Goal: Information Seeking & Learning: Understand process/instructions

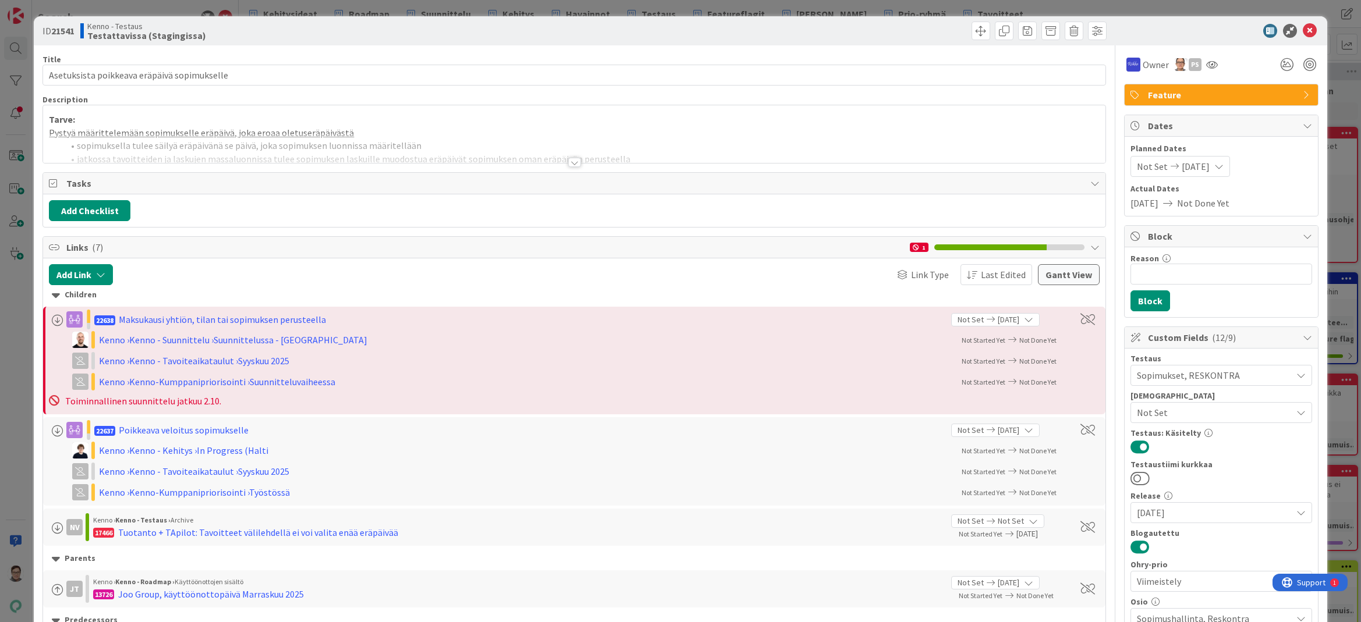
drag, startPoint x: 1083, startPoint y: 41, endPoint x: 572, endPoint y: 161, distance: 524.8
click at [572, 161] on div at bounding box center [574, 162] width 13 height 9
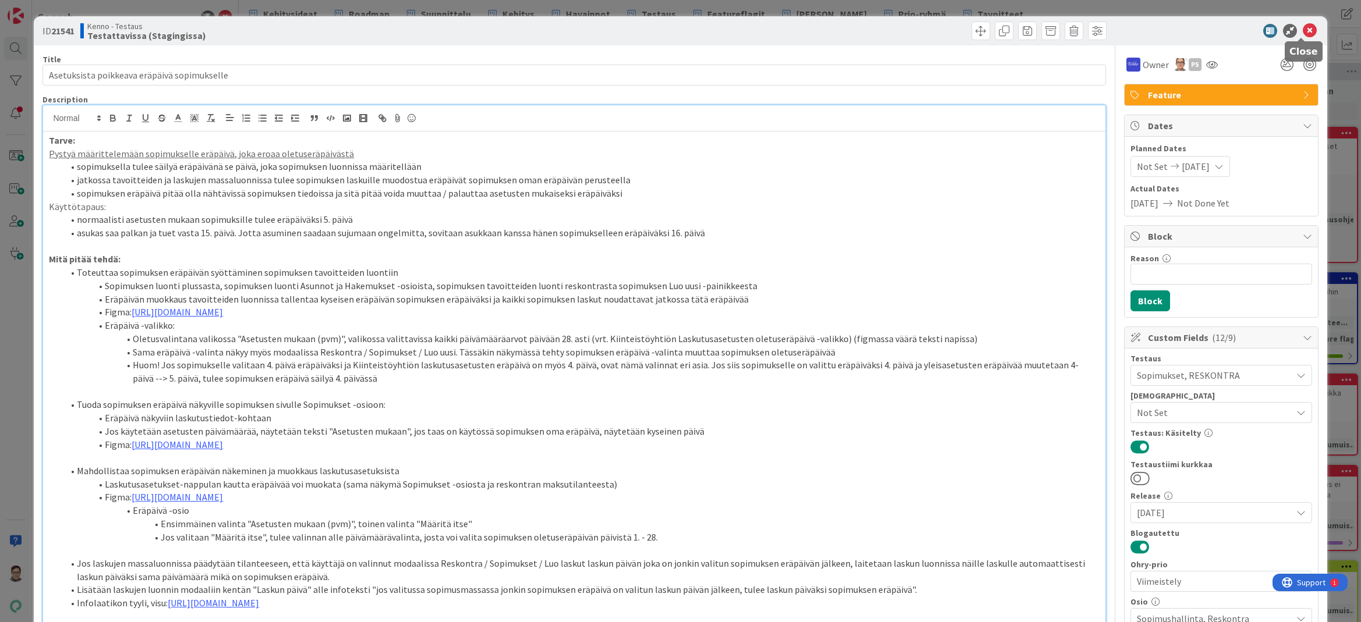
click at [1088, 34] on icon at bounding box center [1309, 31] width 14 height 14
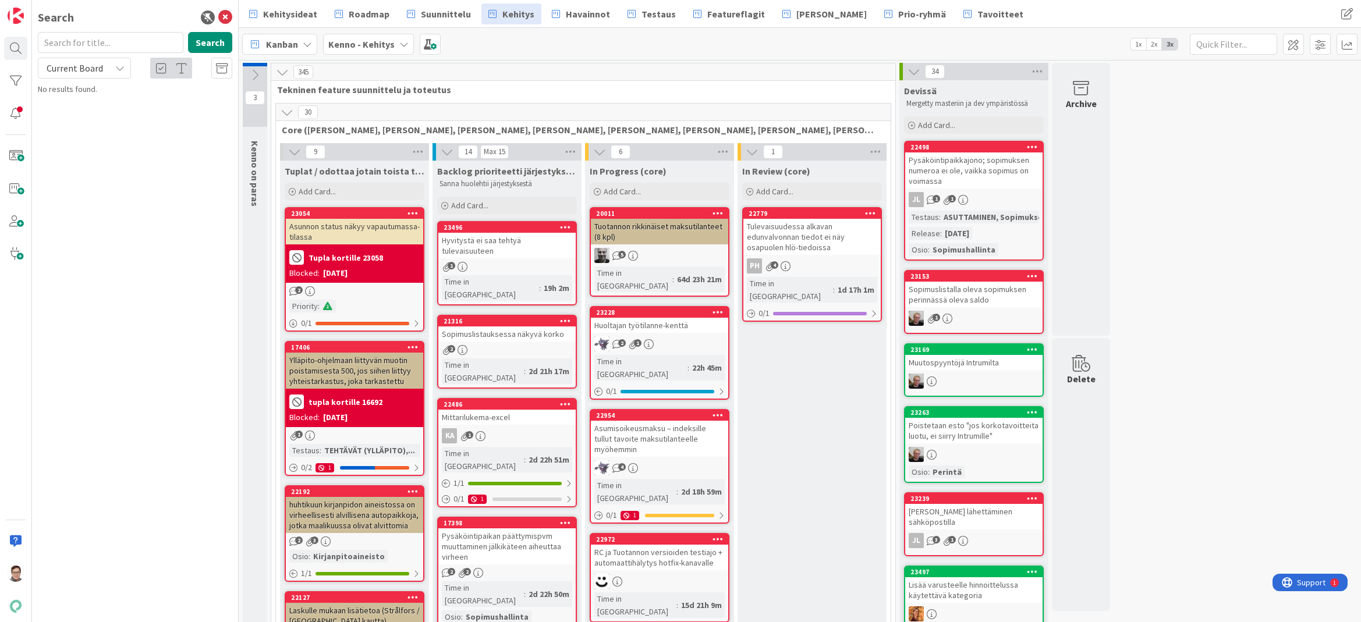
click at [162, 597] on div "Search Search Current Board No results found." at bounding box center [135, 311] width 207 height 622
click at [224, 16] on icon at bounding box center [225, 17] width 14 height 14
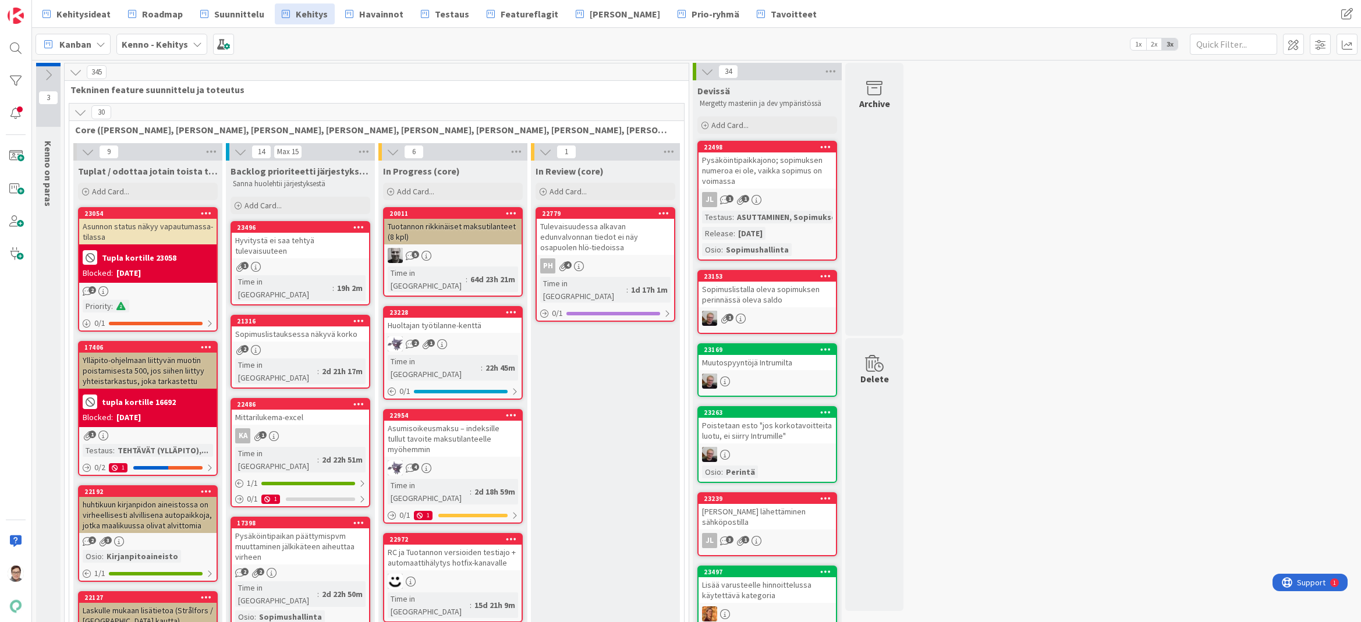
click at [81, 113] on icon at bounding box center [80, 112] width 13 height 13
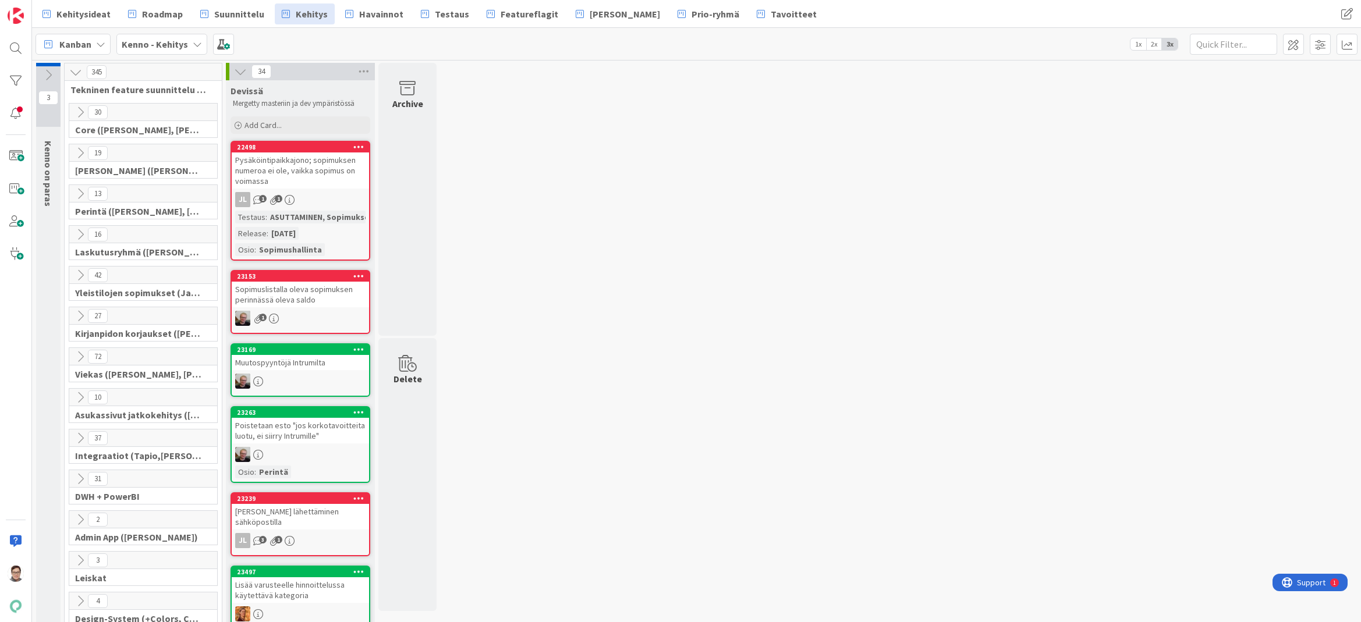
click at [79, 154] on icon at bounding box center [80, 153] width 13 height 13
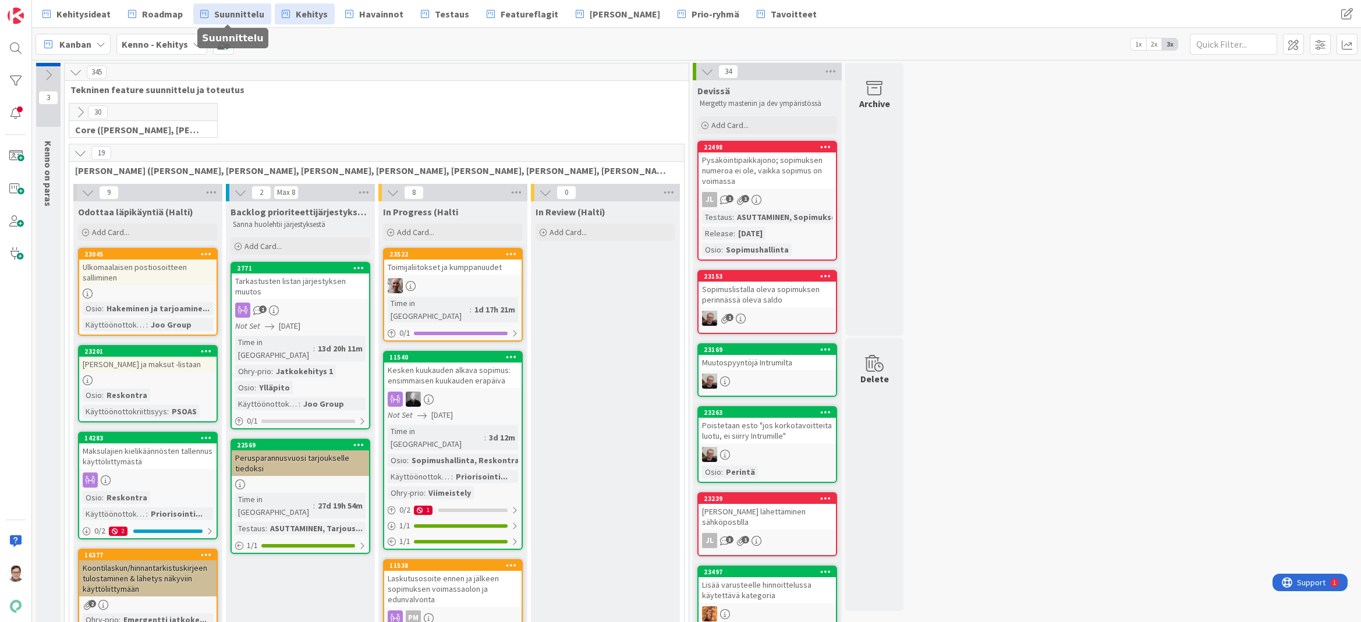
click at [239, 13] on span "Suunnittelu" at bounding box center [239, 14] width 50 height 14
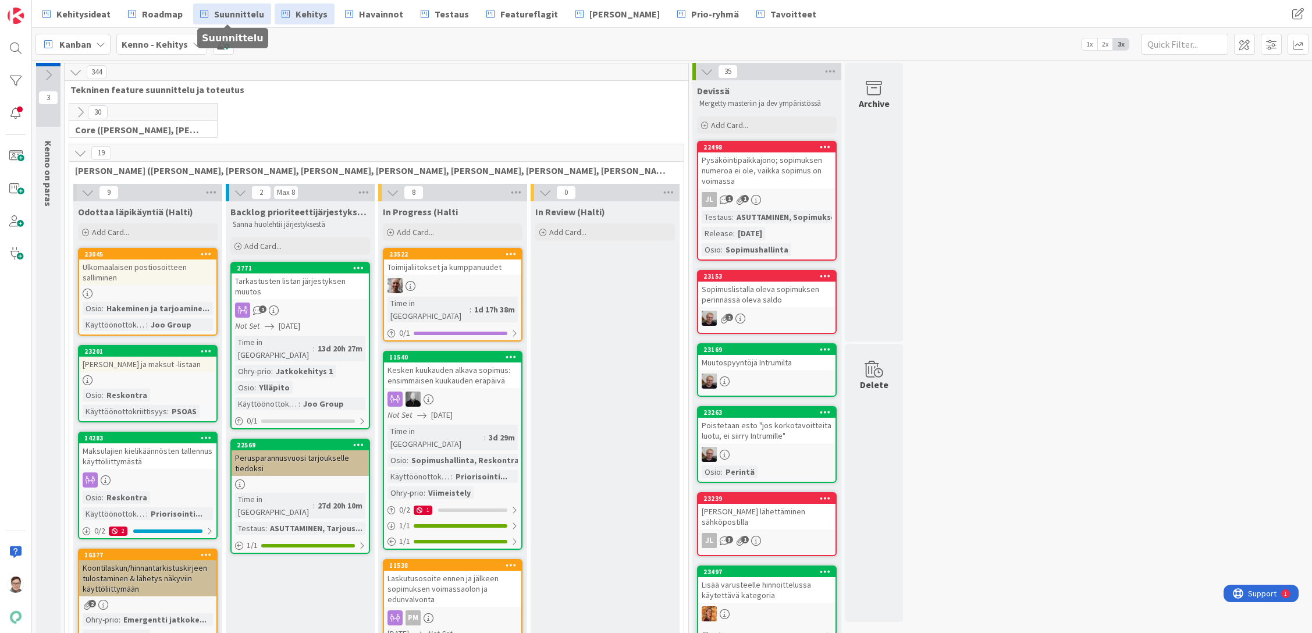
click at [240, 12] on span "Suunnittelu" at bounding box center [239, 14] width 50 height 14
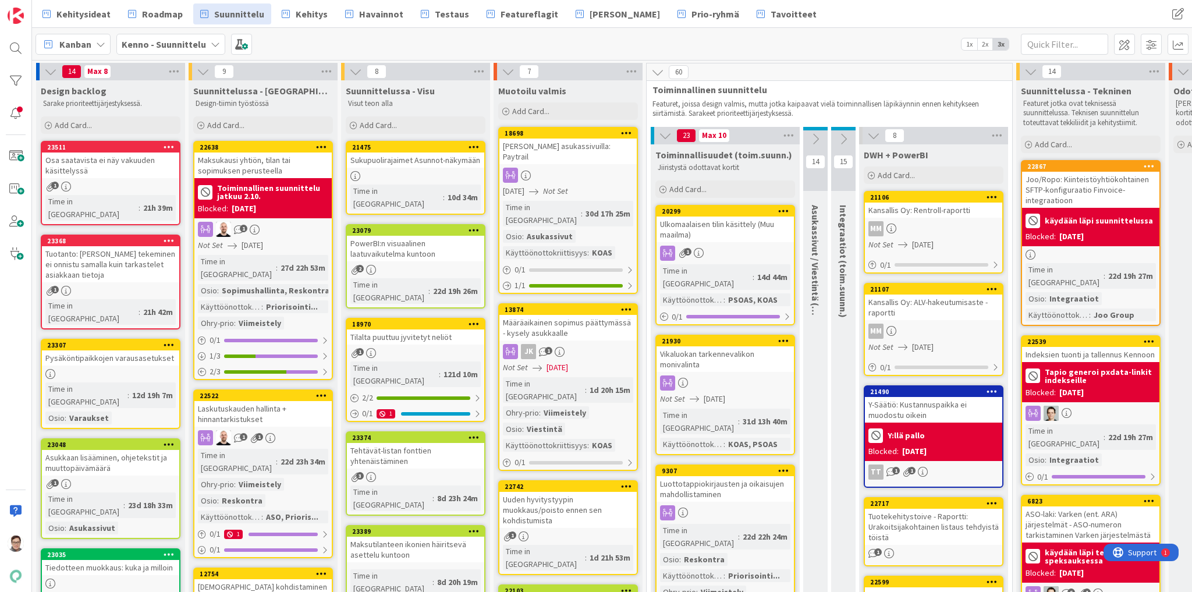
drag, startPoint x: 1286, startPoint y: 8, endPoint x: 882, endPoint y: 37, distance: 405.0
click at [882, 37] on div "Kanban Kenno - Suunnittelu 1x 2x 3x" at bounding box center [612, 44] width 1160 height 32
click at [726, 476] on div "Luottotappiokirjausten ja oikaisujen mahdollistaminen" at bounding box center [724, 489] width 137 height 26
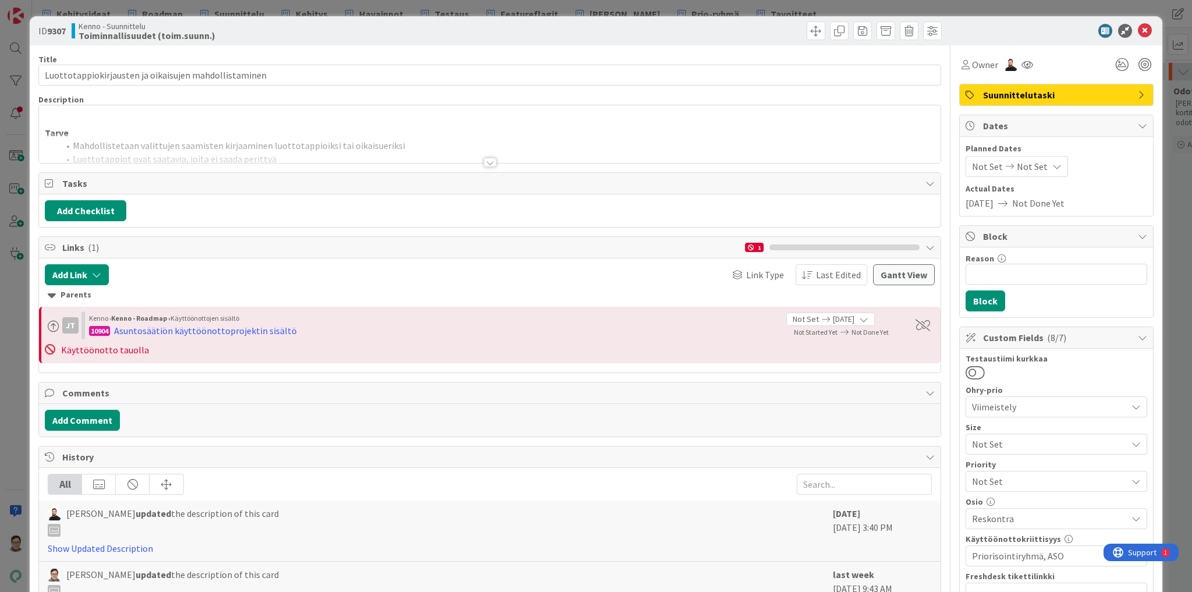
click at [485, 158] on div at bounding box center [490, 162] width 13 height 9
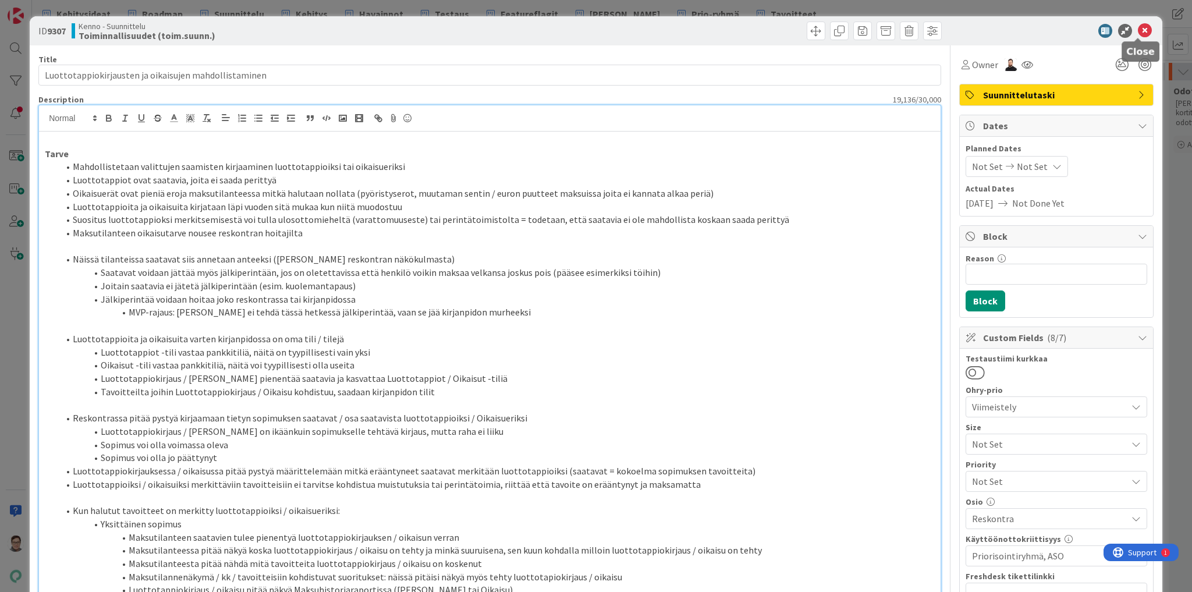
click at [1141, 31] on icon at bounding box center [1145, 31] width 14 height 14
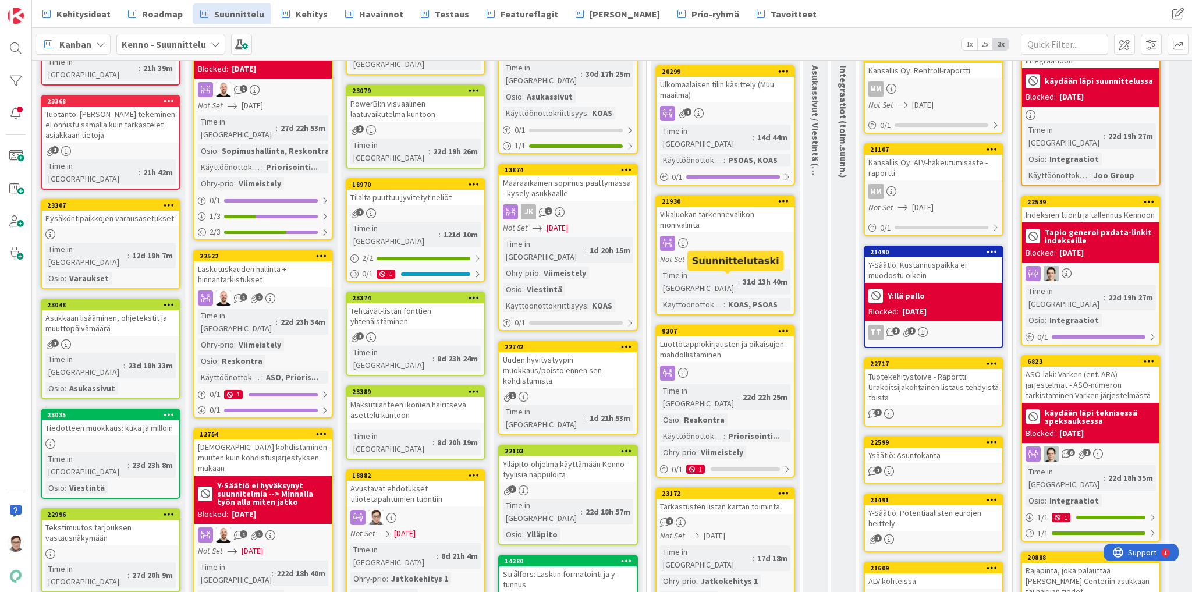
scroll to position [279, 0]
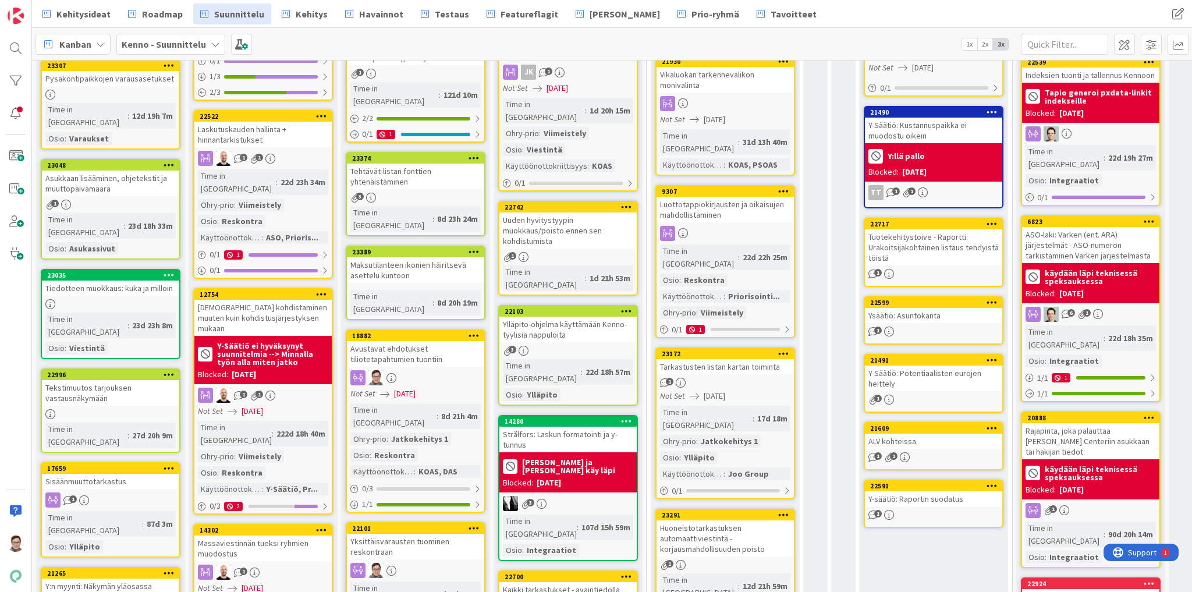
click at [718, 347] on link "23172 Tarkastusten listan kartan toiminta 1 Not Set 09/30/2025 Time in Column :…" at bounding box center [725, 423] width 140 height 152
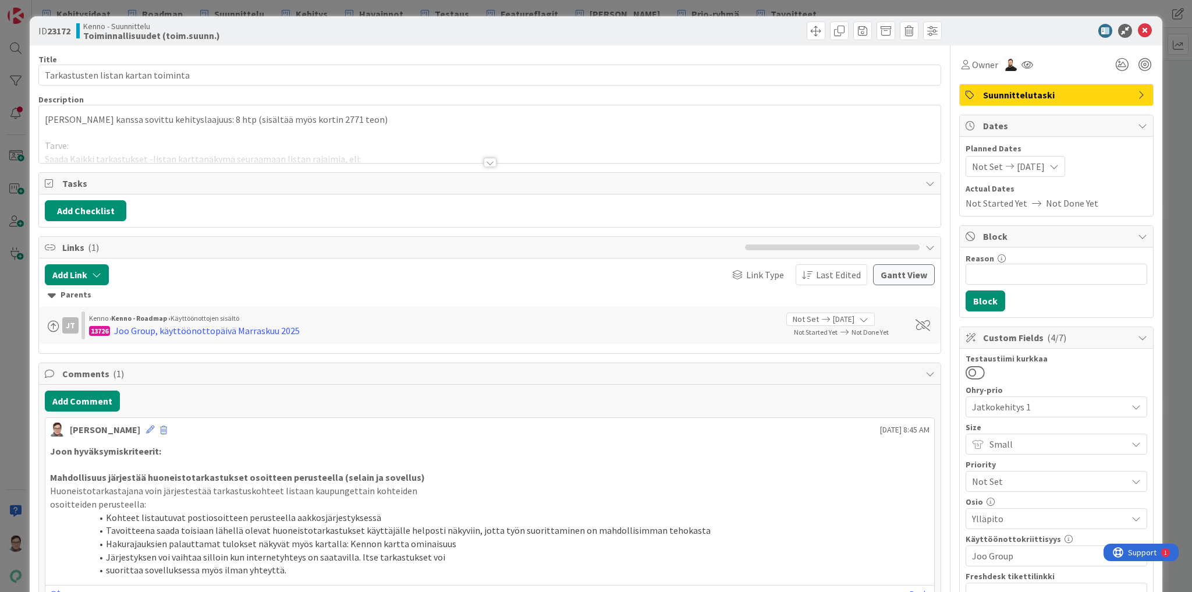
click at [488, 163] on div at bounding box center [490, 162] width 13 height 9
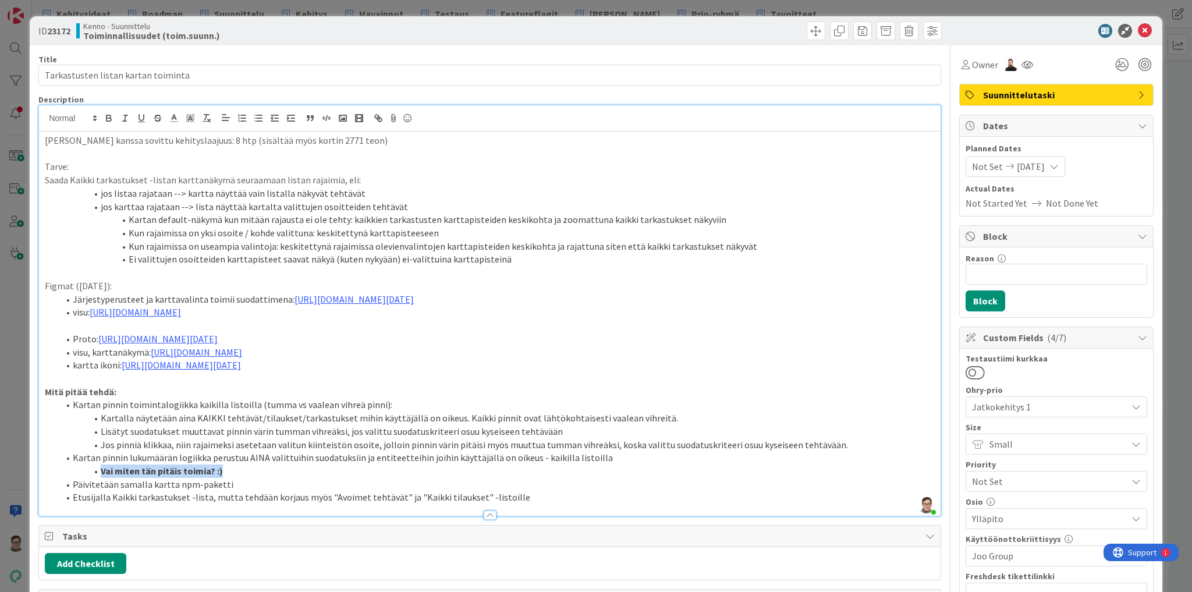
drag, startPoint x: 228, startPoint y: 486, endPoint x: 86, endPoint y: 480, distance: 142.1
click at [86, 478] on li "Vai miten tän pitäis toimia? :)" at bounding box center [497, 470] width 876 height 13
click at [262, 478] on li "Vai miten tän pitäis toimia? :)" at bounding box center [497, 470] width 876 height 13
drag, startPoint x: 230, startPoint y: 484, endPoint x: 98, endPoint y: 486, distance: 132.7
click at [98, 478] on li "Vai miten tän pitäis toimia? :)" at bounding box center [497, 470] width 876 height 13
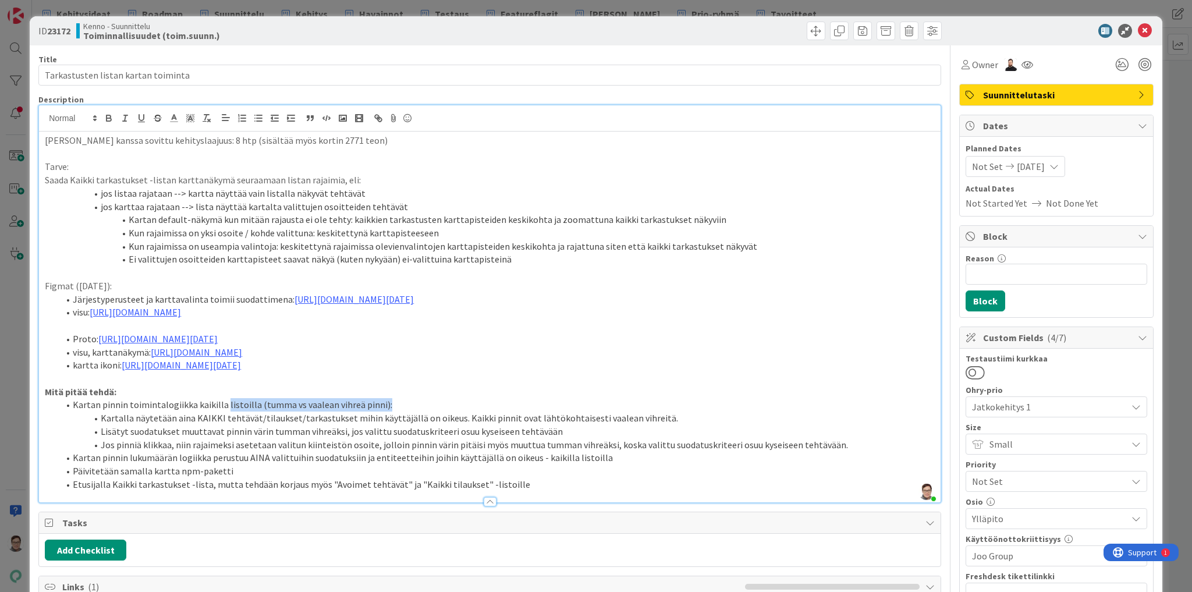
drag, startPoint x: 383, startPoint y: 417, endPoint x: 222, endPoint y: 413, distance: 161.3
click at [222, 411] on li "Kartan pinnin toimintalogiikka kaikilla listoilla (tumma vs vaalean vihreä pinn…" at bounding box center [497, 404] width 876 height 13
click at [335, 411] on li "Kartan pinnin toimintalogiikka kaikilla listoilla (tumma vs vaalean vihreä pinn…" at bounding box center [497, 404] width 876 height 13
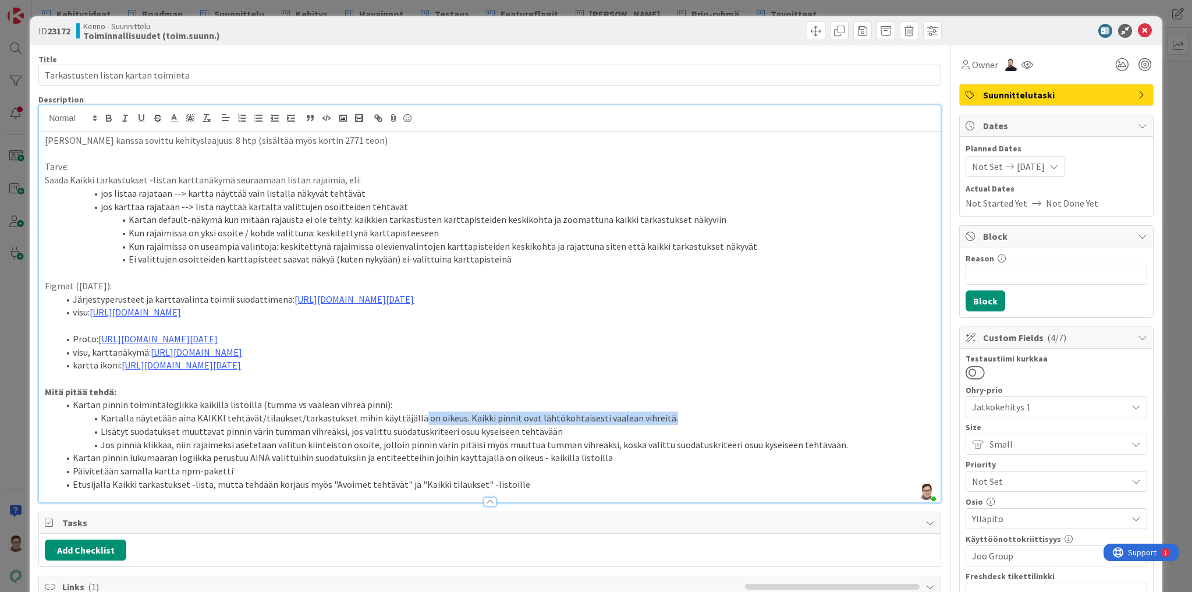
drag, startPoint x: 651, startPoint y: 431, endPoint x: 407, endPoint y: 428, distance: 243.9
click at [407, 425] on li "Kartalla näytetään aina KAIKKI tehtävät/tilaukset/tarkastukset mihin käyttäjäll…" at bounding box center [497, 417] width 876 height 13
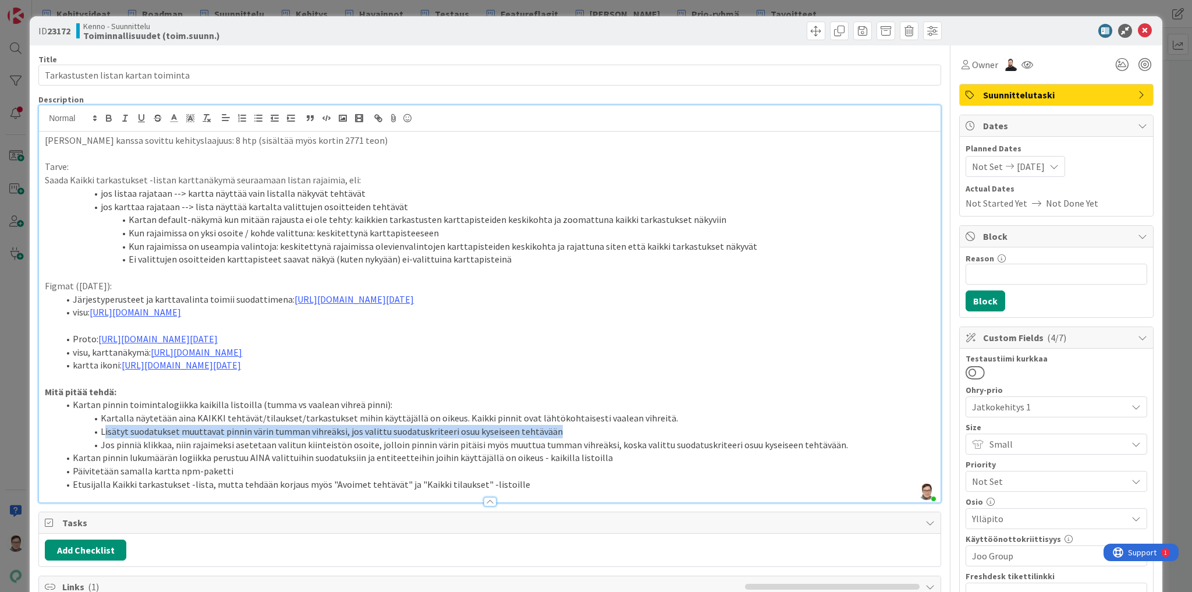
drag, startPoint x: 552, startPoint y: 442, endPoint x: 104, endPoint y: 447, distance: 447.5
click at [104, 438] on li "Lisätyt suodatukset muuttavat pinnin värin tumman vihreäksi, jos valittu suodat…" at bounding box center [497, 431] width 876 height 13
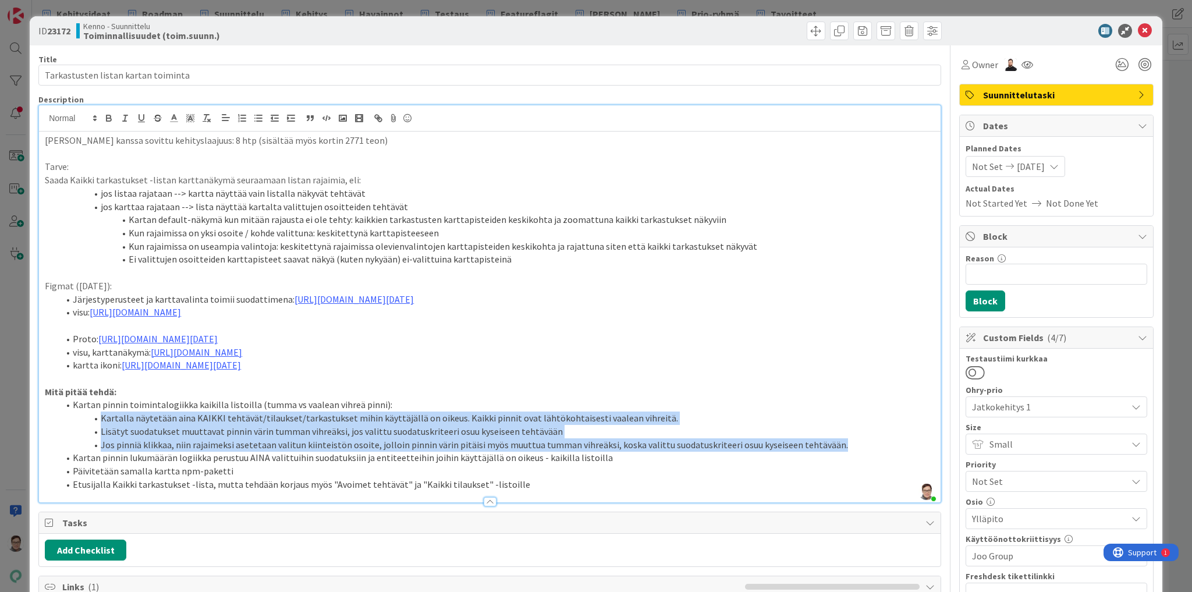
drag, startPoint x: 828, startPoint y: 459, endPoint x: 94, endPoint y: 428, distance: 734.5
click at [94, 428] on ol "Kartan pinnin toimintalogiikka kaikilla listoilla (tumma vs vaalean vihreä pinn…" at bounding box center [490, 444] width 890 height 93
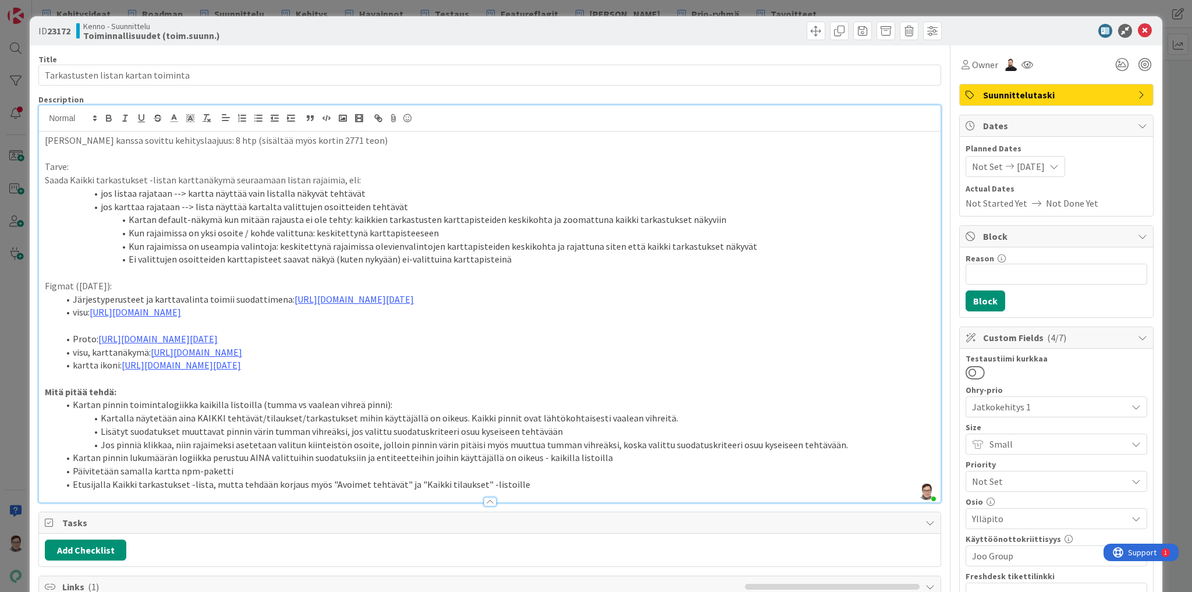
click at [598, 464] on li "Kartan pinnin lukumäärän logiikka perustuu AINA valittuihin suodatuksiin ja ent…" at bounding box center [497, 457] width 876 height 13
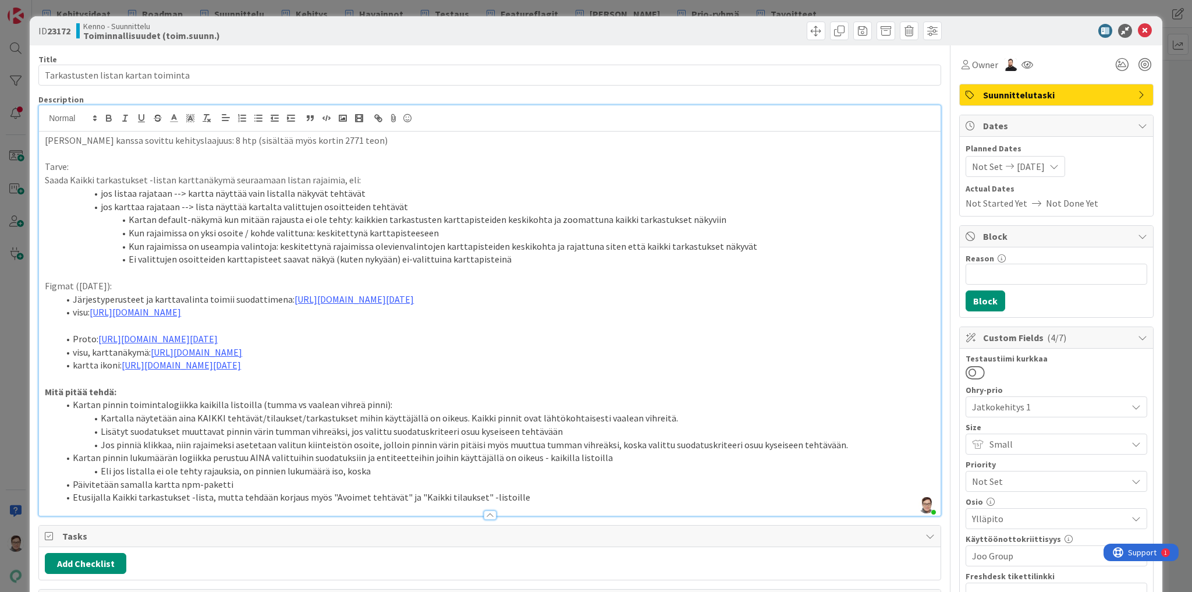
click at [277, 478] on li "Eli jos listalla ei ole tehty rajauksia, on pinnien lukumäärä iso, koska" at bounding box center [497, 470] width 876 height 13
click at [386, 478] on li "Eli jos listalla ei ole tehty rajauksia, on pinnissä lukumäärä iso, koska" at bounding box center [497, 470] width 876 height 13
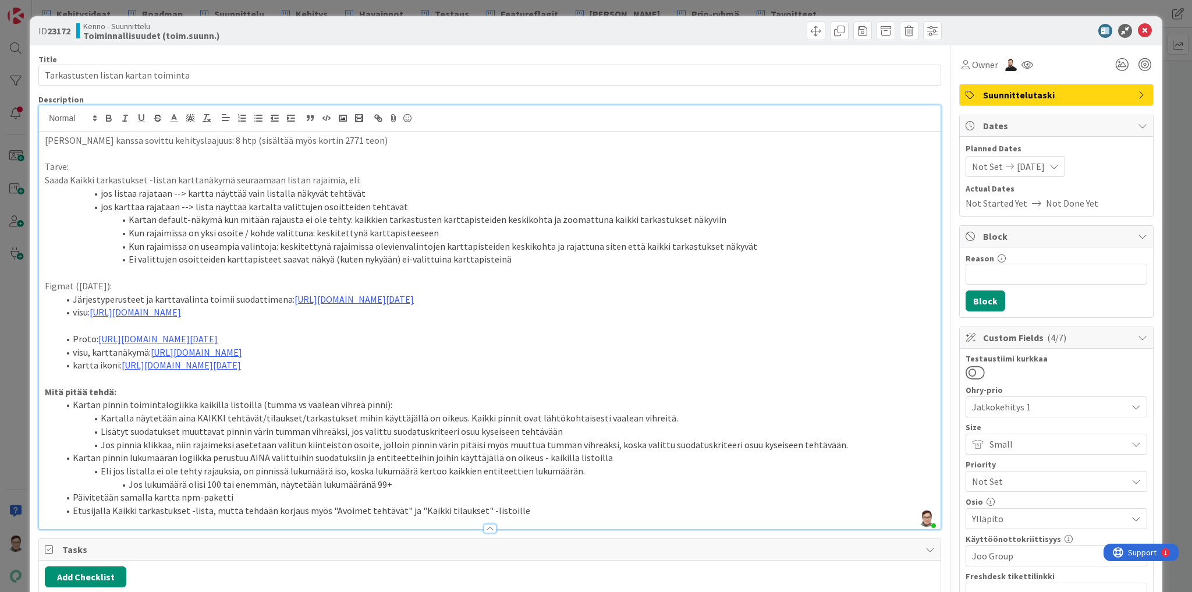
click at [102, 478] on li "Eli jos listalla ei ole tehty rajauksia, on pinnissä lukumäärä iso, koska lukum…" at bounding box center [497, 470] width 876 height 13
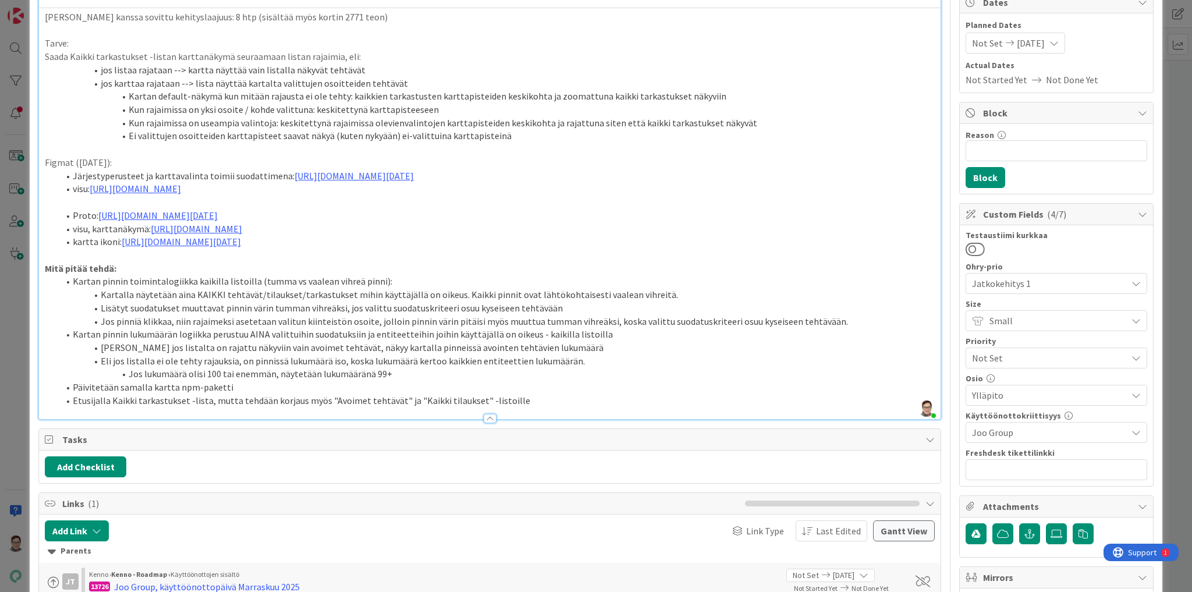
scroll to position [140, 0]
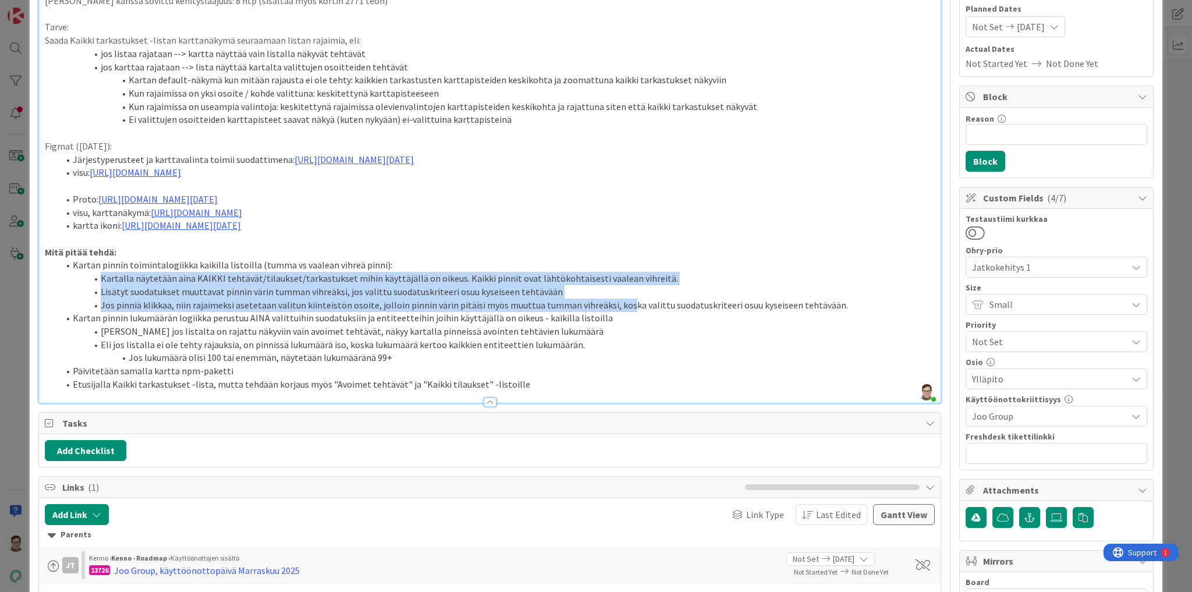
drag, startPoint x: 101, startPoint y: 290, endPoint x: 617, endPoint y: 314, distance: 516.7
click at [617, 314] on ol "Kartan pinnin toimintalogiikka kaikilla listoilla (tumma vs vaalean vihreä pinn…" at bounding box center [490, 324] width 890 height 132
click at [388, 299] on li "Lisätyt suodatukset muuttavat pinnin värin tumman vihreäksi, jos valittu suodat…" at bounding box center [497, 291] width 876 height 13
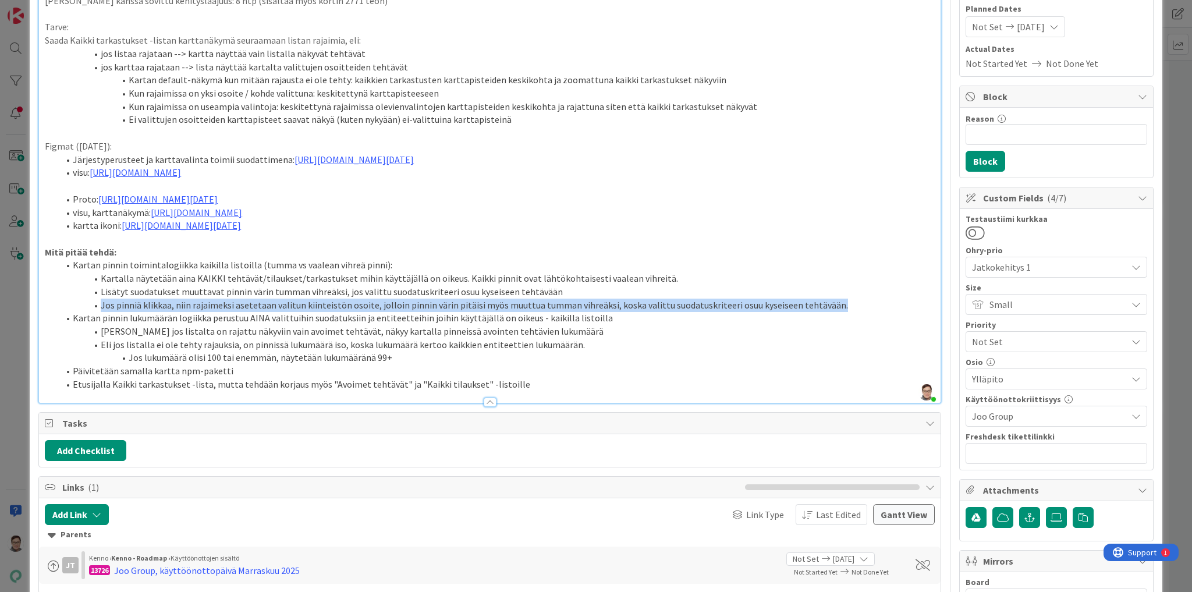
drag, startPoint x: 102, startPoint y: 318, endPoint x: 826, endPoint y: 320, distance: 724.5
click at [826, 312] on li "Jos pinniä klikkaa, niin rajaimeksi asetetaan valitun kiinteistön osoite, jollo…" at bounding box center [497, 305] width 876 height 13
click at [842, 312] on li "Jos pinniä klikkaa, niin rajaimeksi asetetaan valitun kiinteistön osoite, jollo…" at bounding box center [497, 305] width 876 height 13
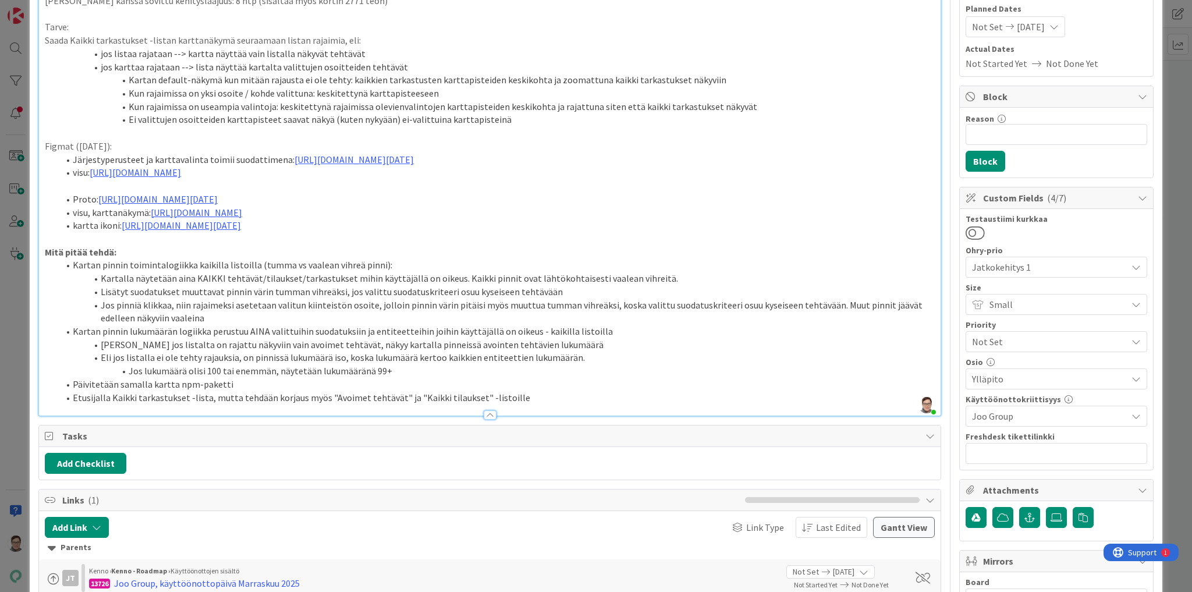
click at [395, 378] on li "Jos lukumäärä olisi 100 tai enemmän, näytetään lukumääränä 99+" at bounding box center [497, 370] width 876 height 13
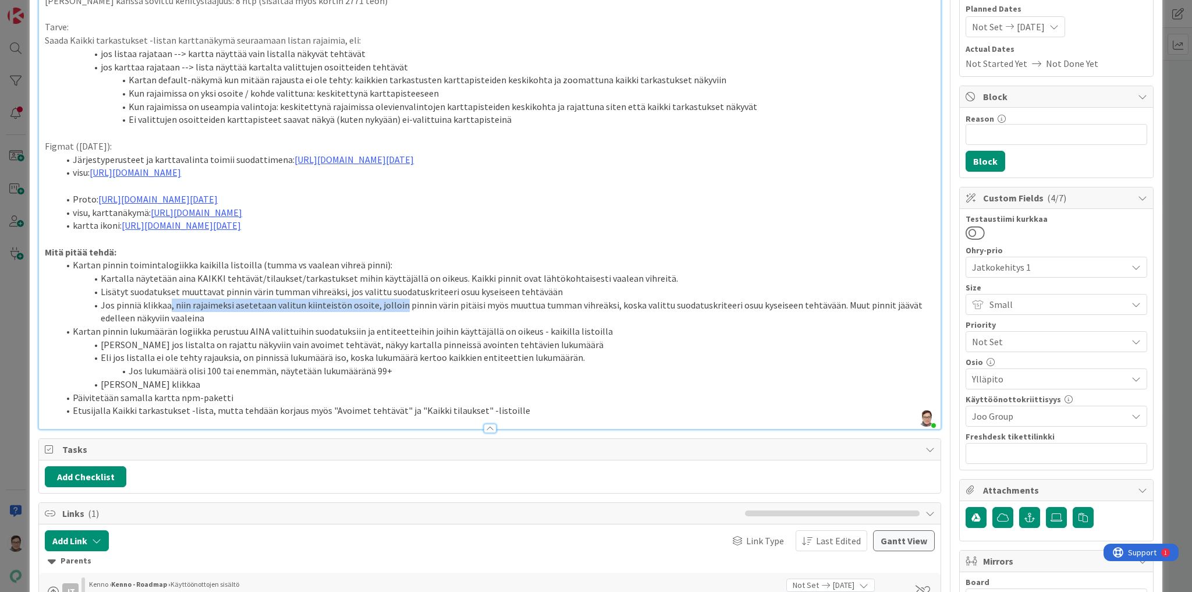
drag, startPoint x: 169, startPoint y: 319, endPoint x: 396, endPoint y: 317, distance: 227.0
click at [396, 317] on li "Jos pinniä klikkaa, niin rajaimeksi asetetaan valitun kiinteistön osoite, jollo…" at bounding box center [497, 312] width 876 height 26
copy li ", niin rajaimeksi asetetaan valitun kiinteistön osoite, jolloin"
click at [186, 391] on li "Jos pinniä klikkaa" at bounding box center [497, 384] width 876 height 13
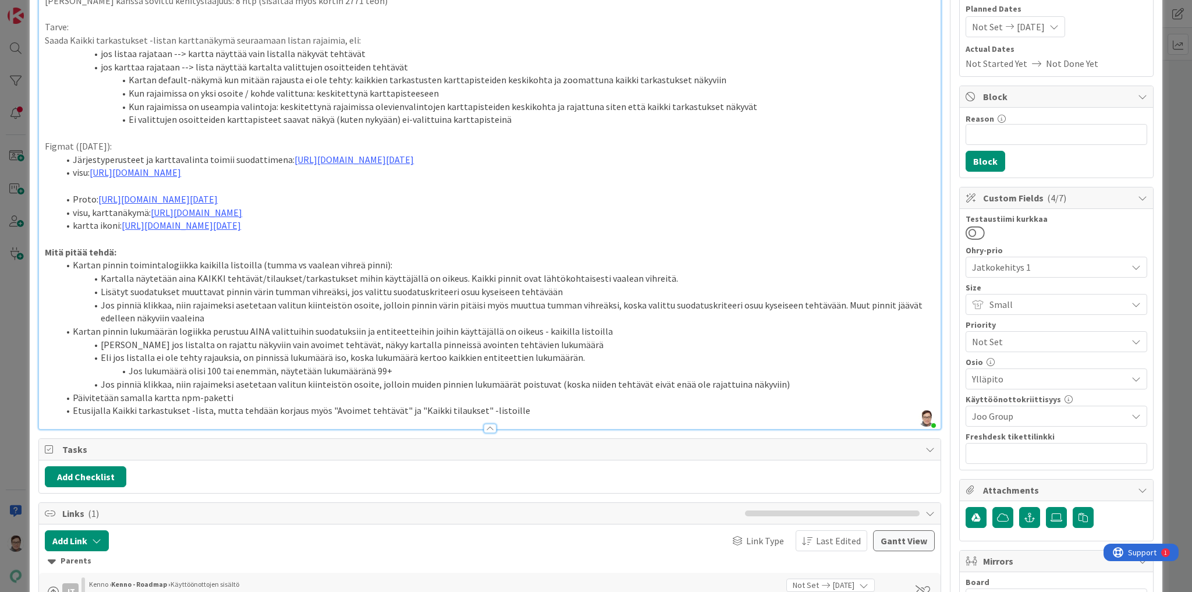
click at [485, 433] on div at bounding box center [490, 428] width 13 height 9
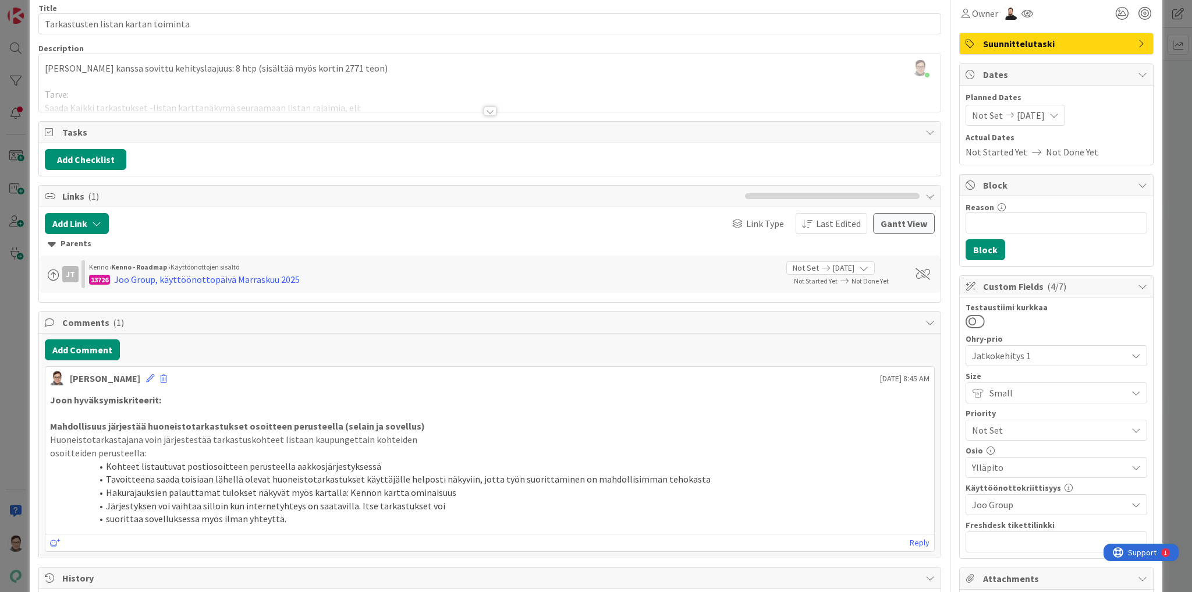
scroll to position [0, 0]
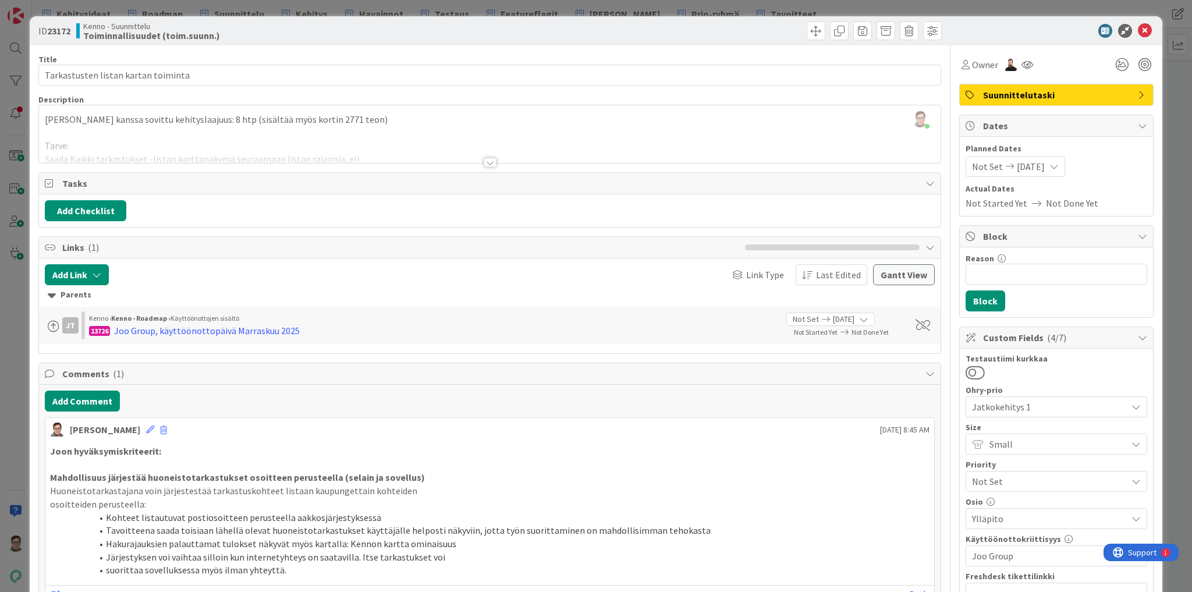
click at [1050, 95] on span "Suunnittelutaski" at bounding box center [1057, 95] width 149 height 14
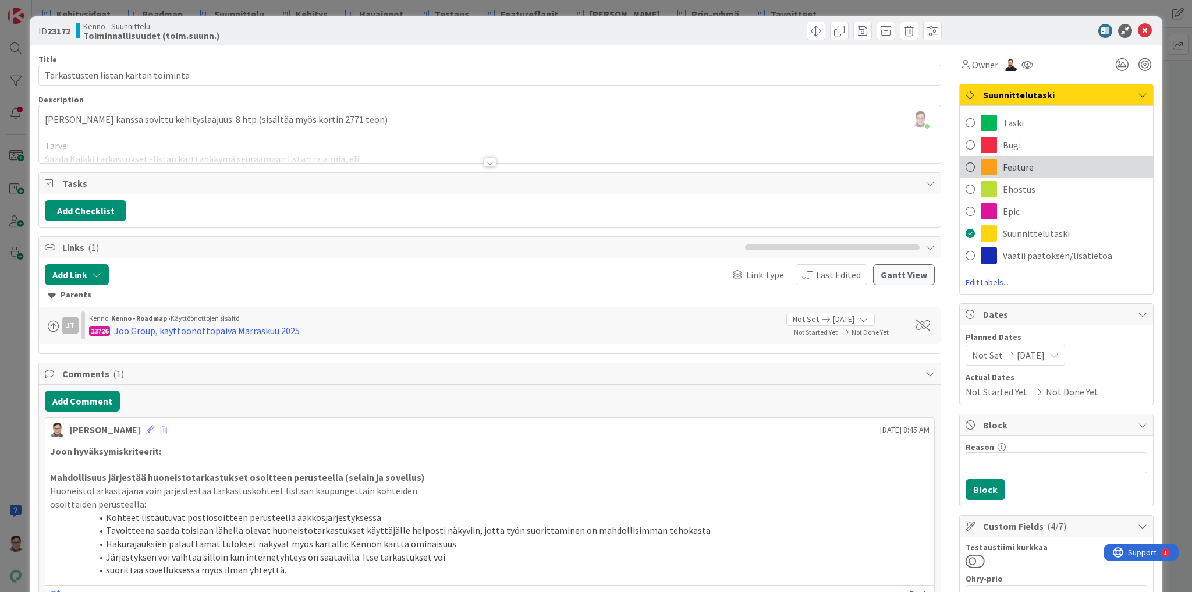
click at [1024, 165] on span "Feature" at bounding box center [1018, 167] width 31 height 14
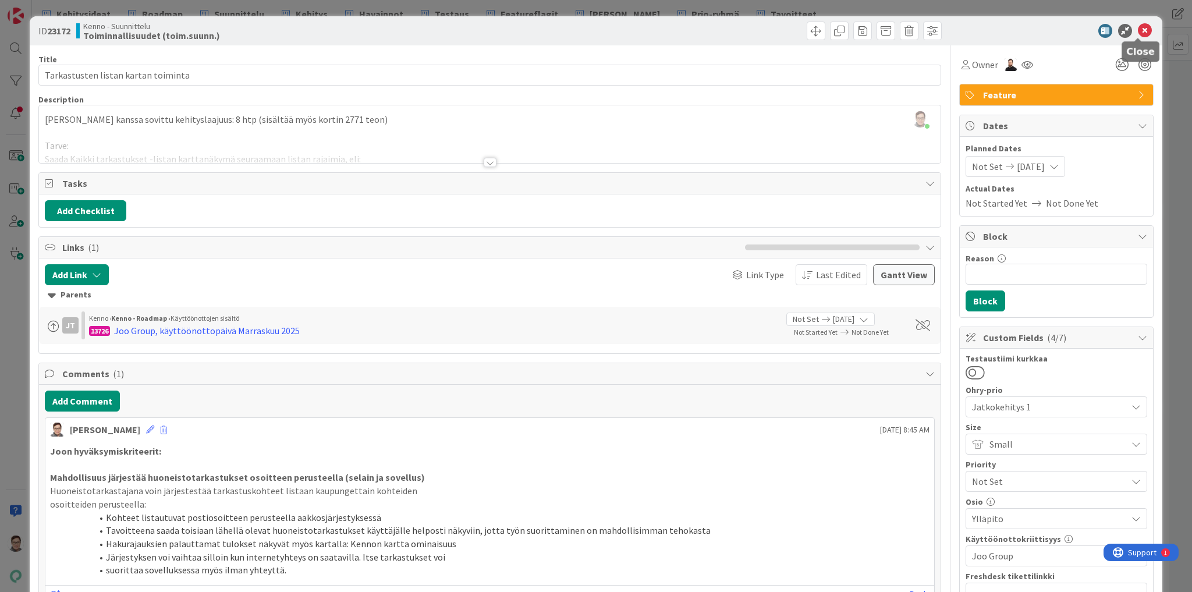
click at [1138, 33] on icon at bounding box center [1145, 31] width 14 height 14
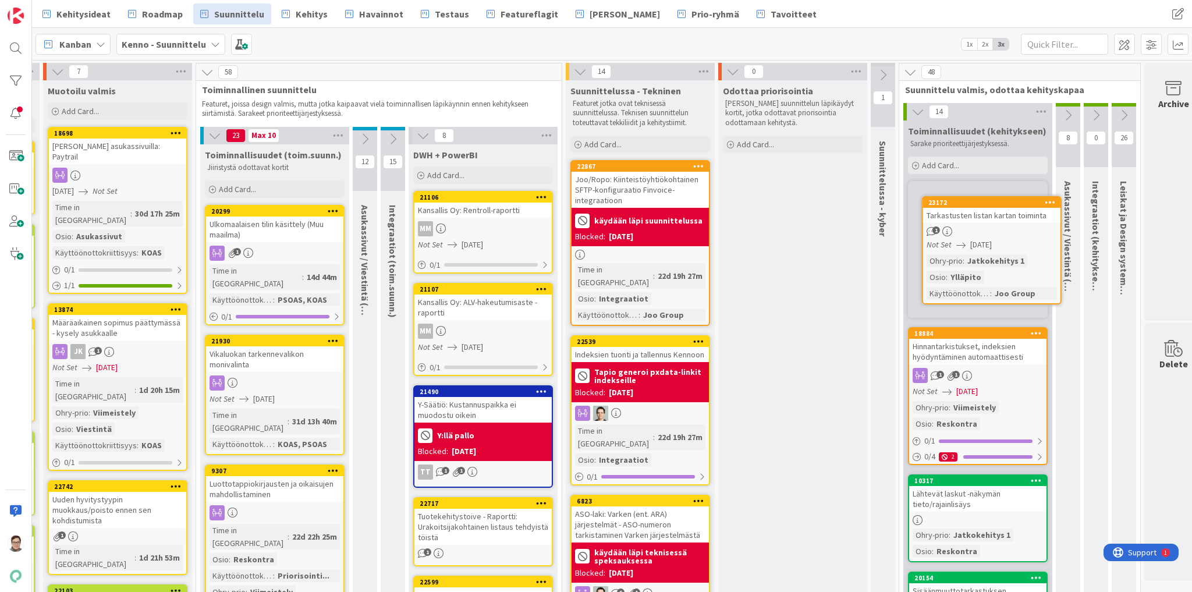
scroll to position [0, 463]
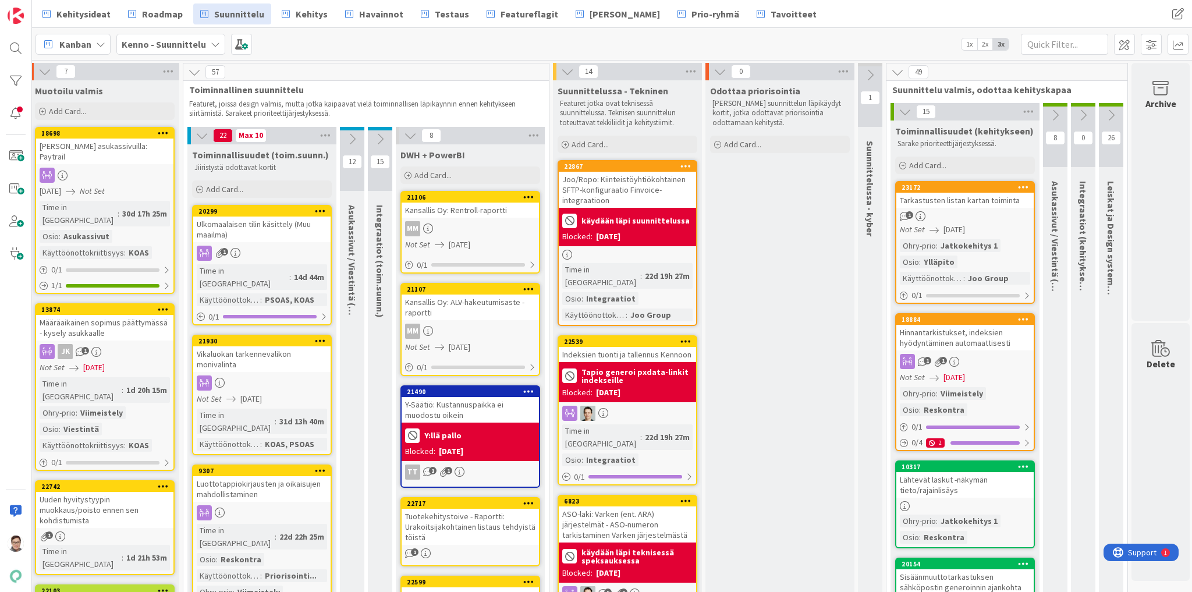
click at [566, 70] on icon at bounding box center [567, 71] width 13 height 13
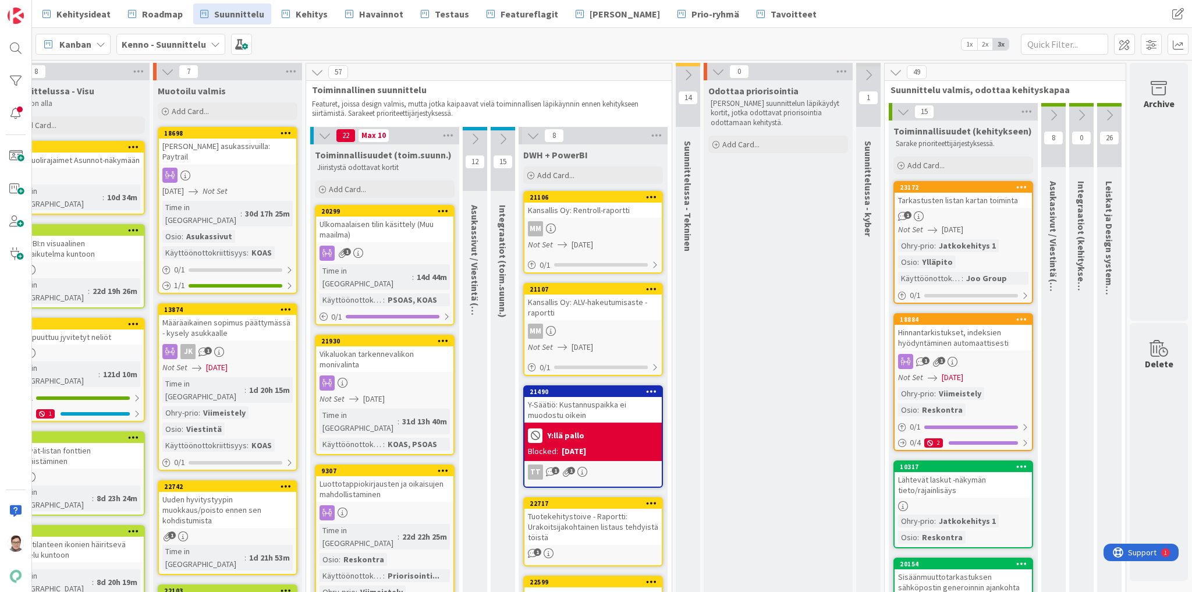
click at [527, 134] on icon at bounding box center [533, 135] width 13 height 13
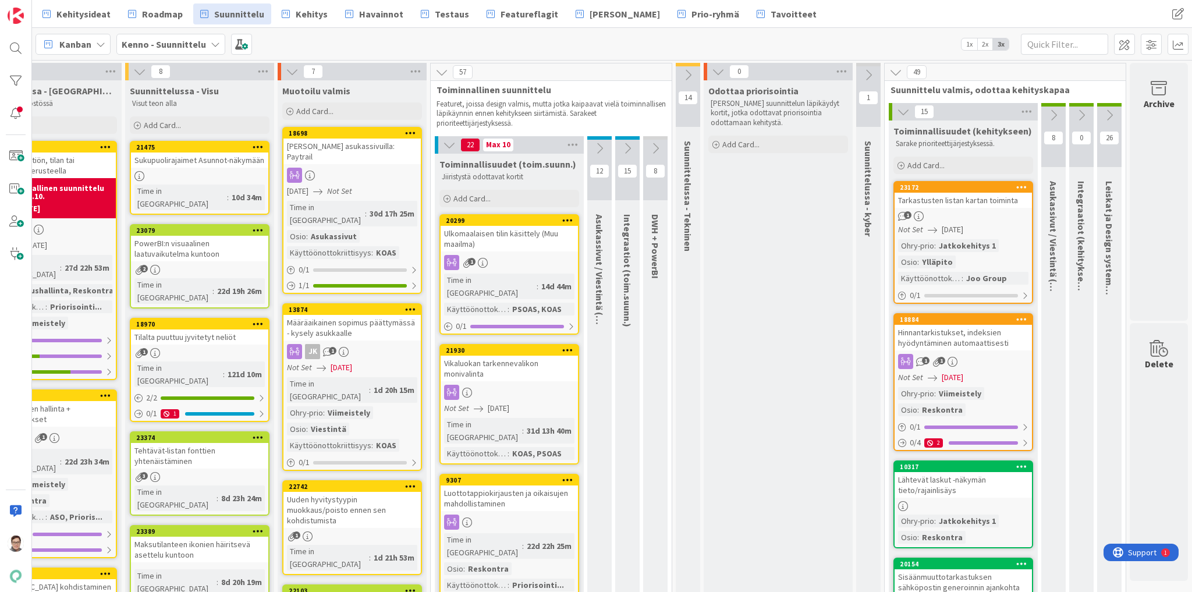
click at [963, 225] on span "09/30/2025" at bounding box center [953, 229] width 22 height 12
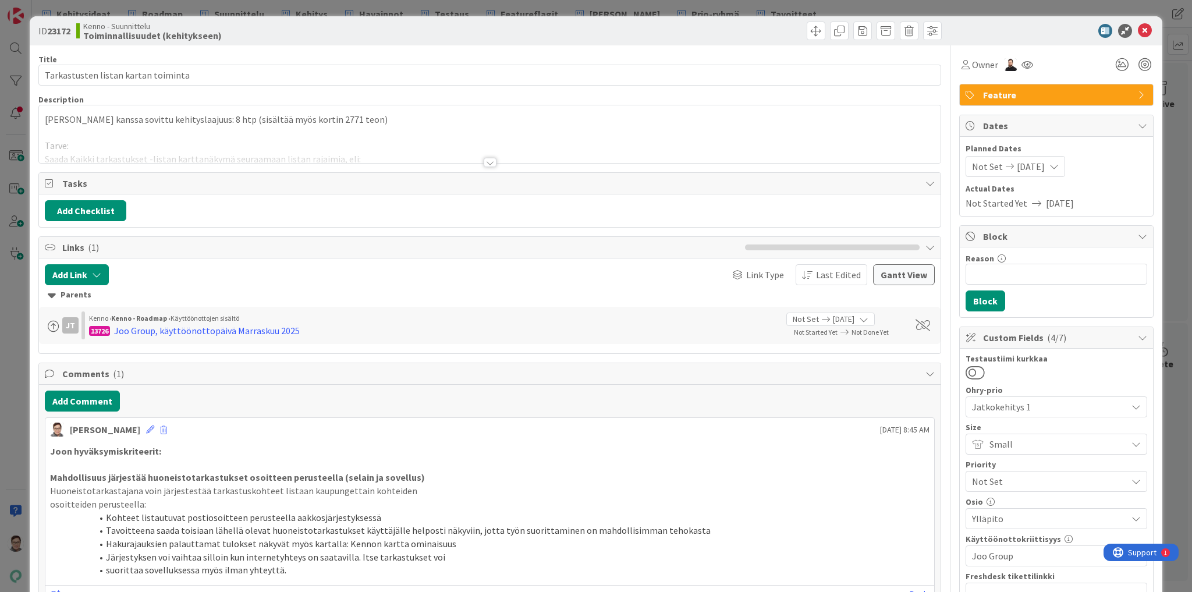
click at [491, 161] on div at bounding box center [490, 162] width 13 height 9
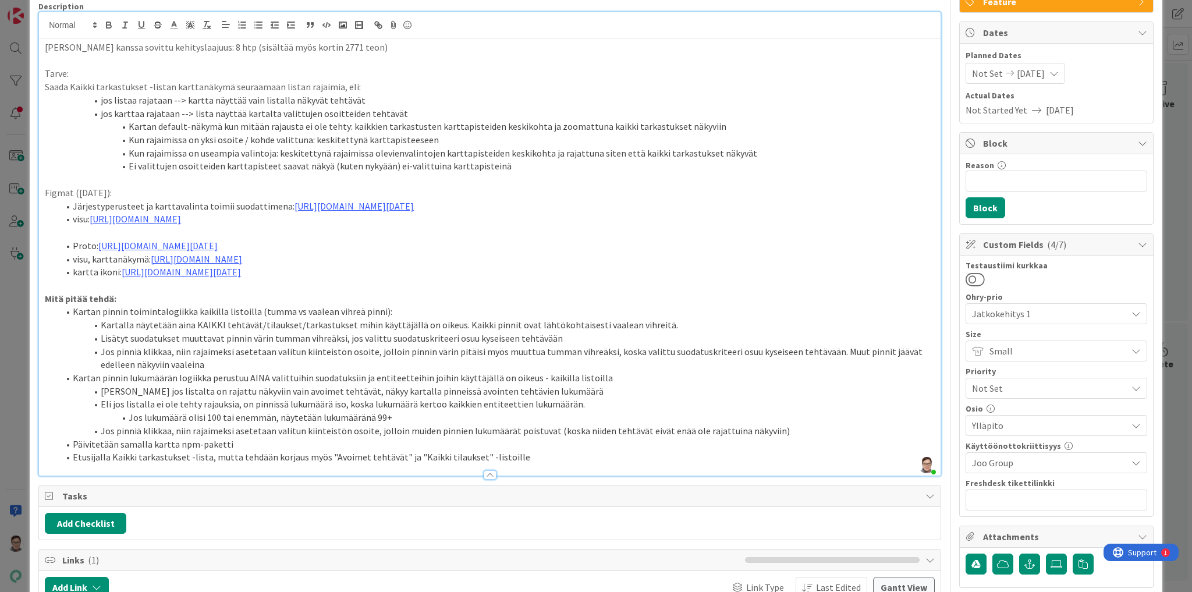
scroll to position [47, 0]
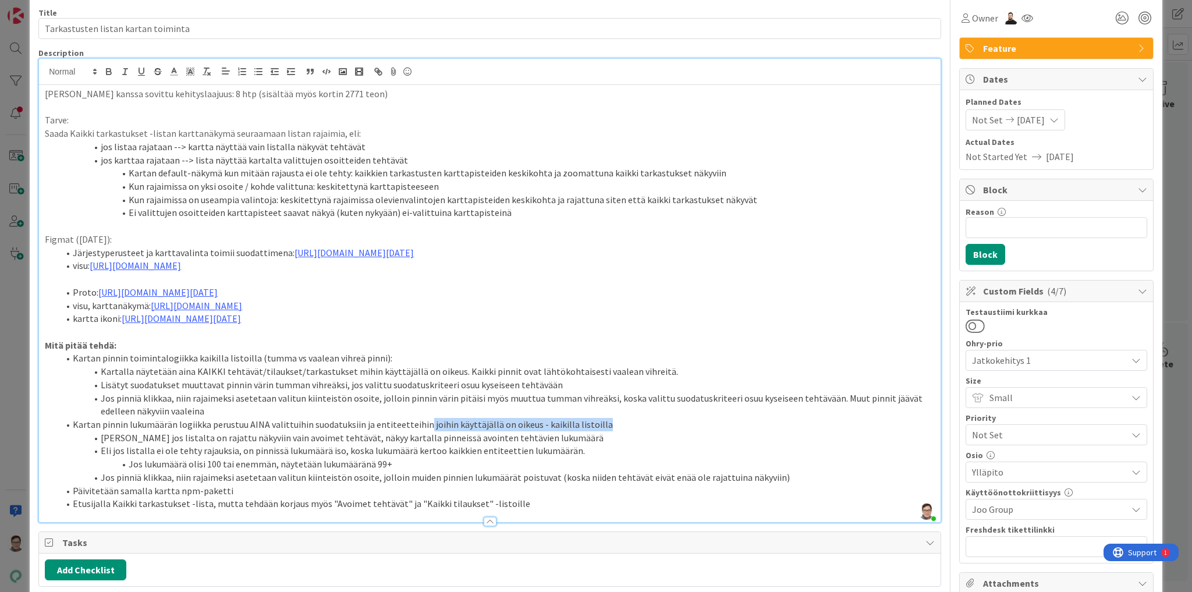
drag, startPoint x: 595, startPoint y: 438, endPoint x: 420, endPoint y: 433, distance: 175.2
click at [420, 431] on li "Kartan pinnin lukumäärän logiikka perustuu AINA valittuihin suodatuksiin ja ent…" at bounding box center [497, 424] width 876 height 13
click at [627, 431] on li "Kartan pinnin lukumäärän logiikka perustuu AINA valittuihin suodatuksiin ja ent…" at bounding box center [497, 424] width 876 height 13
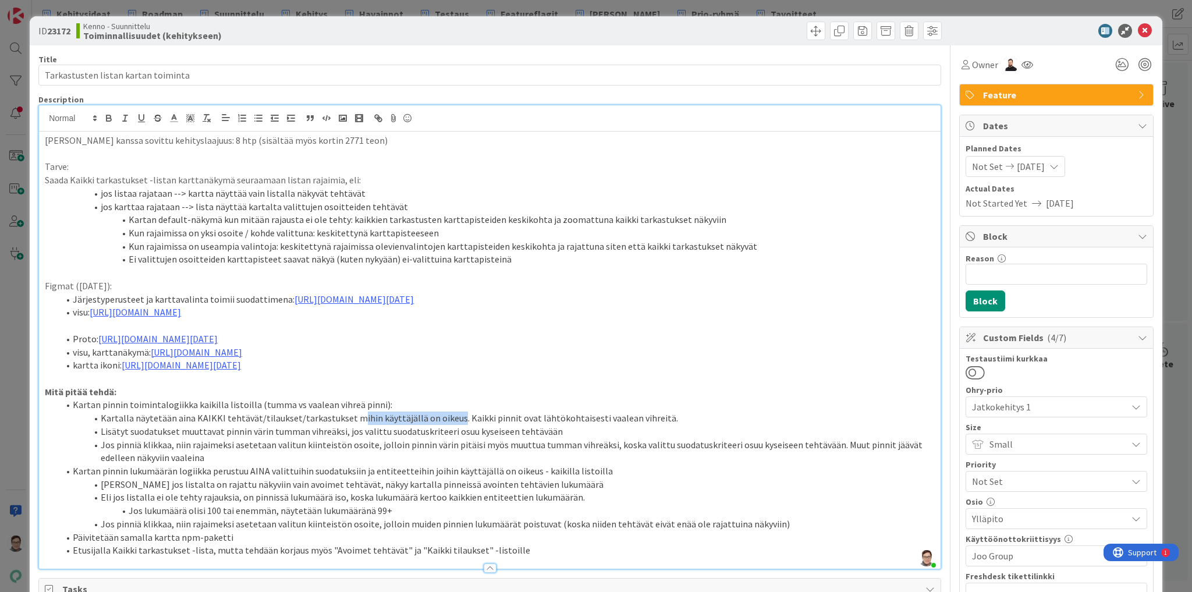
drag, startPoint x: 448, startPoint y: 432, endPoint x: 348, endPoint y: 431, distance: 100.1
click at [348, 425] on li "Kartalla näytetään aina KAIKKI tehtävät/tilaukset/tarkastukset mihin käyttäjäll…" at bounding box center [497, 417] width 876 height 13
click at [821, 214] on li "Kartan default-näkymä kun mitään rajausta ei ole tehty: kaikkien tarkastusten k…" at bounding box center [497, 219] width 876 height 13
click at [1138, 30] on icon at bounding box center [1145, 31] width 14 height 14
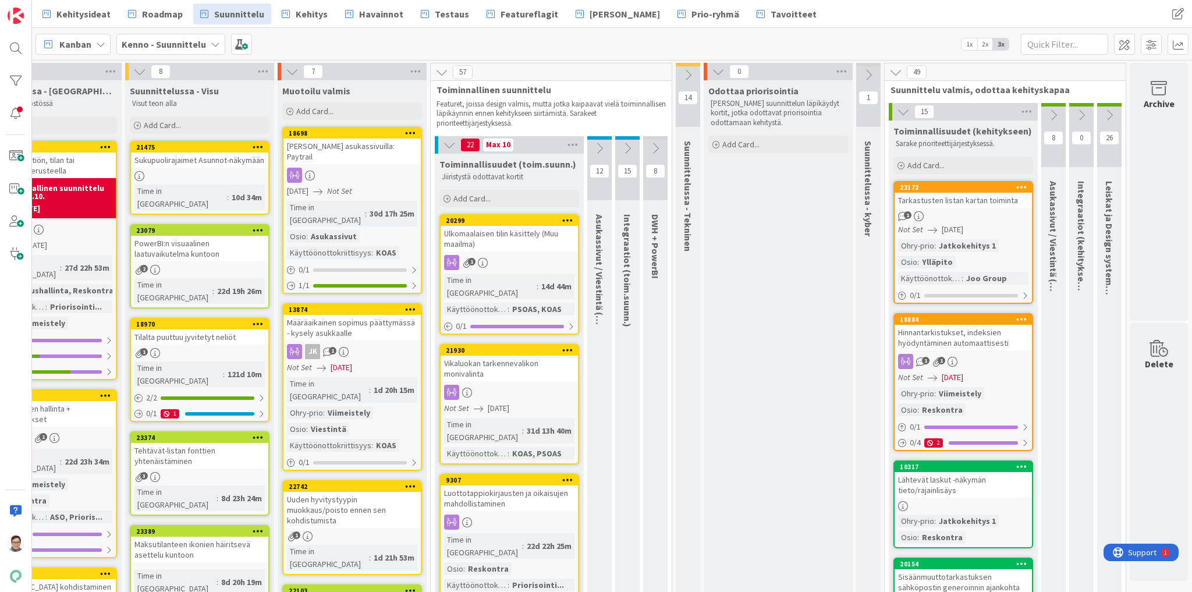
click at [961, 211] on div "1" at bounding box center [962, 216] width 137 height 10
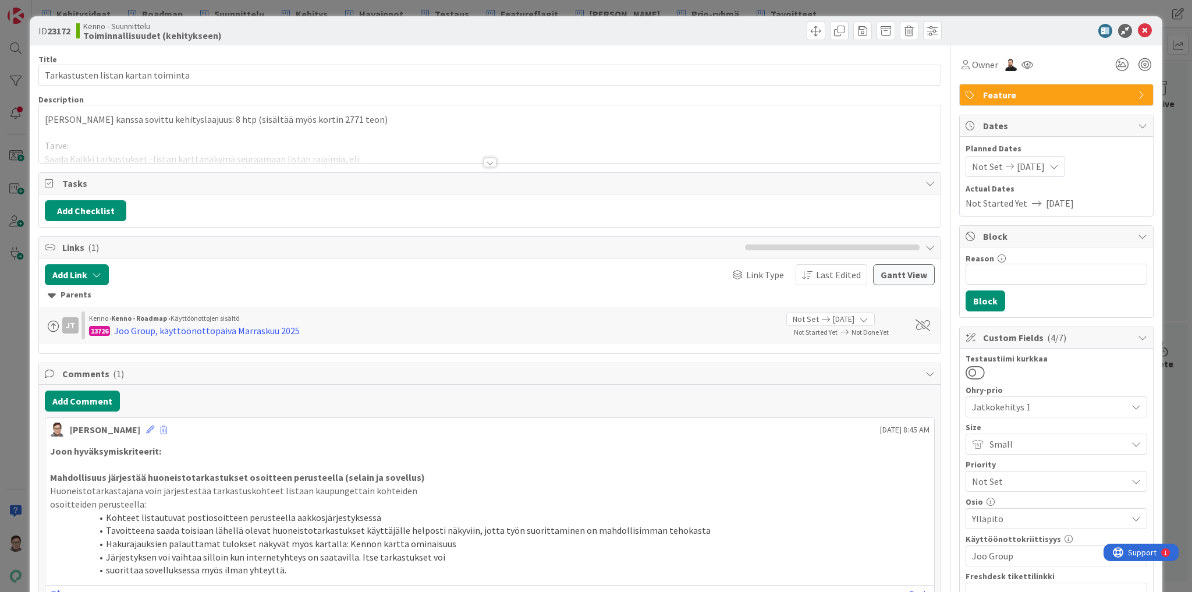
click at [485, 163] on div at bounding box center [490, 162] width 13 height 9
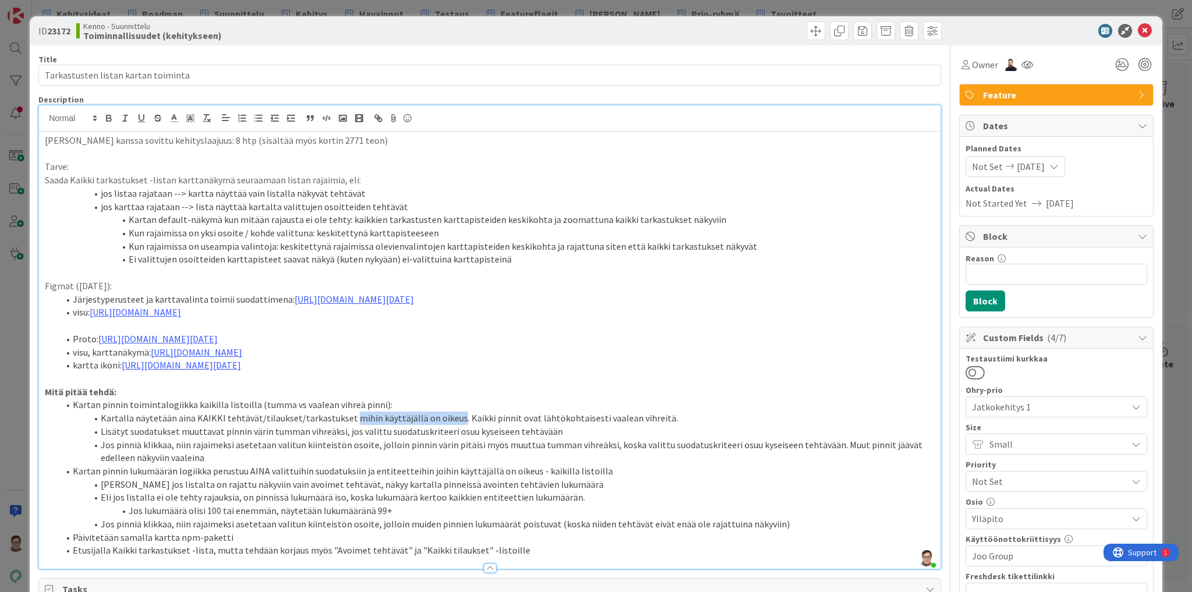
drag, startPoint x: 343, startPoint y: 431, endPoint x: 448, endPoint y: 429, distance: 104.8
click at [448, 425] on li "Kartalla näytetään aina KAIKKI tehtävät/tilaukset/tarkastukset mihin käyttäjäll…" at bounding box center [497, 417] width 876 height 13
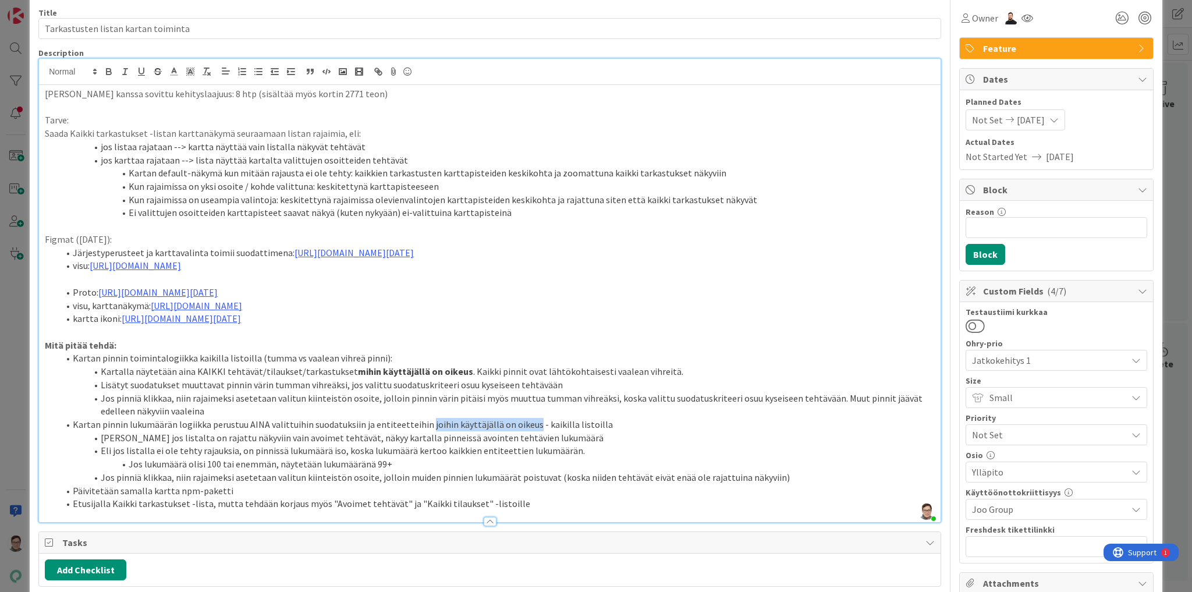
drag, startPoint x: 422, startPoint y: 438, endPoint x: 526, endPoint y: 442, distance: 104.3
click at [526, 431] on li "Kartan pinnin lukumäärän logiikka perustuu AINA valittuihin suodatuksiin ja ent…" at bounding box center [497, 424] width 876 height 13
click at [553, 431] on li "Kartan pinnin lukumäärän logiikka perustuu AINA valittuihin suodatuksiin ja ent…" at bounding box center [497, 424] width 876 height 13
click at [484, 522] on div at bounding box center [489, 516] width 901 height 12
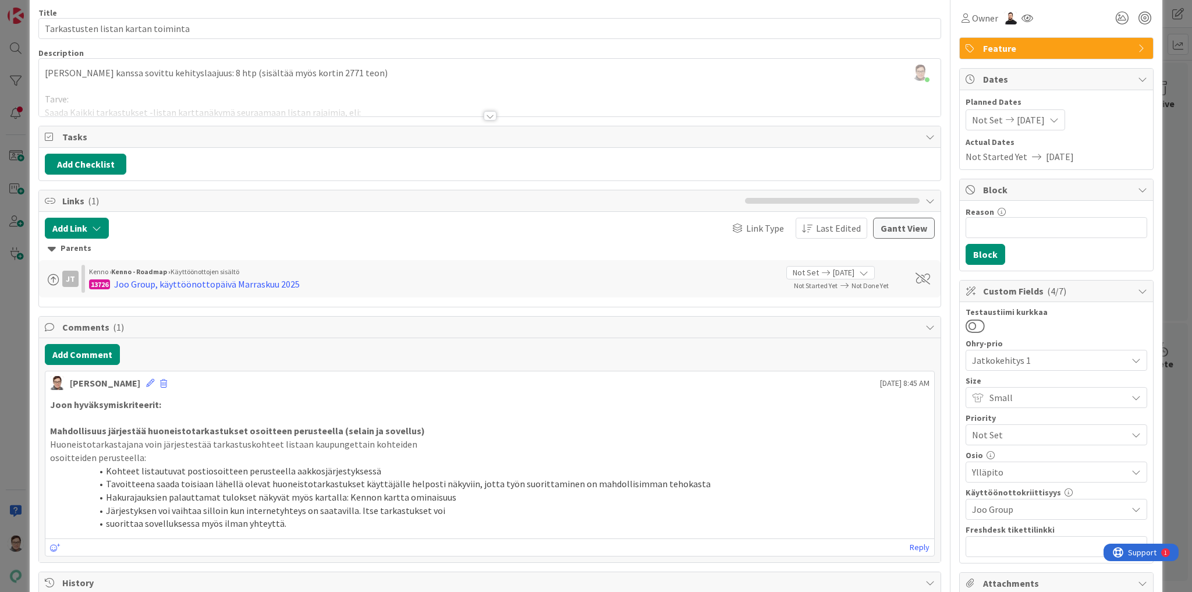
scroll to position [0, 0]
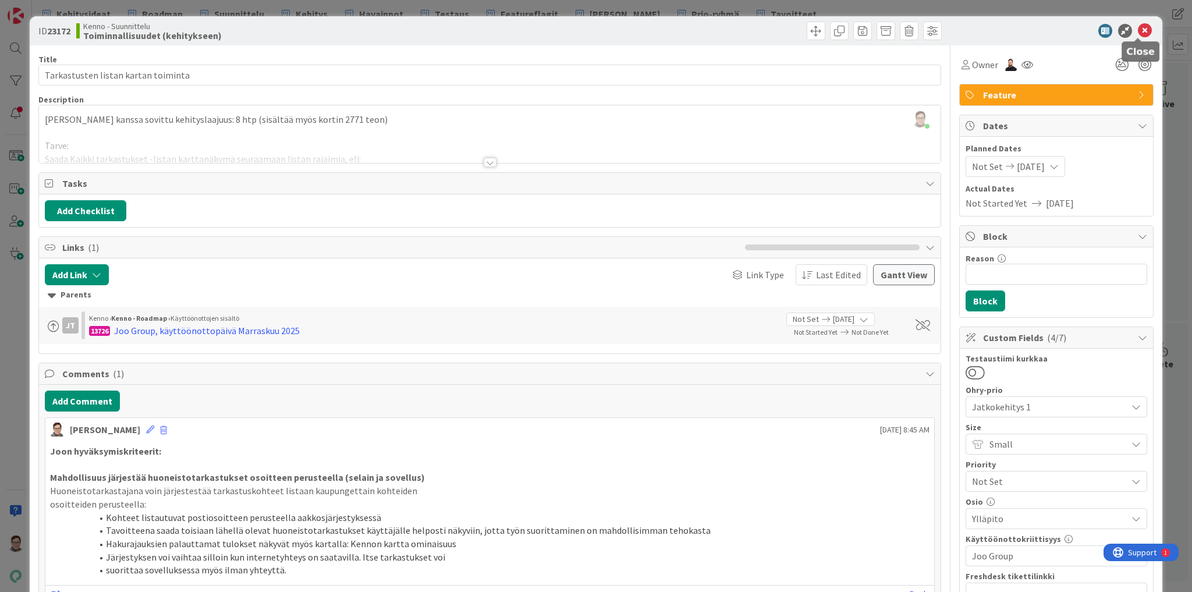
click at [1140, 30] on icon at bounding box center [1145, 31] width 14 height 14
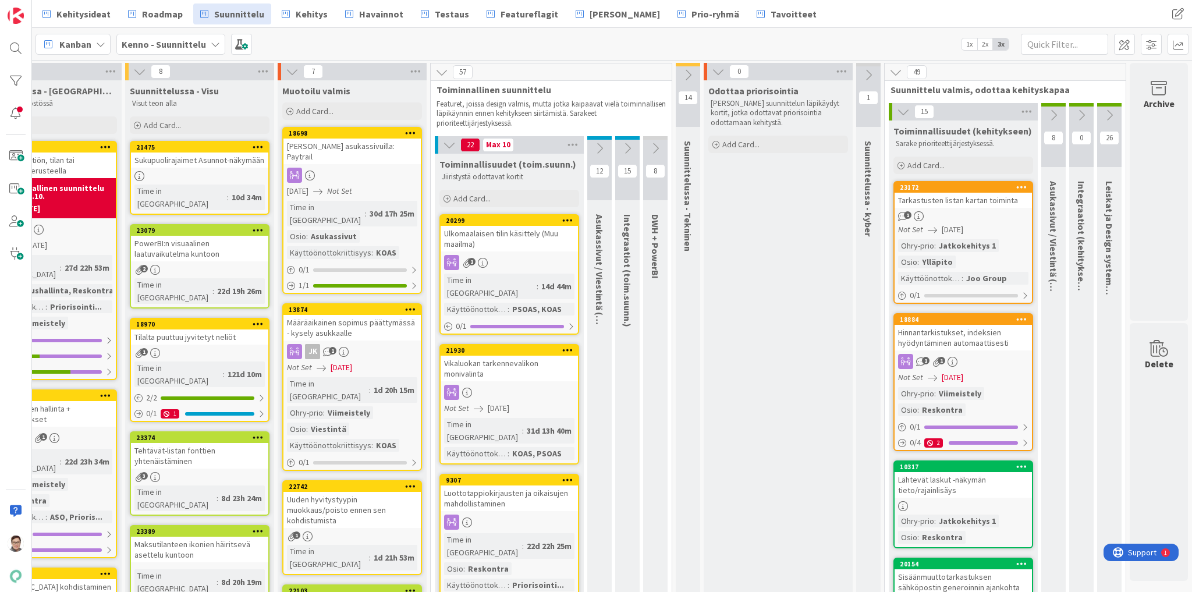
click at [503, 244] on div "Ulkomaalaisen tilin käsittely (Muu maailma)" at bounding box center [509, 239] width 137 height 26
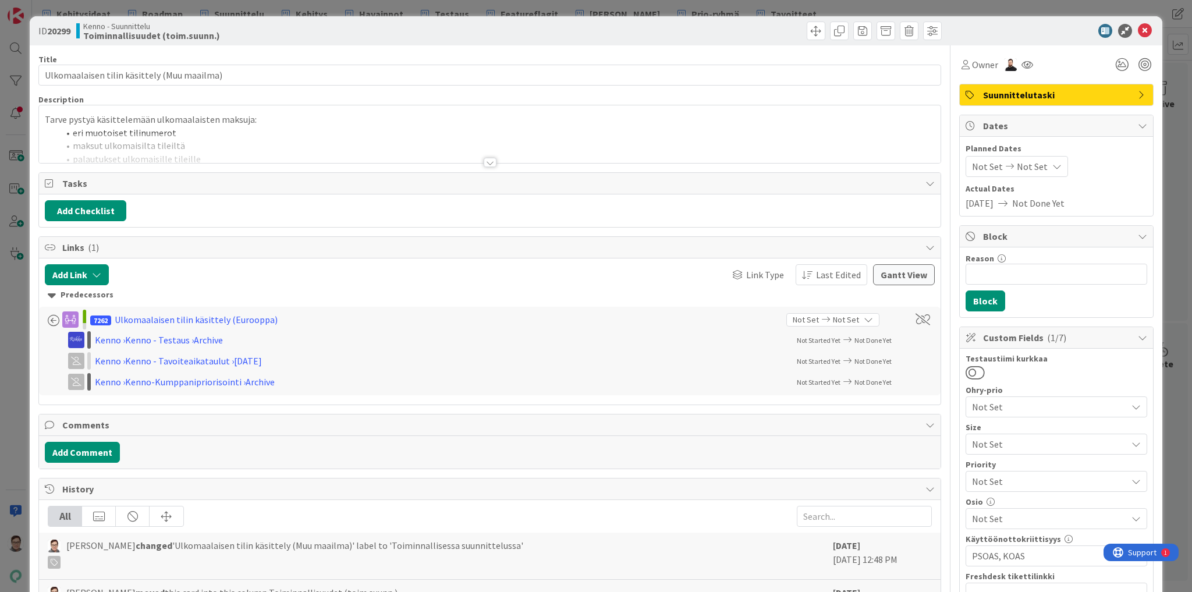
click at [487, 159] on div at bounding box center [490, 162] width 13 height 9
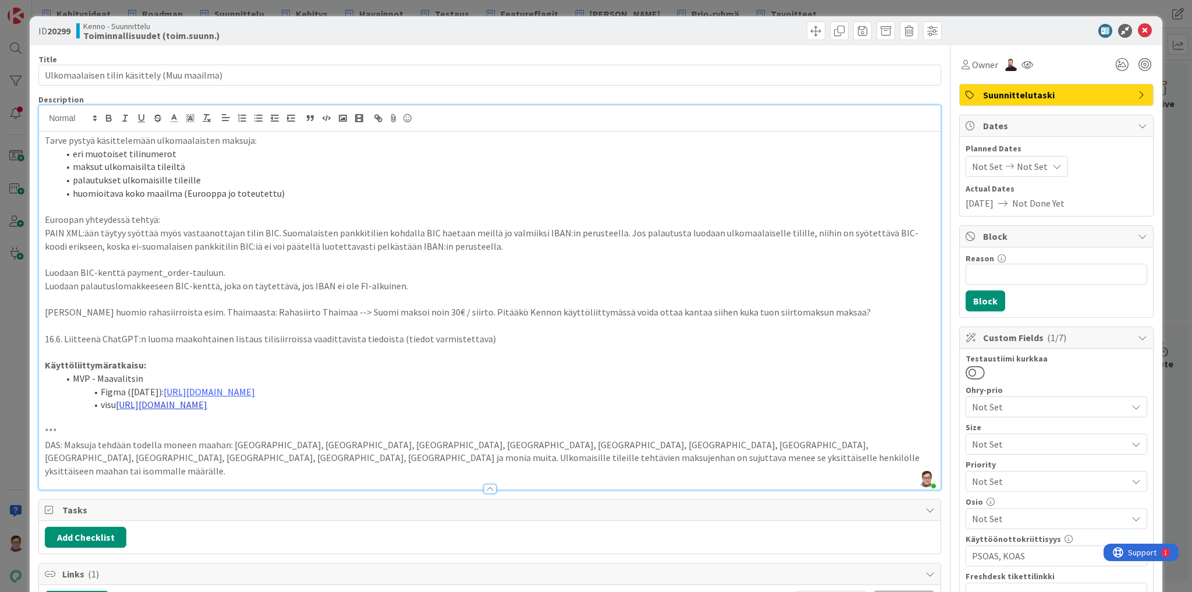
click at [207, 404] on link "https://www.figma.com/design/8nkeArknswRheh0fKWhyRc/Asukassivut?node-id=11218-5…" at bounding box center [161, 405] width 91 height 12
click at [333, 428] on link "https://www.figma.com/design/8nkeArknswRheh0fKWhyRc/Asukassivut?node-id=11218-5…" at bounding box center [319, 427] width 80 height 15
click at [255, 388] on link "https://www.figma.com/design/8nkeArknswRheh0fKWhyRc/Asukassivut?node-id=11170-4…" at bounding box center [209, 392] width 91 height 12
click at [378, 414] on link "https://www.figma.com/design/8nkeArknswRheh0fKWhyRc/Asukassivut?node-id=11170-4…" at bounding box center [372, 413] width 80 height 15
click at [207, 404] on link "https://www.figma.com/design/8nkeArknswRheh0fKWhyRc/Asukassivut?node-id=11218-5…" at bounding box center [161, 405] width 91 height 12
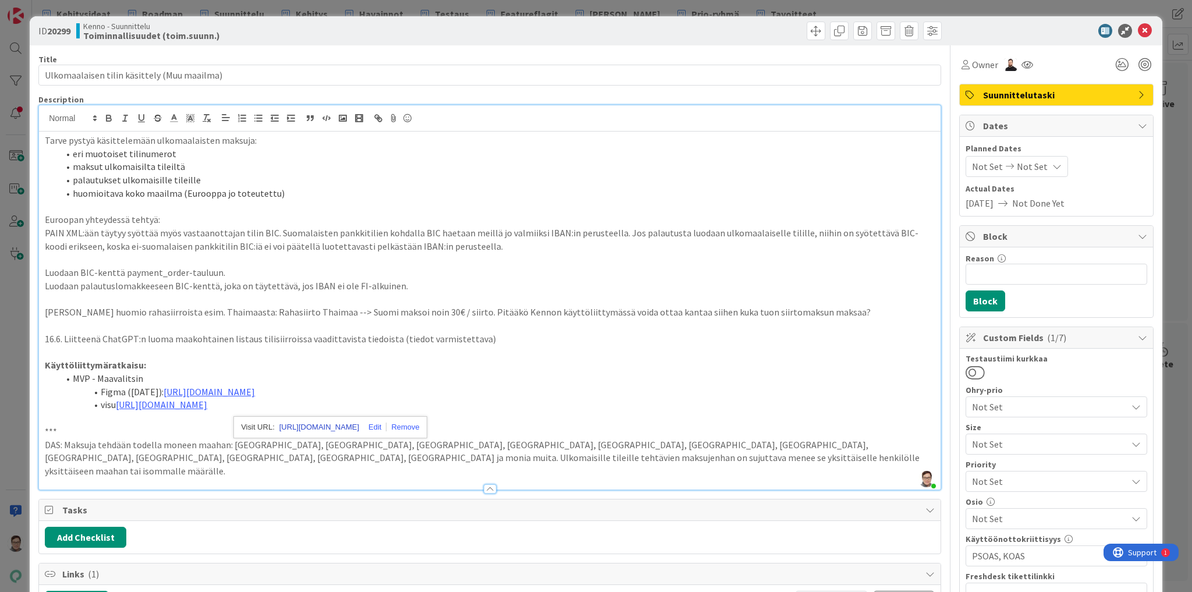
click at [340, 426] on link "https://www.figma.com/design/8nkeArknswRheh0fKWhyRc/Asukassivut?node-id=11218-5…" at bounding box center [319, 427] width 80 height 15
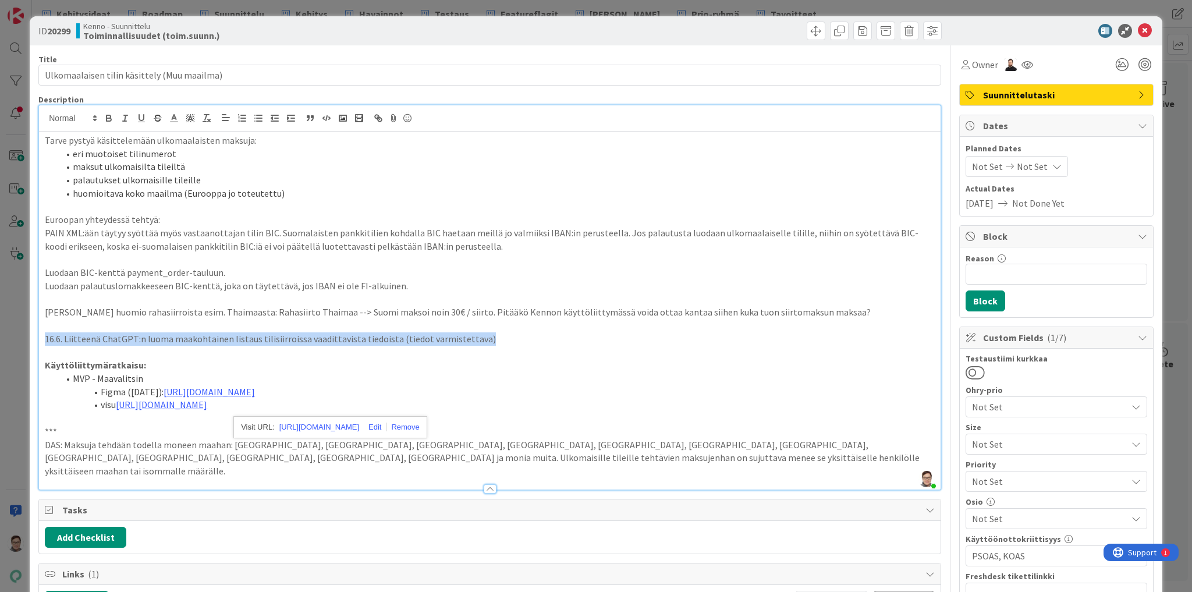
drag, startPoint x: 431, startPoint y: 336, endPoint x: 42, endPoint y: 339, distance: 388.8
click at [42, 339] on div "Tarve pystyä käsittelemään ulkomaalaisten maksuja: eri muotoiset tilinumerot ma…" at bounding box center [489, 311] width 901 height 358
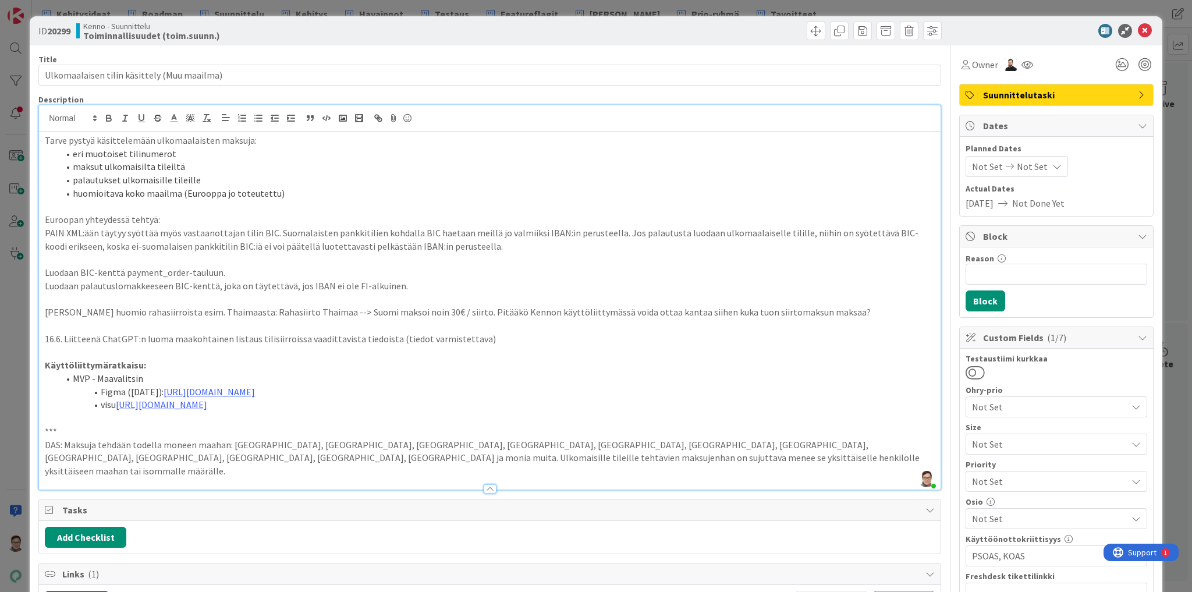
click at [353, 356] on p at bounding box center [490, 352] width 890 height 13
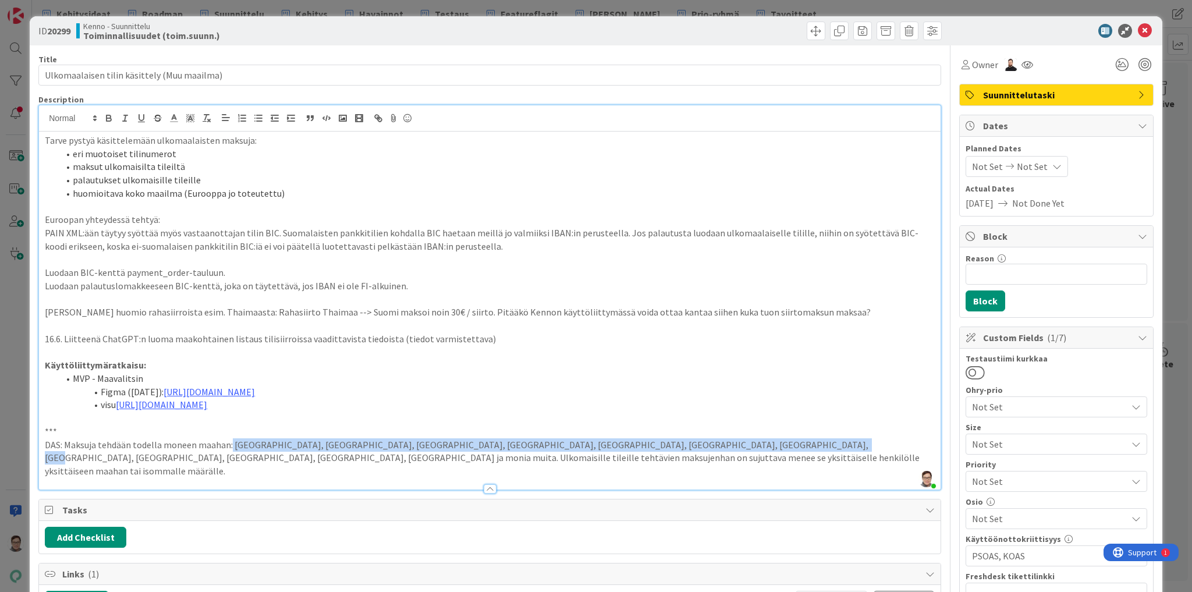
drag, startPoint x: 230, startPoint y: 442, endPoint x: 754, endPoint y: 445, distance: 523.8
click at [754, 445] on p "DAS: Maksuja tehdään todella moneen maahan: Kiina, japani, Pohjois-Amerikka, SE…" at bounding box center [490, 458] width 890 height 40
click at [587, 445] on p "DAS: Maksuja tehdään todella moneen maahan: Kiina, japani, Pohjois-Amerikka, SE…" at bounding box center [490, 458] width 890 height 40
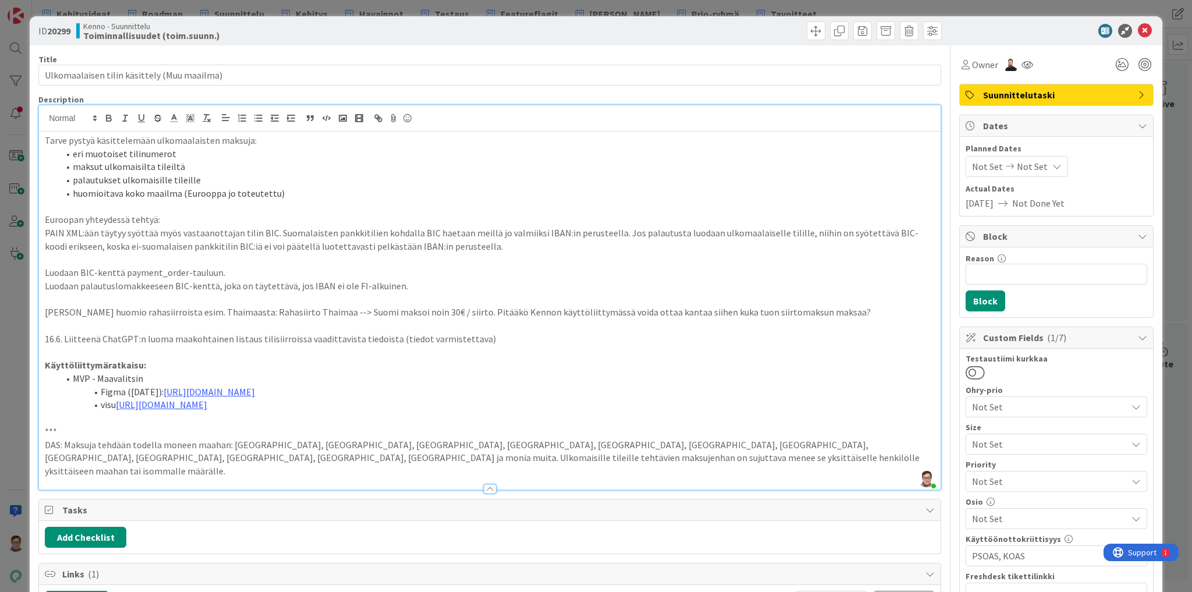
click at [593, 405] on li "visu https://www.figma.com/design/8nkeArknswRheh0fKWhyRc/Asukassivut?node-id=11…" at bounding box center [497, 404] width 876 height 13
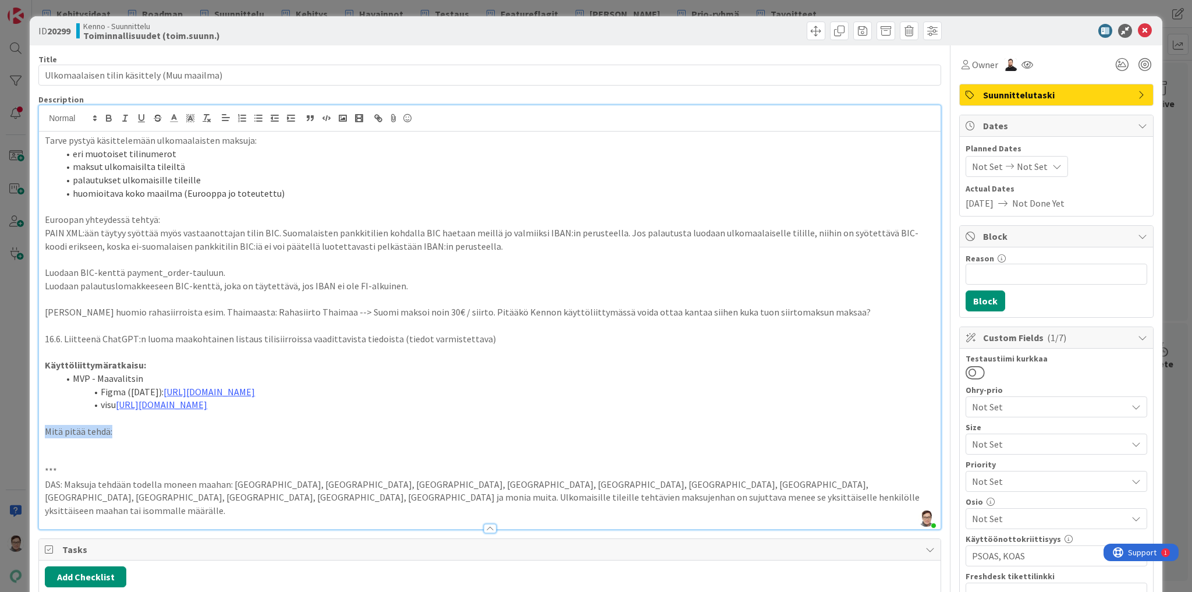
drag, startPoint x: 42, startPoint y: 431, endPoint x: 113, endPoint y: 433, distance: 70.5
click at [113, 433] on div "Tarve pystyä käsittelemään ulkomaalaisten maksuja: eri muotoiset tilinumerot ma…" at bounding box center [489, 330] width 901 height 397
click at [81, 444] on p at bounding box center [490, 444] width 890 height 13
click at [45, 432] on strong "Mitä pitää tehdä:" at bounding box center [81, 431] width 72 height 12
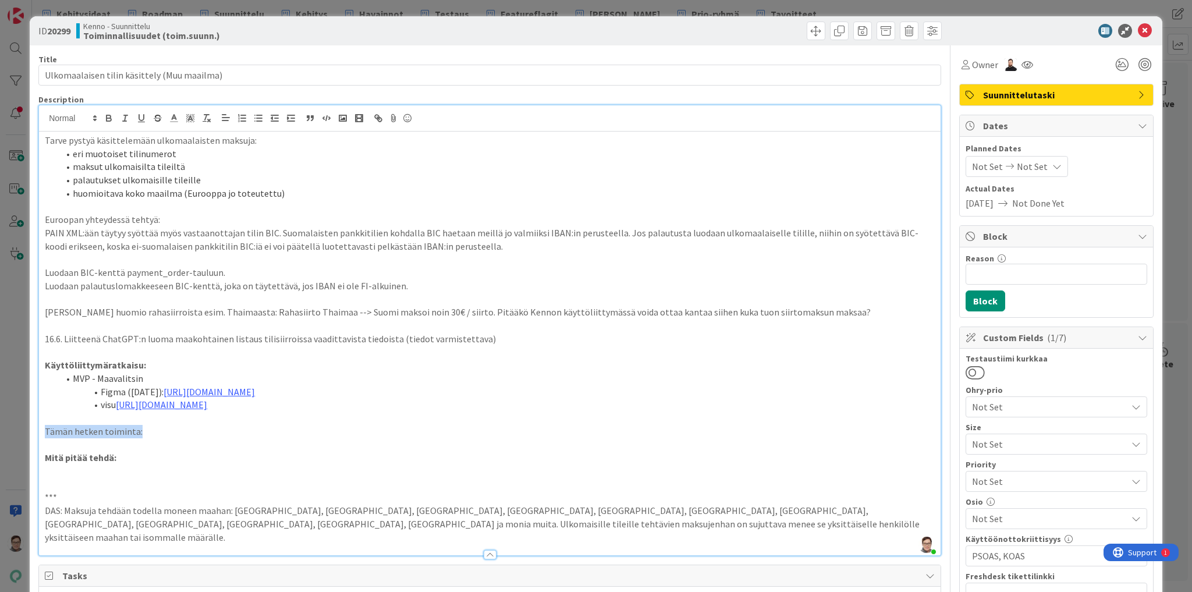
drag, startPoint x: 44, startPoint y: 430, endPoint x: 137, endPoint y: 435, distance: 93.3
click at [137, 435] on p "Tämän hetken toiminta:" at bounding box center [490, 431] width 890 height 13
click at [96, 440] on p at bounding box center [490, 444] width 890 height 13
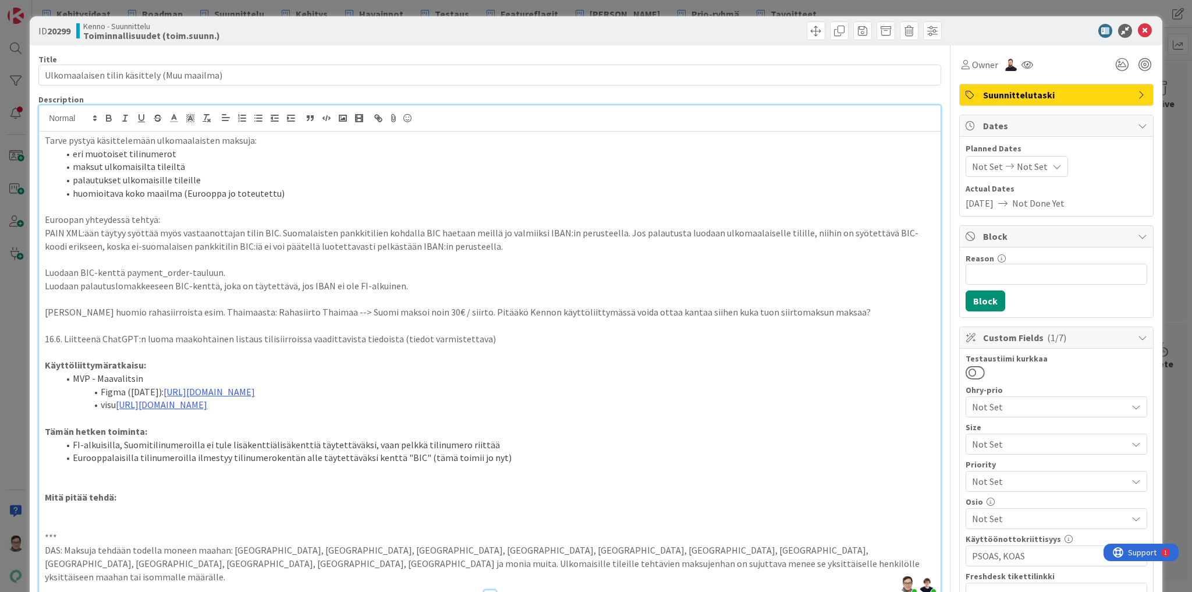
click at [500, 459] on li "Eurooppalaisilla tilinumeroilla ilmestyy tilinumerokentän alle täytettäväksi ke…" at bounding box center [497, 457] width 876 height 13
click at [499, 456] on li "Eurooppalaisilla tilinumeroilla ilmestyy tilinumerokentän alle täytettäväksi ke…" at bounding box center [497, 457] width 876 height 13
drag, startPoint x: 73, startPoint y: 457, endPoint x: 134, endPoint y: 459, distance: 61.1
click at [134, 459] on li "Eurooppalaisilla tilinumeroilla ilmestyy tilinumerokentän alle täytettäväksi ke…" at bounding box center [497, 457] width 876 height 13
click at [435, 455] on li "tilinumeroilla ilmestyy tilinumerokentän alle täytettäväksi kenttä "BIC" (tämä …" at bounding box center [497, 457] width 876 height 13
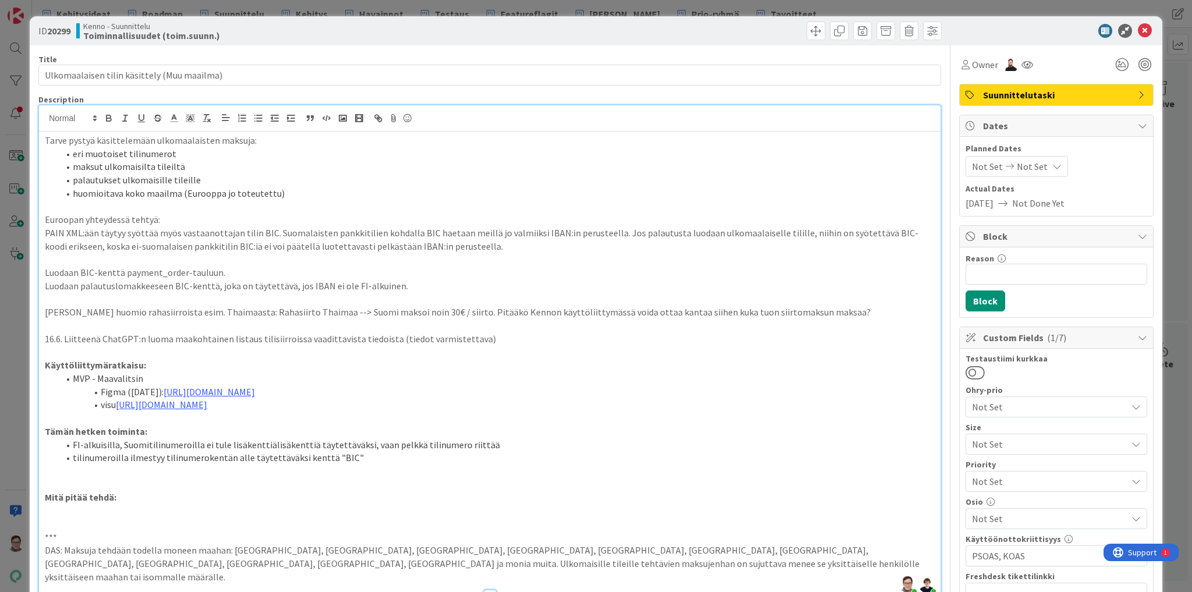
click at [74, 458] on li "tilinumeroilla ilmestyy tilinumerokentän alle täytettäväksi kenttä "BIC"" at bounding box center [497, 457] width 876 height 13
click at [413, 459] on li "Muilla tilinumeroilla ilmestyy tilinumerokentän alle täytettäväksi kenttä "BIC"" at bounding box center [497, 457] width 876 height 13
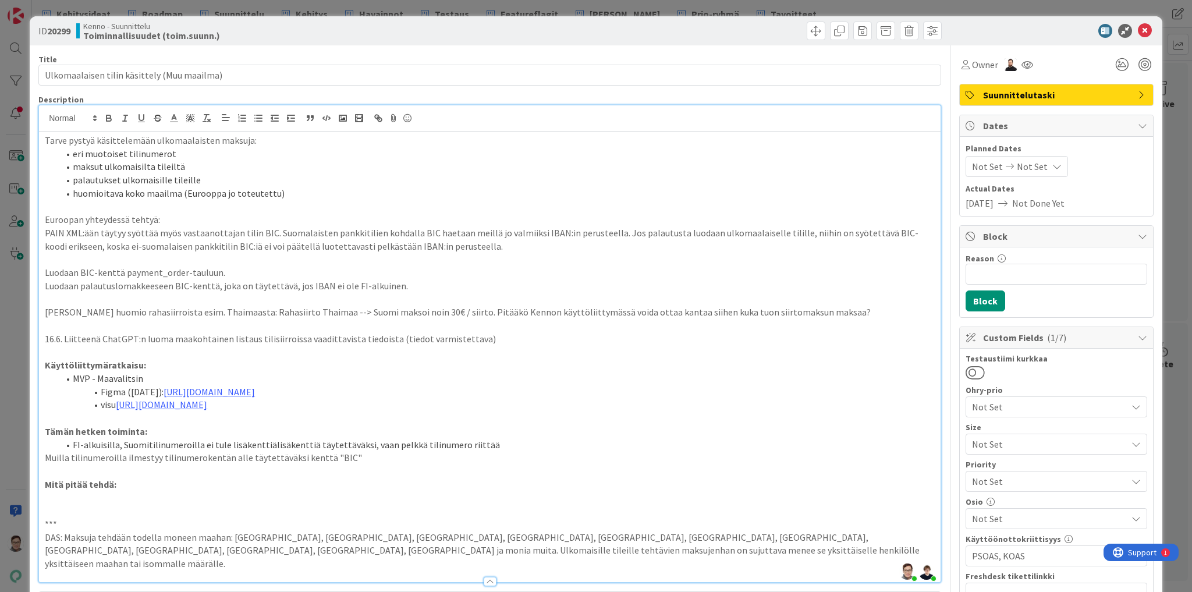
click at [45, 456] on p "Muilla tilinumeroilla ilmestyy tilinumerokentän alle täytettäväksi kenttä "BIC"" at bounding box center [490, 457] width 890 height 13
click at [75, 491] on p at bounding box center [490, 497] width 890 height 13
click at [306, 443] on li "FI-alkuisilla, Suomitilinumeroilla ei tule lisäkenttiälisäkenttiä täytettäväksi…" at bounding box center [497, 444] width 876 height 13
click at [83, 499] on li at bounding box center [497, 497] width 876 height 13
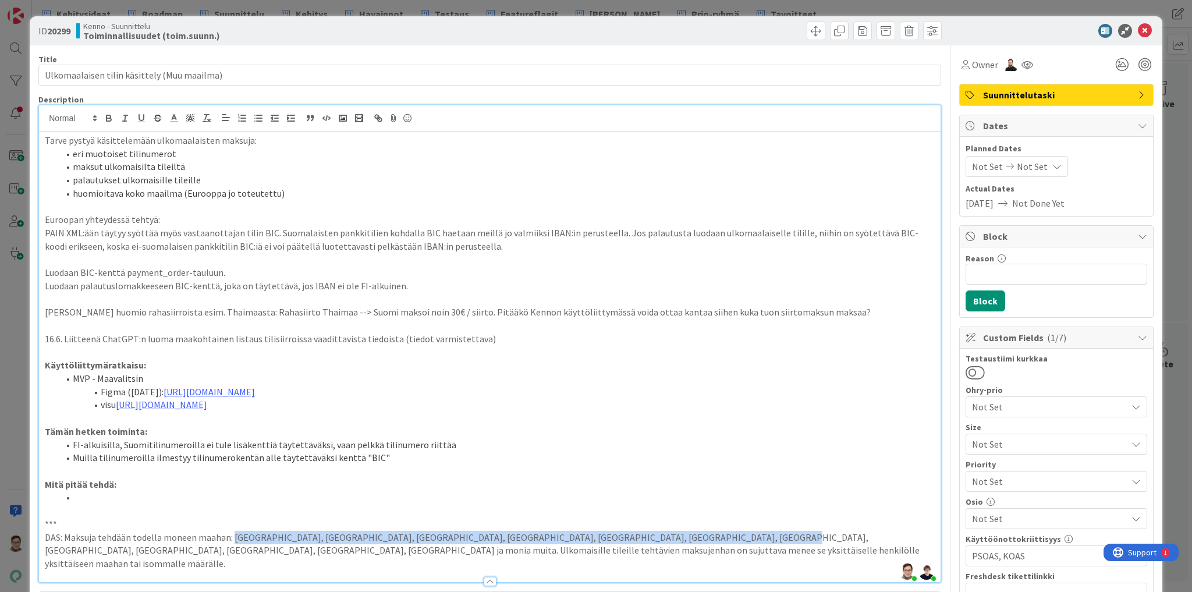
drag, startPoint x: 232, startPoint y: 538, endPoint x: 693, endPoint y: 533, distance: 460.9
click at [693, 533] on p "DAS: Maksuja tehdään todella moneen maahan: Kiina, japani, Pohjois-Amerikka, SE…" at bounding box center [490, 551] width 890 height 40
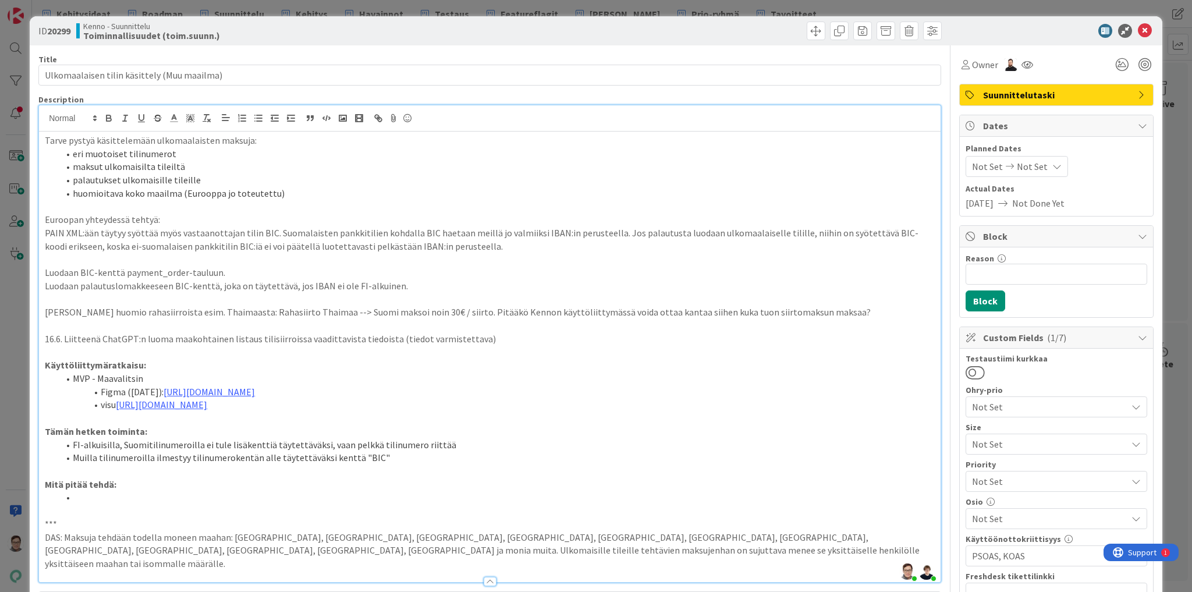
click at [88, 496] on li at bounding box center [497, 497] width 876 height 13
click at [73, 499] on li "Muuttaa palautusaineisto käsittelemään ulkomaiset tilinumerot ja niiden lisätie…" at bounding box center [497, 497] width 876 height 13
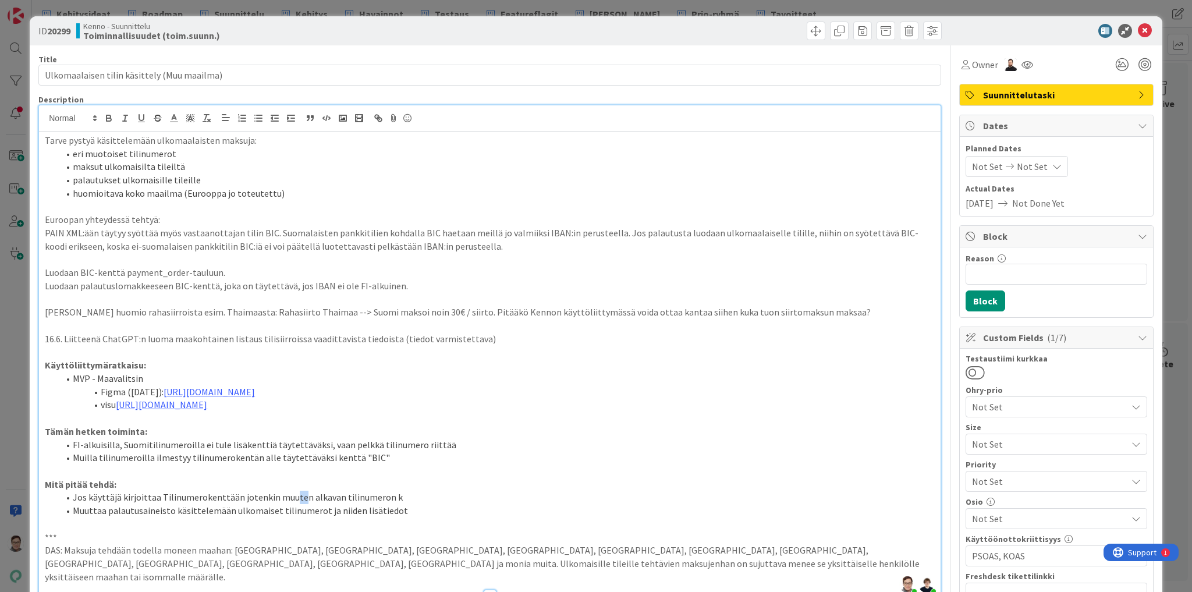
drag, startPoint x: 298, startPoint y: 497, endPoint x: 286, endPoint y: 497, distance: 11.6
click at [286, 497] on li "Jos käyttäjä kirjoittaa Tilinumerokenttään jotenkin muuten alkavan tilinumeron k" at bounding box center [497, 497] width 876 height 13
drag, startPoint x: 301, startPoint y: 499, endPoint x: 235, endPoint y: 495, distance: 66.5
click at [235, 495] on li "Jos käyttäjä kirjoittaa Tilinumerokenttään jotenkin muuten alkavan tilinumeron k" at bounding box center [497, 497] width 876 height 13
click at [420, 494] on li "Jos käyttäjä kirjoittaa Tilinumerokenttään jollain muulla kuin FI:llä alkavan t…" at bounding box center [497, 497] width 876 height 13
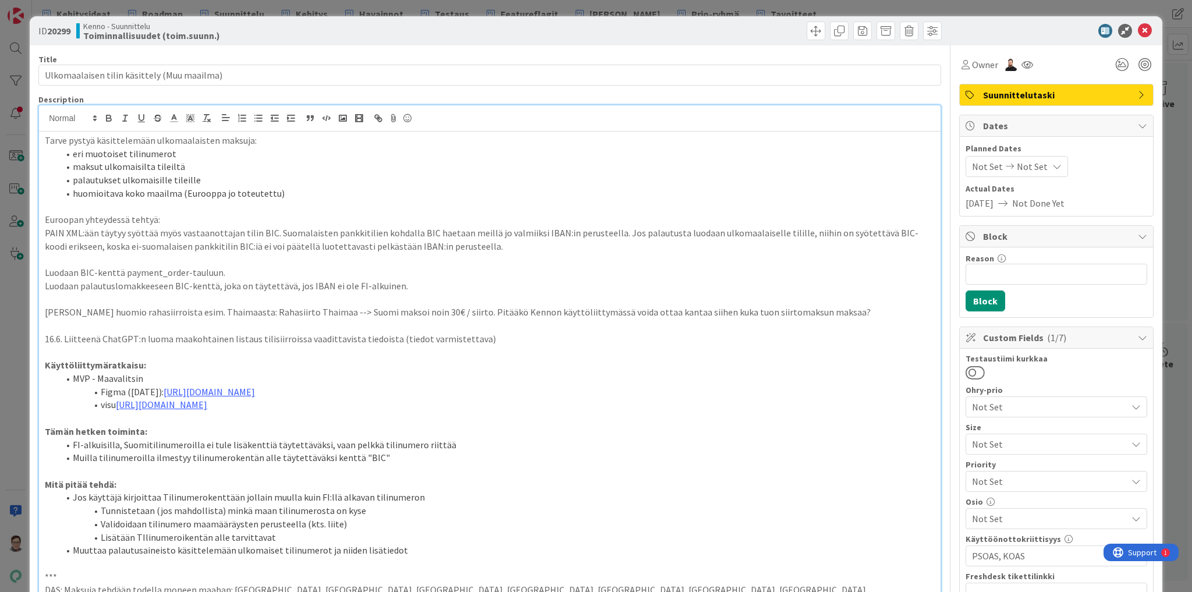
click at [143, 536] on li "Lisätään TIlinumeroikentän alle tarvittavat" at bounding box center [497, 537] width 876 height 13
click at [282, 532] on li "Lisätään Tilinumeroikentän alle tarvittavat" at bounding box center [497, 537] width 876 height 13
click at [179, 533] on li "Lisätään Tilinumeroikentän alle tarvittavat lisäkentät" at bounding box center [497, 537] width 876 height 13
click at [312, 538] on li "Lisätään Tilinumerokentän alle tarvittavat lisäkentät" at bounding box center [497, 537] width 876 height 13
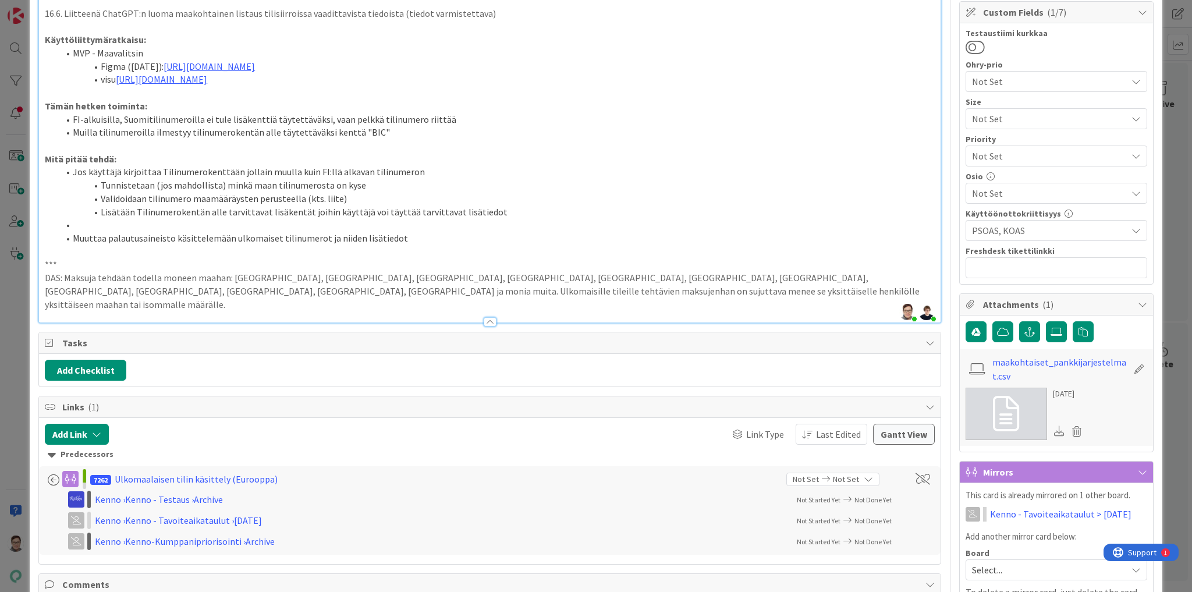
scroll to position [326, 0]
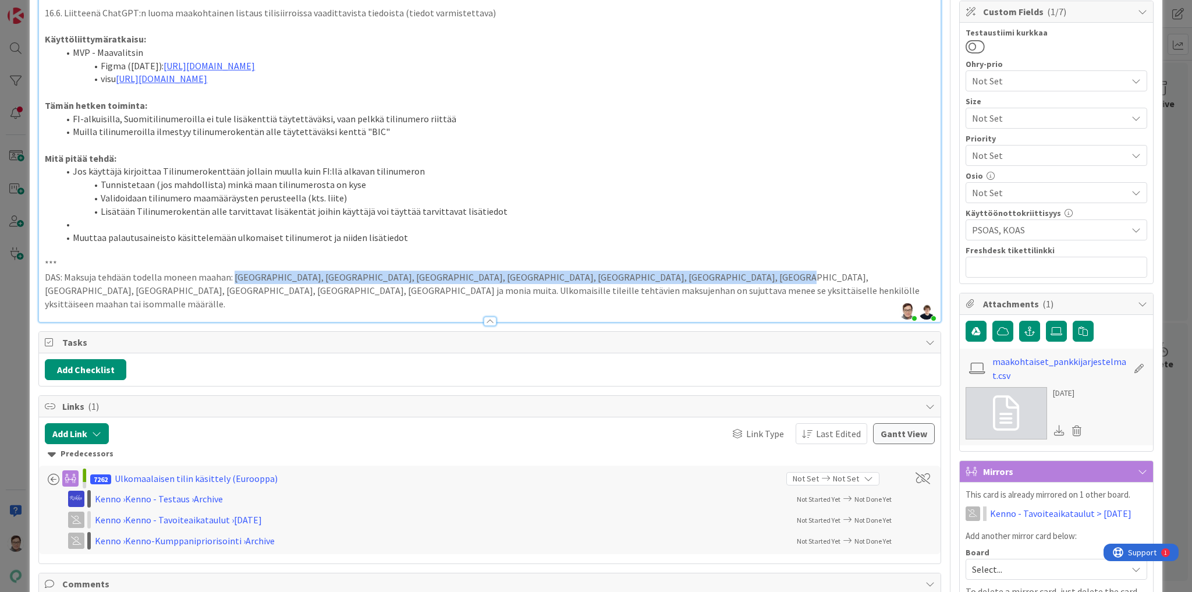
drag, startPoint x: 232, startPoint y: 277, endPoint x: 692, endPoint y: 275, distance: 459.7
click at [692, 275] on p "DAS: Maksuja tehdään todella moneen maahan: Kiina, japani, Pohjois-Amerikka, SE…" at bounding box center [490, 291] width 890 height 40
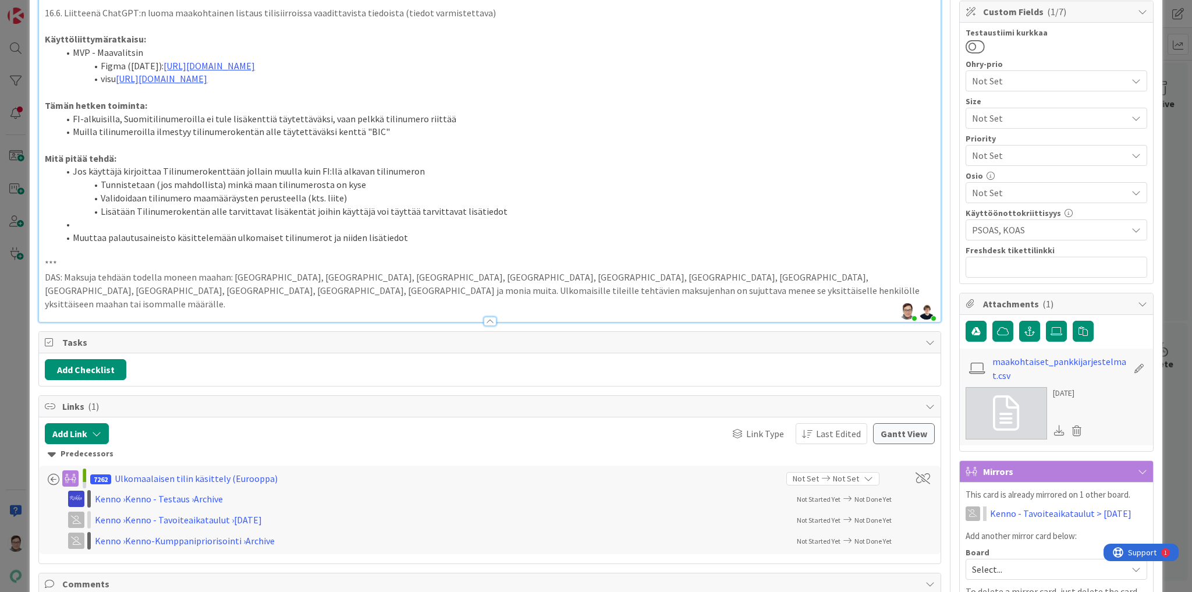
click at [94, 225] on li at bounding box center [497, 224] width 876 height 13
click at [440, 115] on li "FI-alkuisilla, Suomitilinumeroilla ei tule lisäkenttiä täytettäväksi, vaan pelk…" at bounding box center [497, 118] width 876 height 13
drag, startPoint x: 342, startPoint y: 197, endPoint x: 76, endPoint y: 196, distance: 266.0
click at [76, 196] on li "Validoidaan tilinumero maamääräysten perusteella (kts. liite)" at bounding box center [497, 197] width 876 height 13
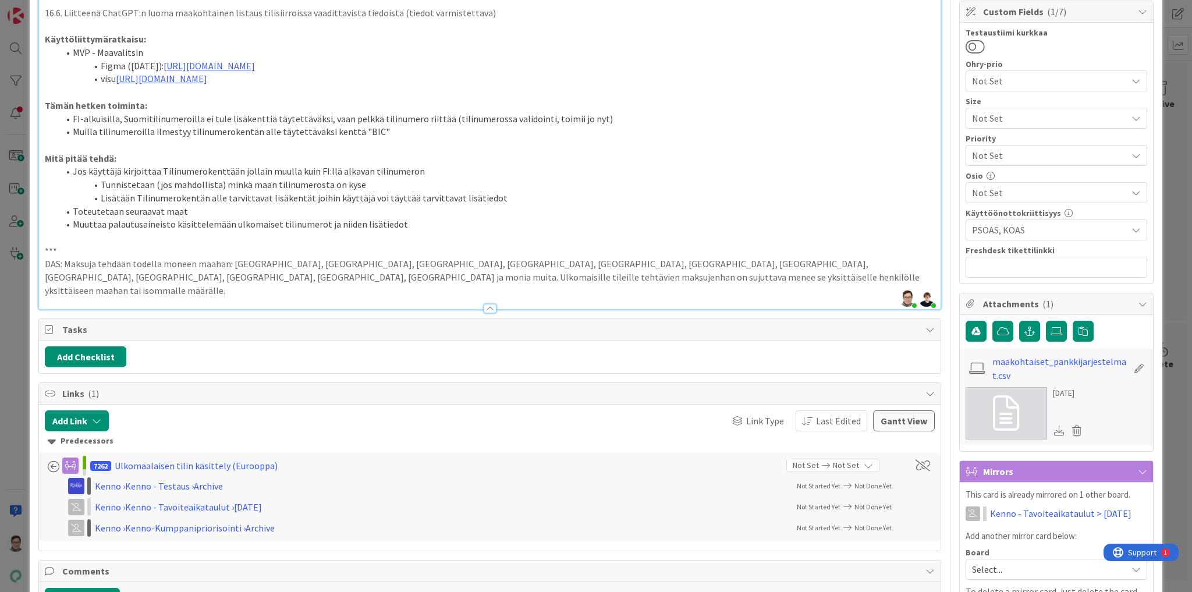
click at [410, 168] on li "Jos käyttäjä kirjoittaa Tilinumerokenttään jollain muulla kuin FI:llä alkavan t…" at bounding box center [497, 171] width 876 height 13
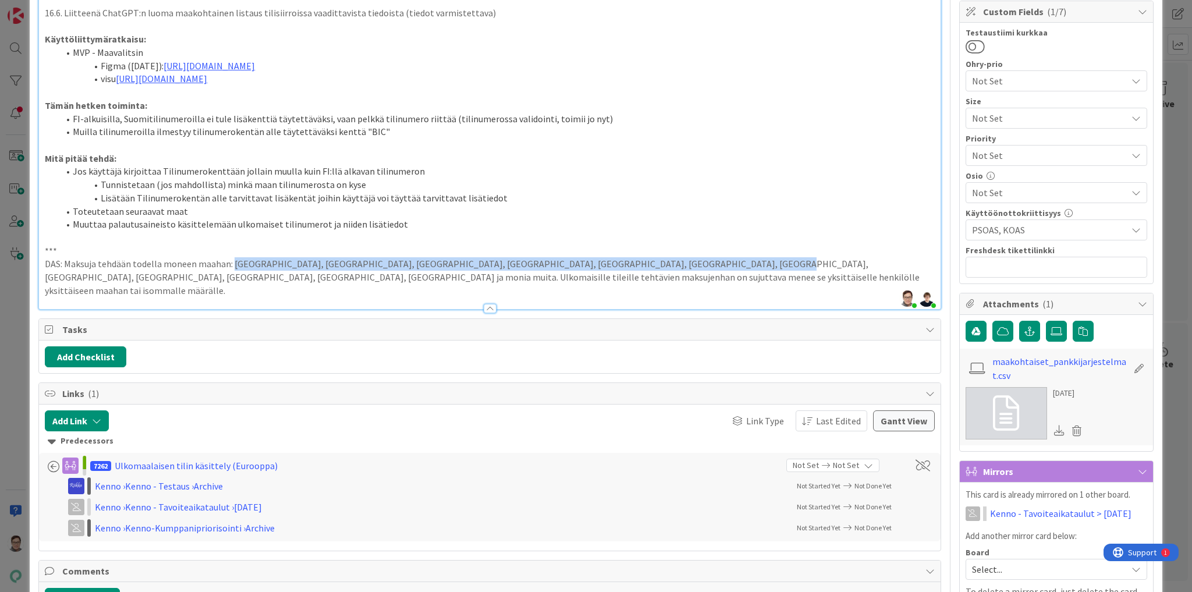
drag, startPoint x: 232, startPoint y: 263, endPoint x: 691, endPoint y: 265, distance: 458.6
click at [691, 265] on p "DAS: Maksuja tehdään todella moneen maahan: Kiina, japani, Pohjois-Amerikka, SE…" at bounding box center [490, 277] width 890 height 40
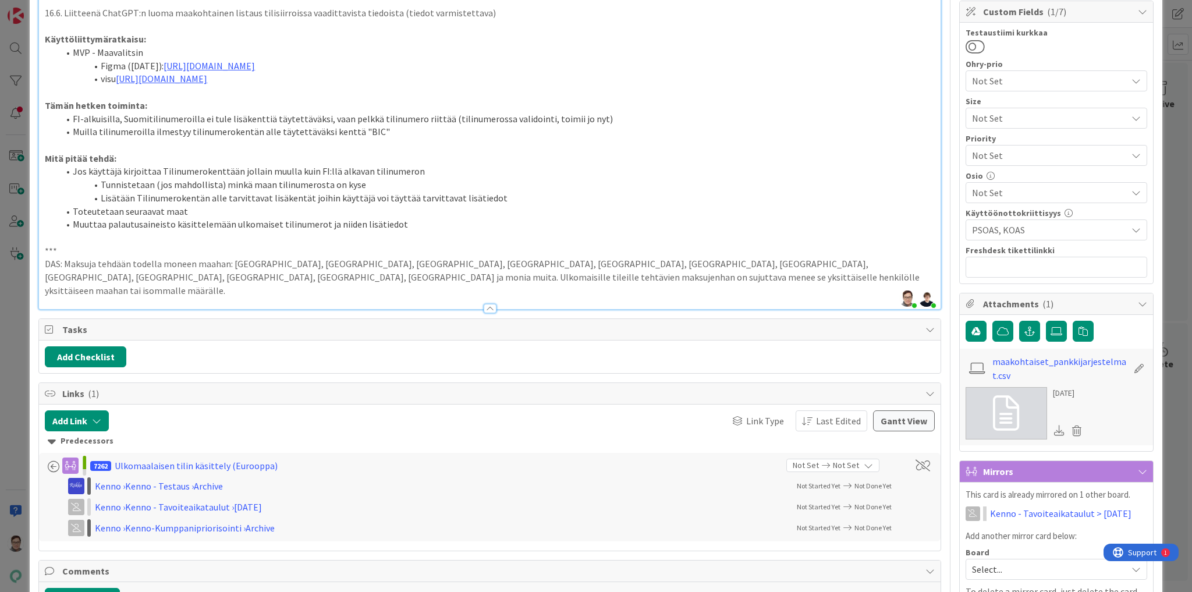
click at [363, 183] on li "Tunnistetaan (jos mahdollista) minkä maan tilinumerosta on kyse" at bounding box center [497, 184] width 876 height 13
drag, startPoint x: 361, startPoint y: 184, endPoint x: 100, endPoint y: 180, distance: 261.9
click at [100, 180] on li "Tunnistetaan (jos mahdollista) minkä maan tilinumerosta on kyse" at bounding box center [497, 184] width 876 height 13
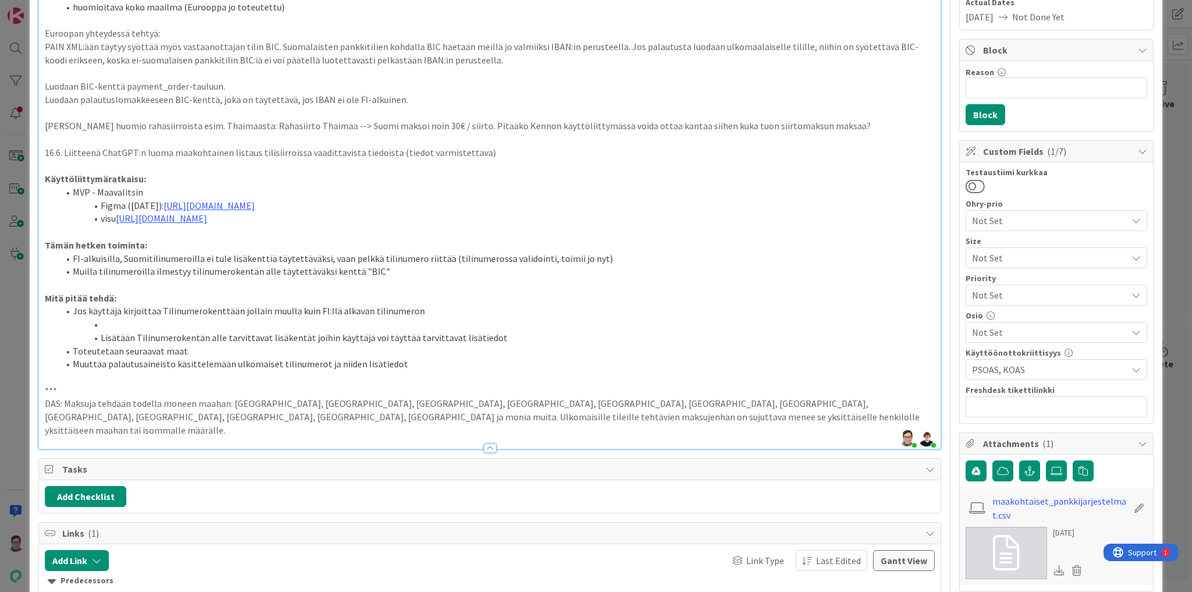
scroll to position [0, 0]
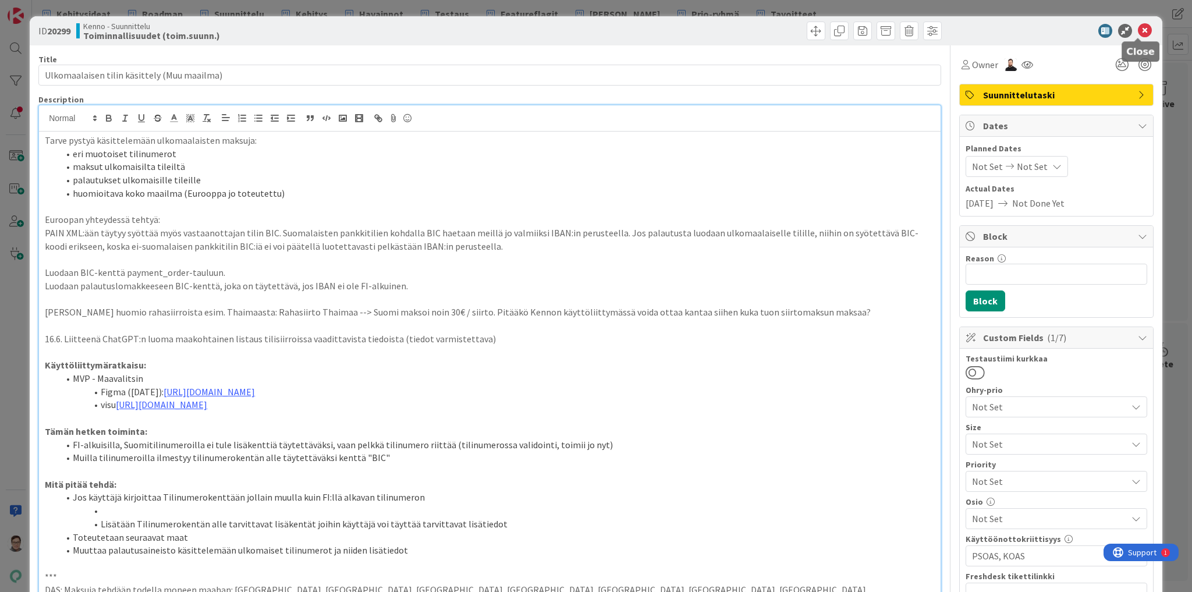
click at [1138, 29] on icon at bounding box center [1145, 31] width 14 height 14
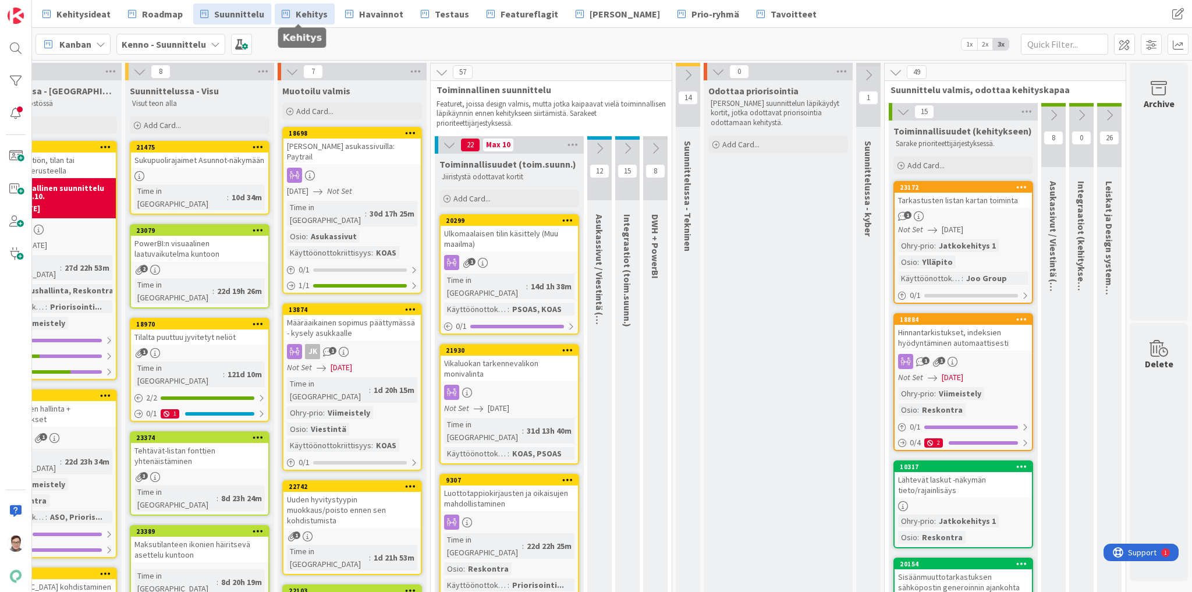
click at [297, 17] on span "Kehitys" at bounding box center [312, 14] width 32 height 14
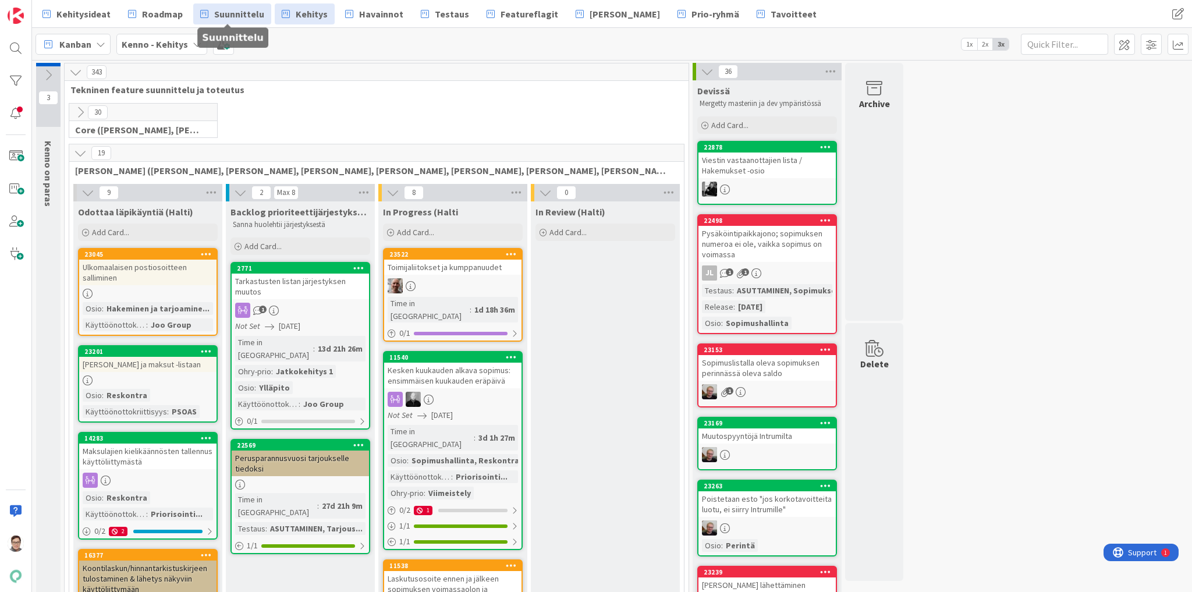
click at [239, 10] on span "Suunnittelu" at bounding box center [239, 14] width 50 height 14
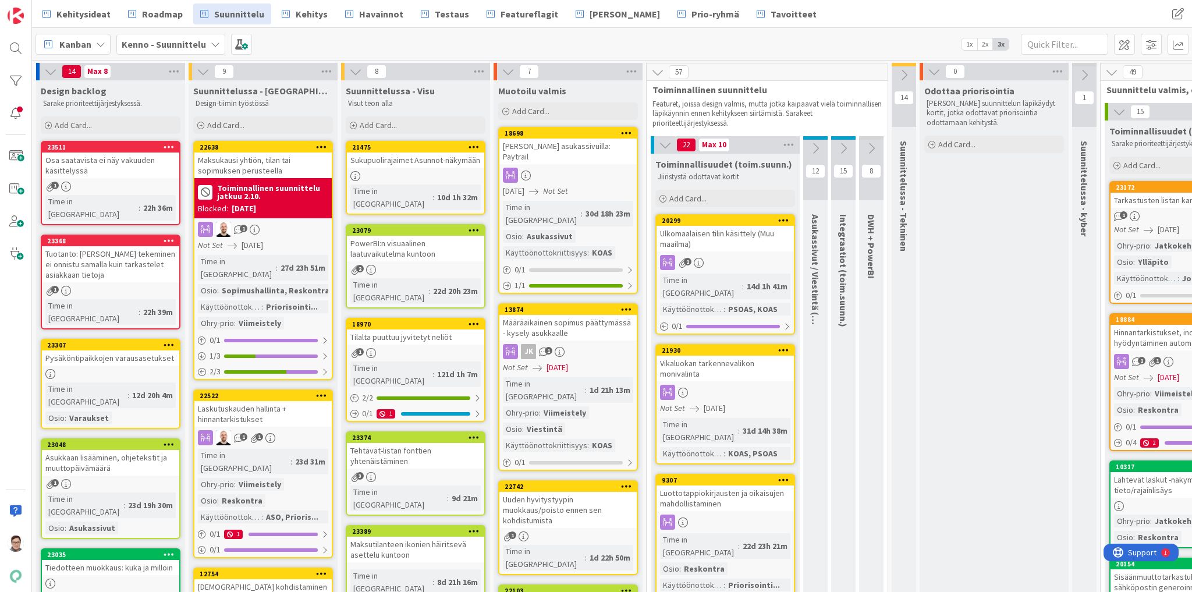
click at [718, 240] on div "Ulkomaalaisen tilin käsittely (Muu maailma)" at bounding box center [724, 239] width 137 height 26
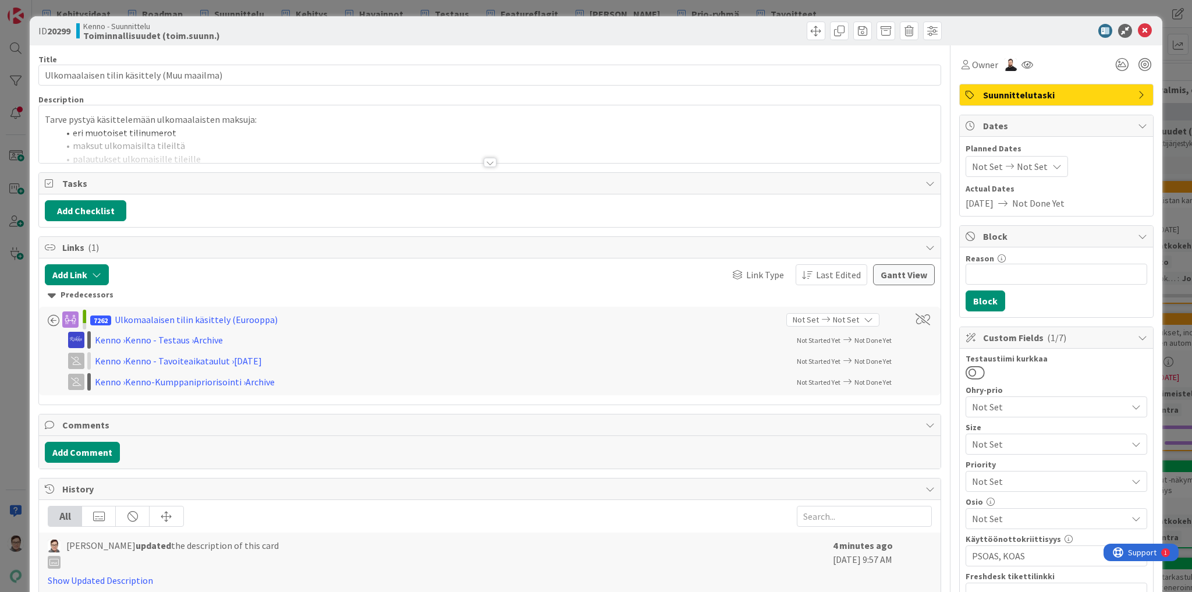
click at [488, 161] on div at bounding box center [490, 162] width 13 height 9
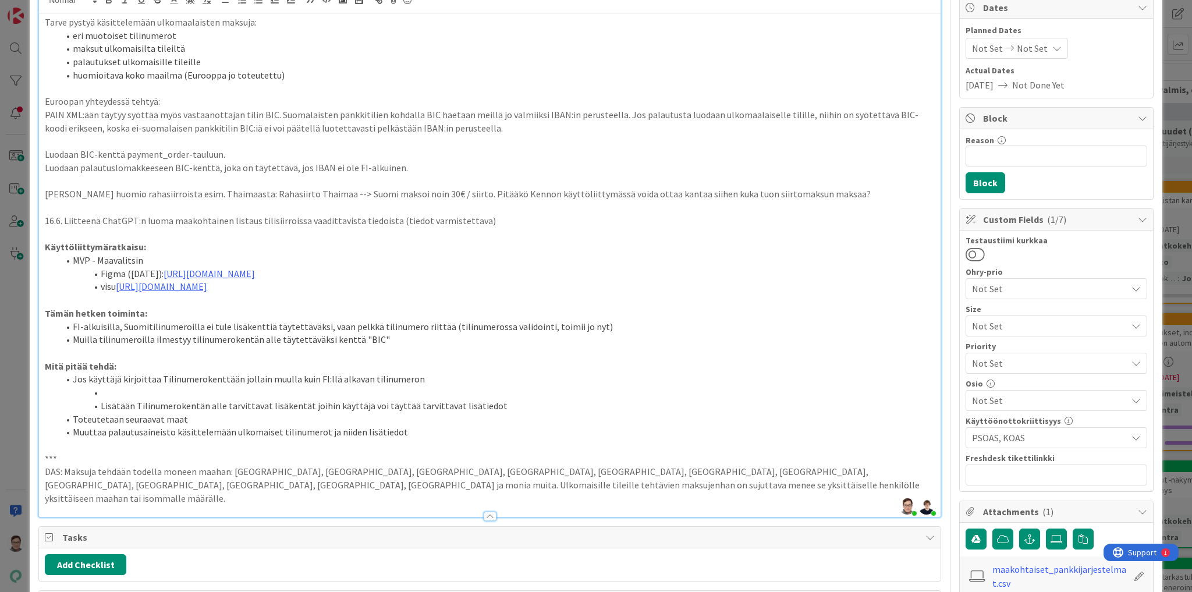
scroll to position [140, 0]
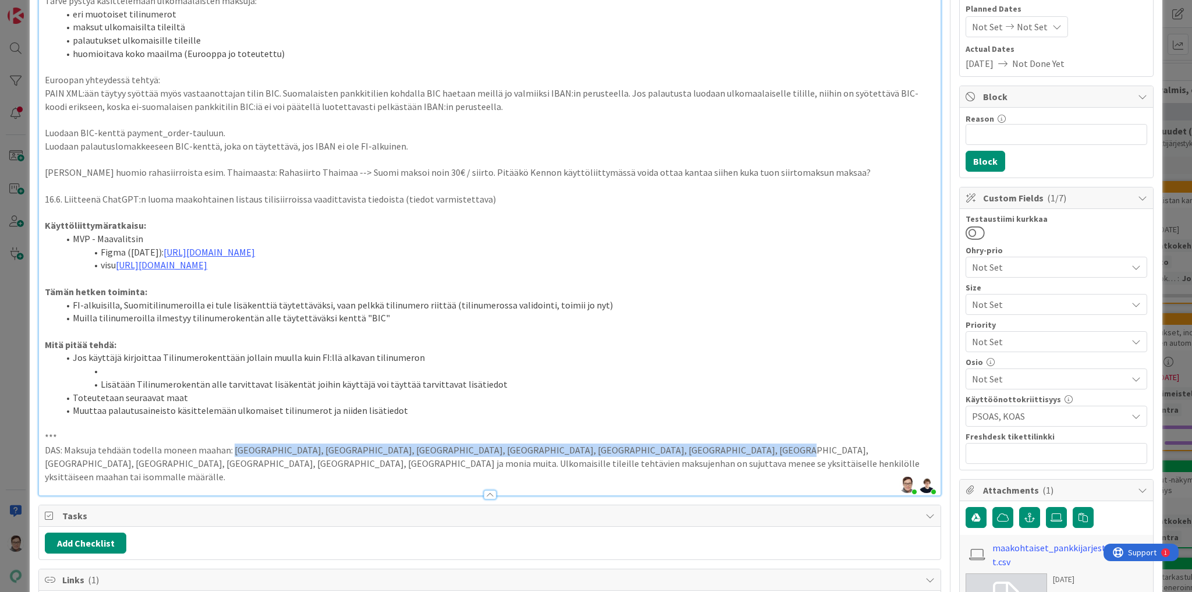
drag, startPoint x: 233, startPoint y: 449, endPoint x: 692, endPoint y: 448, distance: 459.2
click at [692, 448] on p "DAS: Maksuja tehdään todella moneen maahan: Kiina, japani, Pohjois-Amerikka, SE…" at bounding box center [490, 463] width 890 height 40
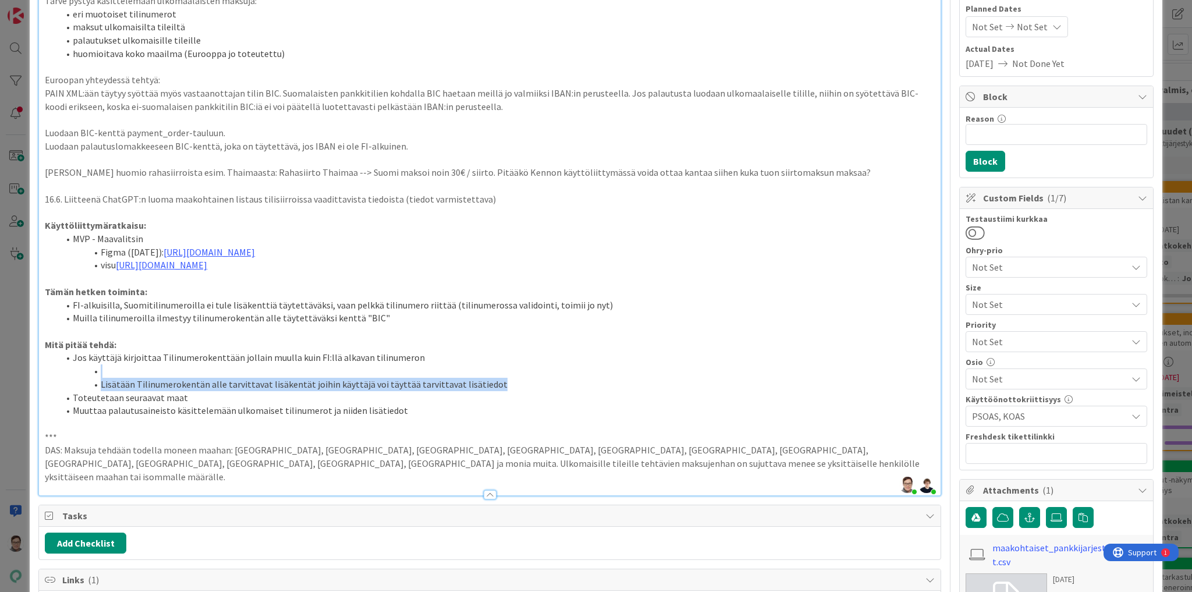
drag, startPoint x: 487, startPoint y: 386, endPoint x: 82, endPoint y: 374, distance: 404.6
click at [82, 374] on ol "Jos käyttäjä kirjoittaa Tilinumerokenttään jollain muulla kuin FI:llä alkavan t…" at bounding box center [490, 384] width 890 height 66
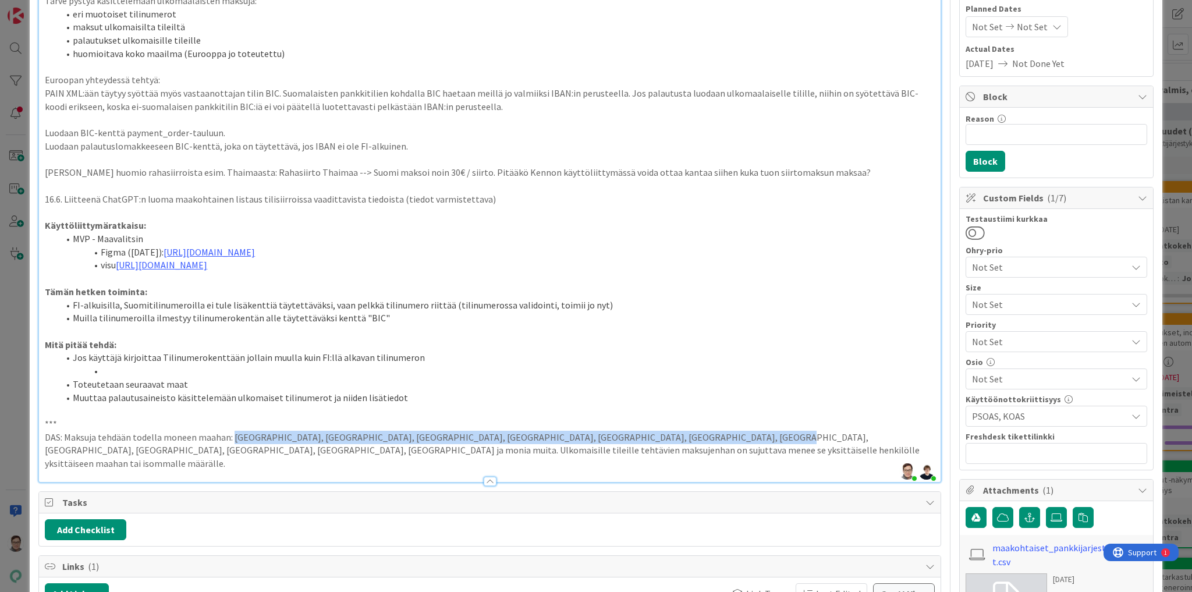
drag, startPoint x: 234, startPoint y: 435, endPoint x: 691, endPoint y: 436, distance: 457.4
click at [691, 436] on p "DAS: Maksuja tehdään todella moneen maahan: Kiina, japani, Pohjois-Amerikka, SE…" at bounding box center [490, 451] width 890 height 40
copy p "Kiina, japani, Pohjois-Amerikka, SEPA-maat, Iso-Britannia, Turkki, Israel, Taiw…"
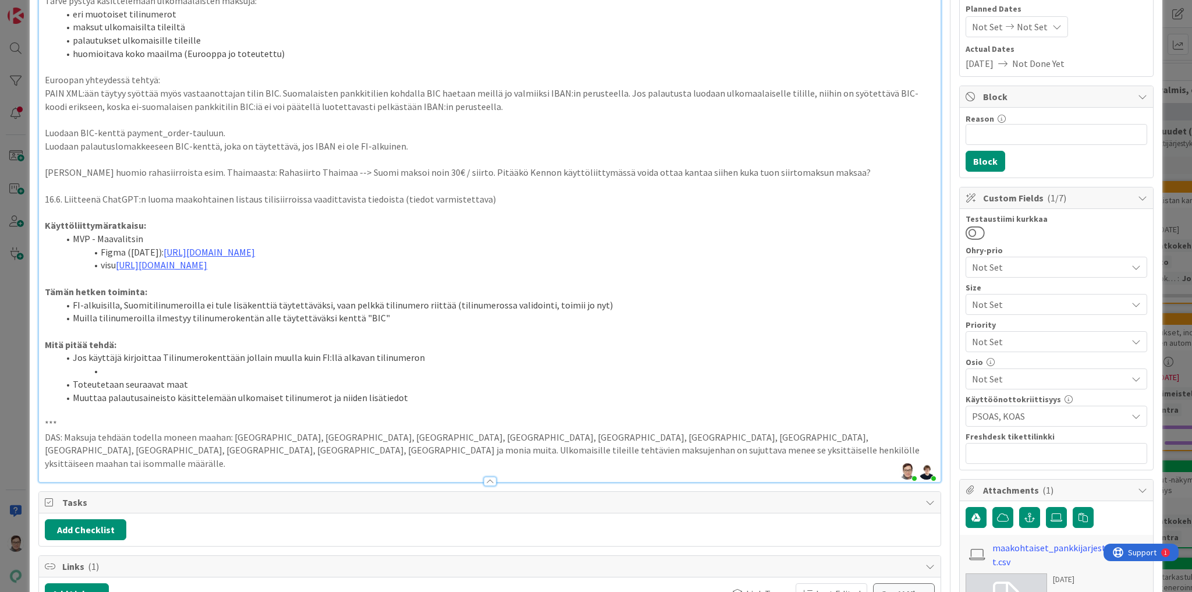
click at [195, 385] on li "Toteutetaan seuraavat maat" at bounding box center [497, 384] width 876 height 13
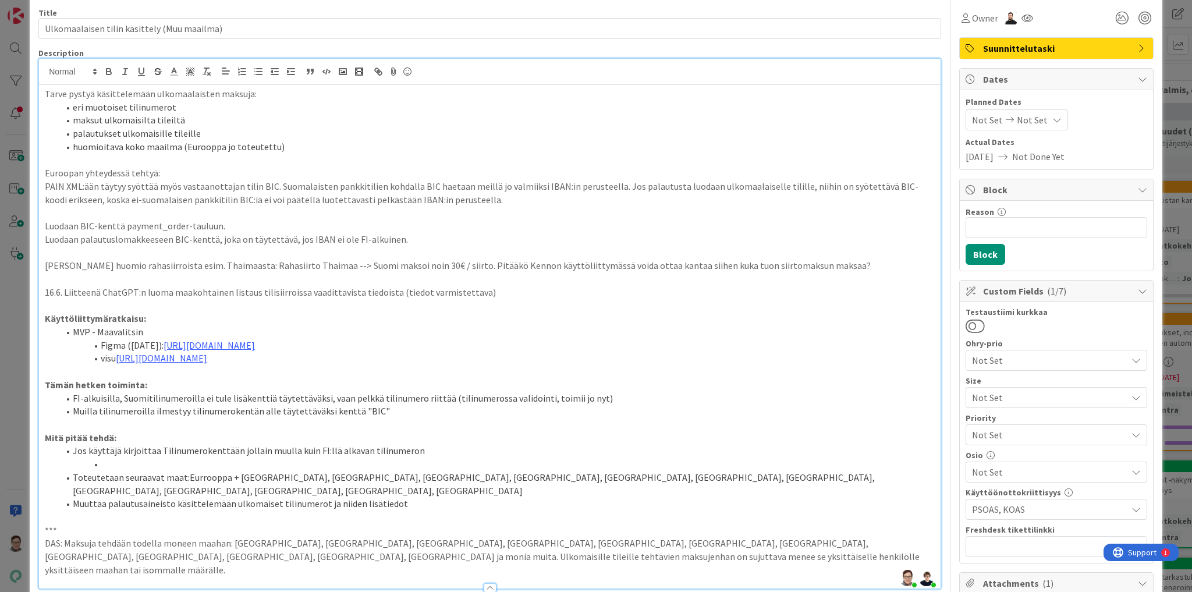
scroll to position [0, 0]
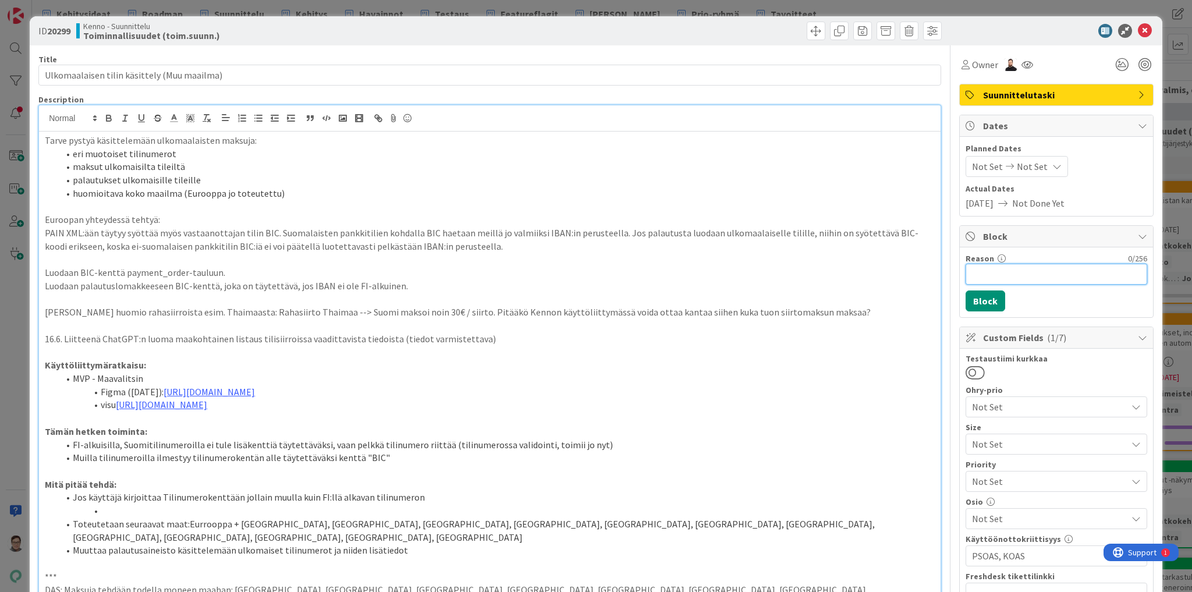
click at [1024, 275] on input "Reason" at bounding box center [1056, 274] width 182 height 21
click at [1050, 275] on input "Sanna tarkistaa tarpeen Minna, Katja, Valtteri" at bounding box center [1056, 274] width 182 height 21
type input "Sanna tarkistaa tarpeen ja sovitut raamit Minna, Katja, Valtteri"
click at [984, 299] on button "Block" at bounding box center [985, 300] width 40 height 21
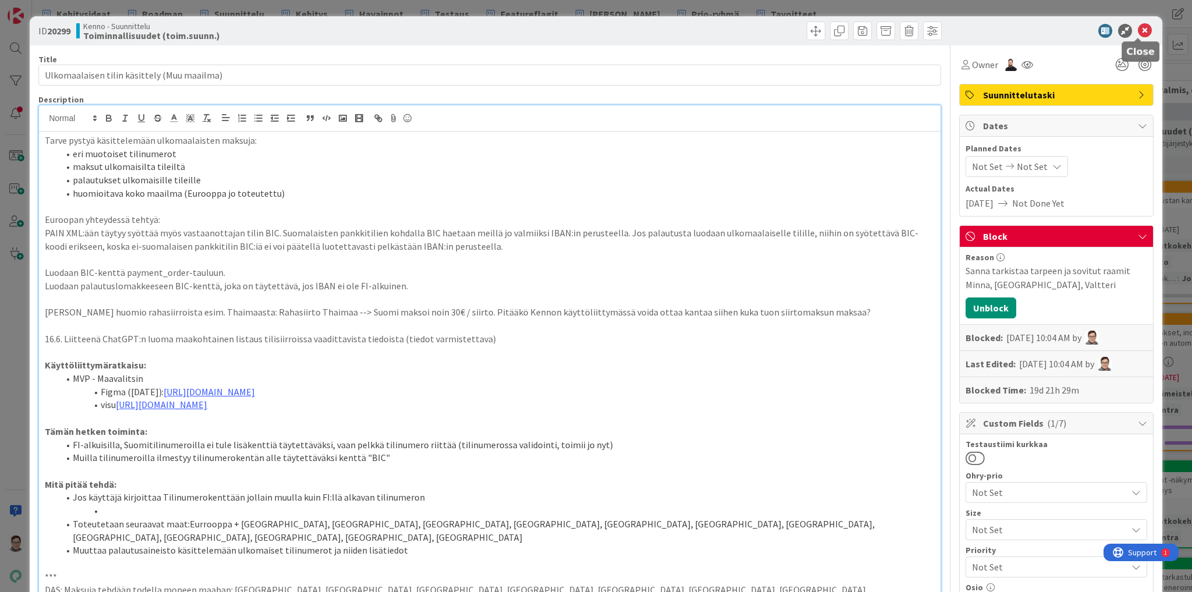
click at [1138, 28] on icon at bounding box center [1145, 31] width 14 height 14
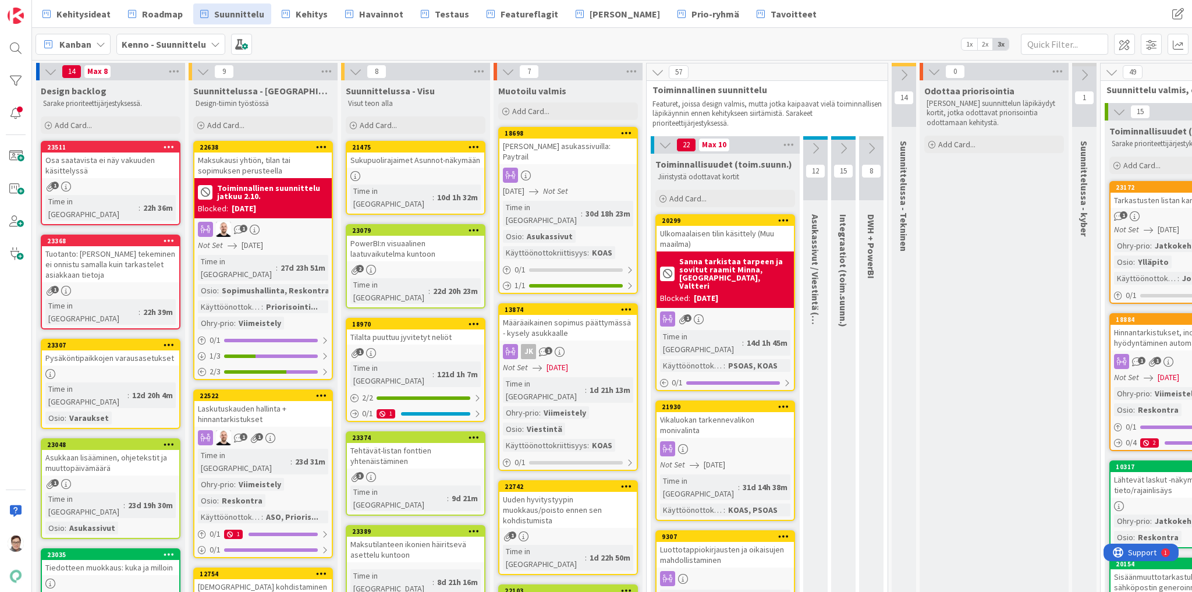
click at [743, 239] on div "Ulkomaalaisen tilin käsittely (Muu maailma)" at bounding box center [724, 239] width 137 height 26
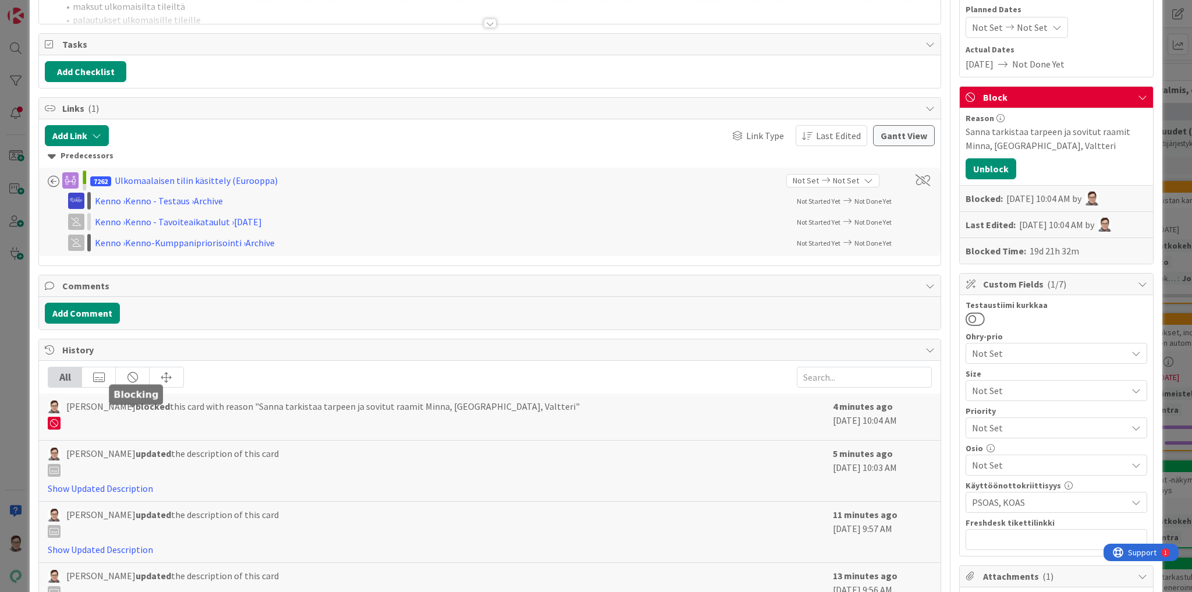
scroll to position [140, 0]
click at [86, 309] on button "Add Comment" at bounding box center [82, 312] width 75 height 21
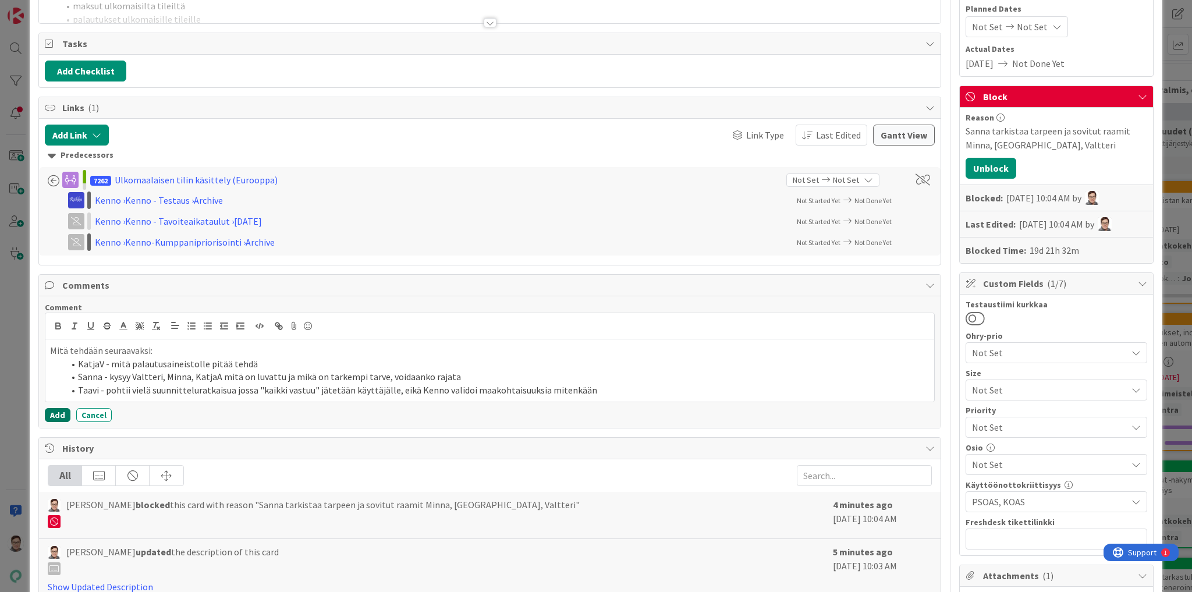
click at [54, 414] on button "Add" at bounding box center [58, 415] width 26 height 14
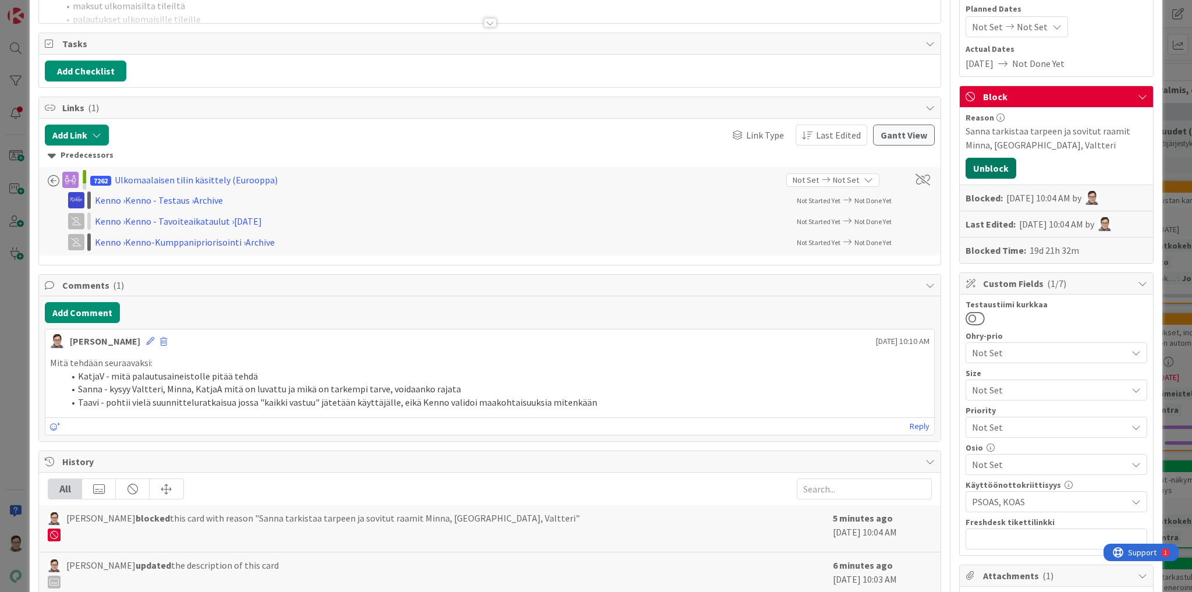
click at [992, 166] on button "Unblock" at bounding box center [990, 168] width 51 height 21
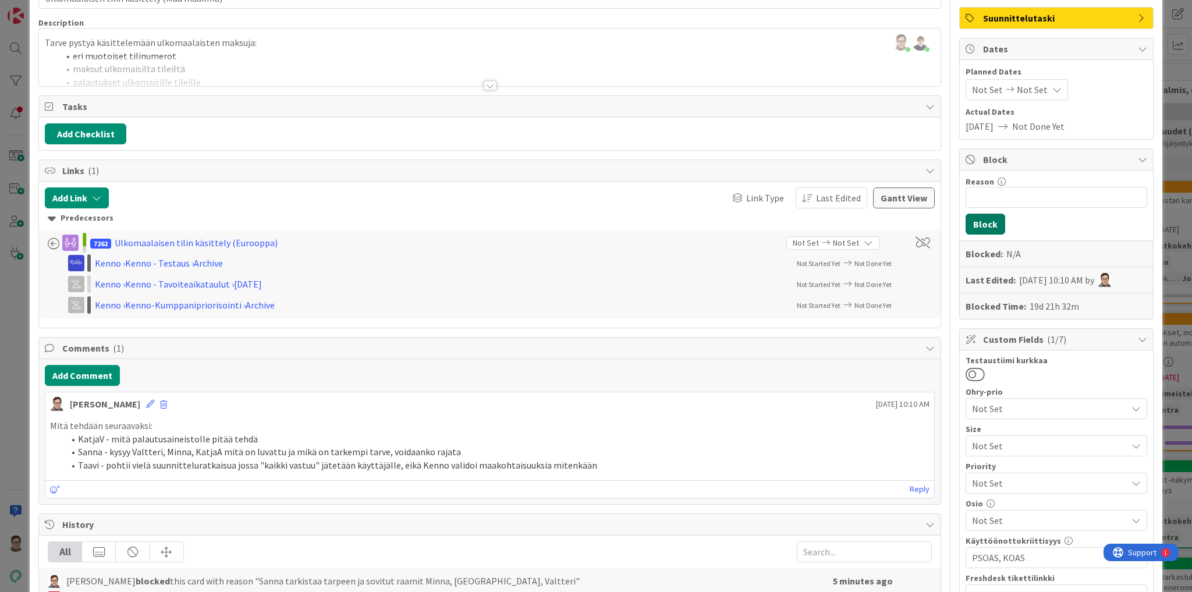
scroll to position [0, 0]
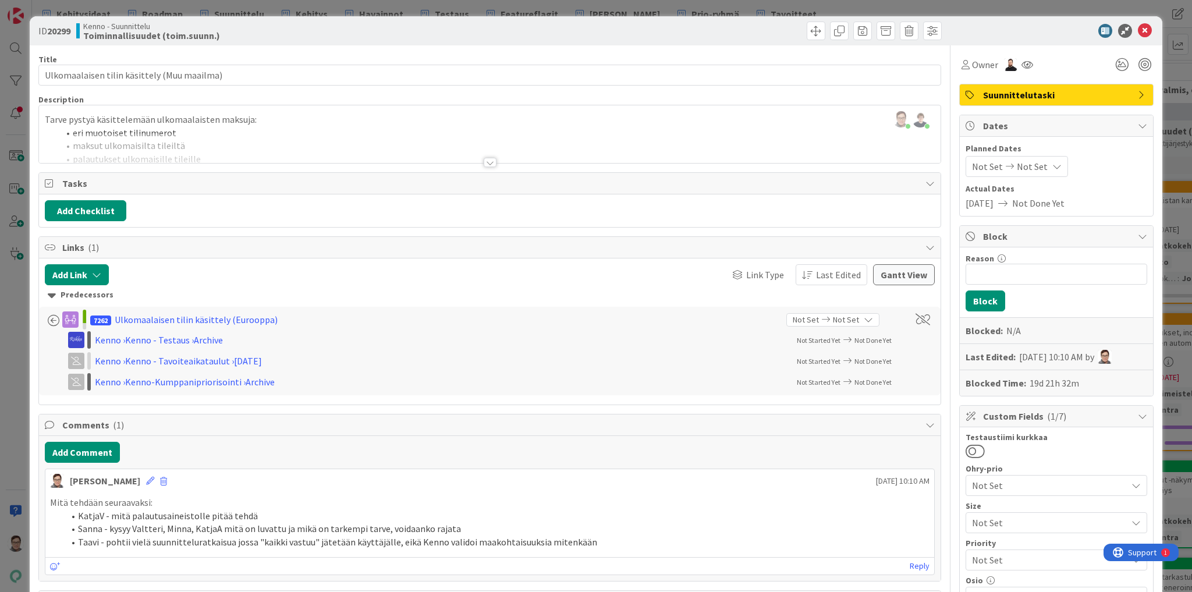
click at [1034, 90] on span "Suunnittelutaski" at bounding box center [1057, 95] width 149 height 14
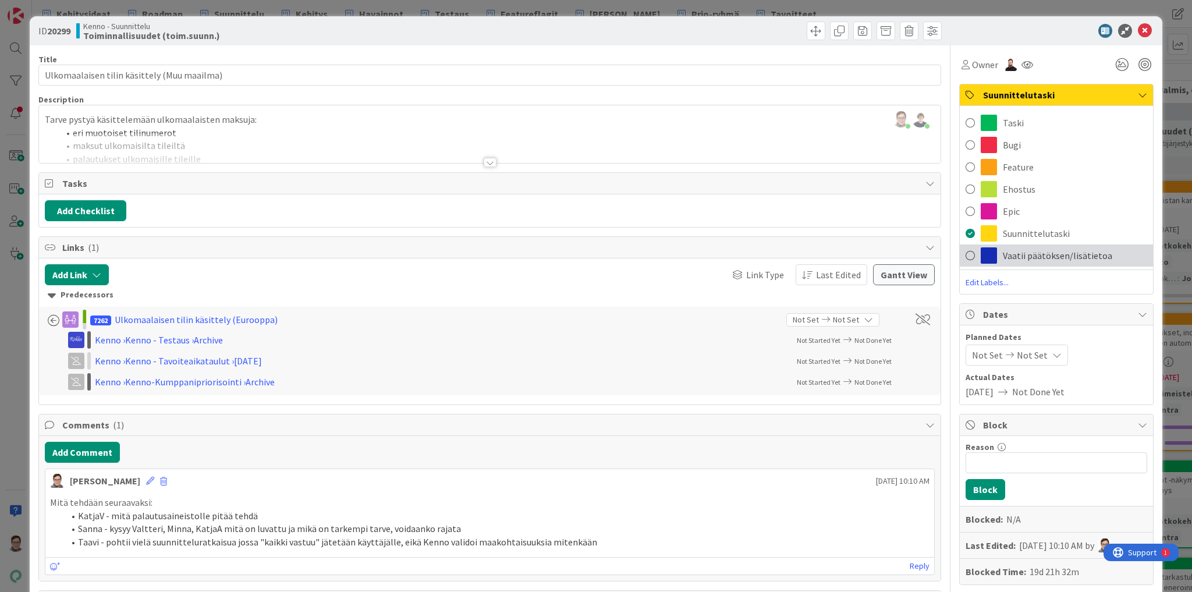
click at [1024, 256] on span "Vaatii päätöksen/lisätietoa" at bounding box center [1057, 255] width 109 height 14
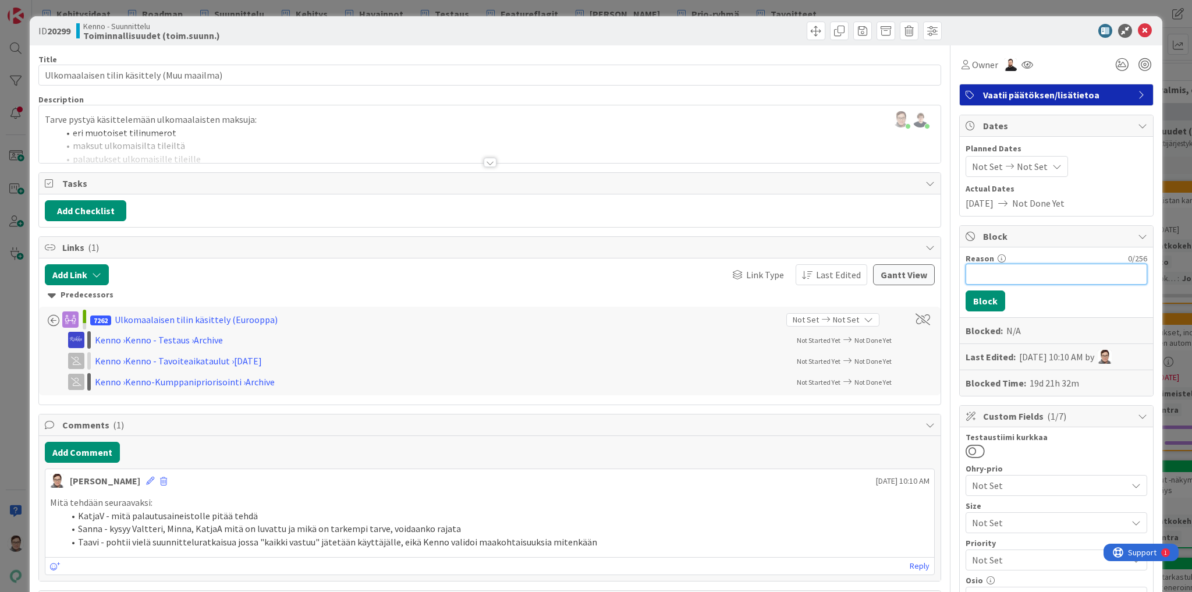
click at [984, 273] on input "Reason" at bounding box center [1056, 274] width 182 height 21
type input "Odottaa kommentin selvityksiä"
click at [976, 300] on button "Block" at bounding box center [985, 300] width 40 height 21
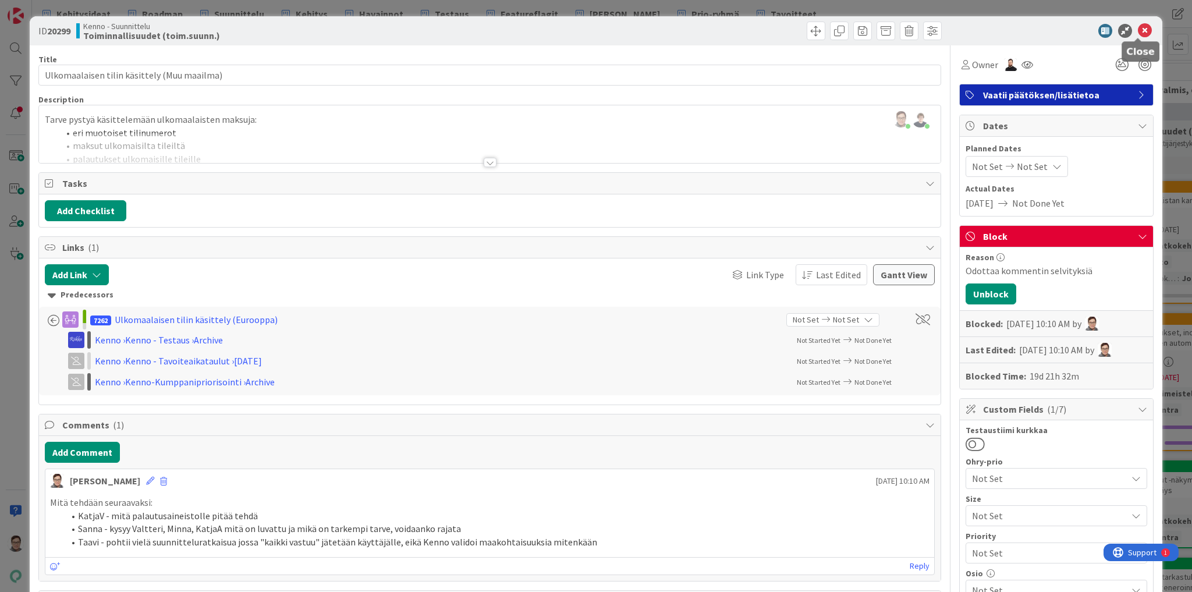
click at [1141, 29] on icon at bounding box center [1145, 31] width 14 height 14
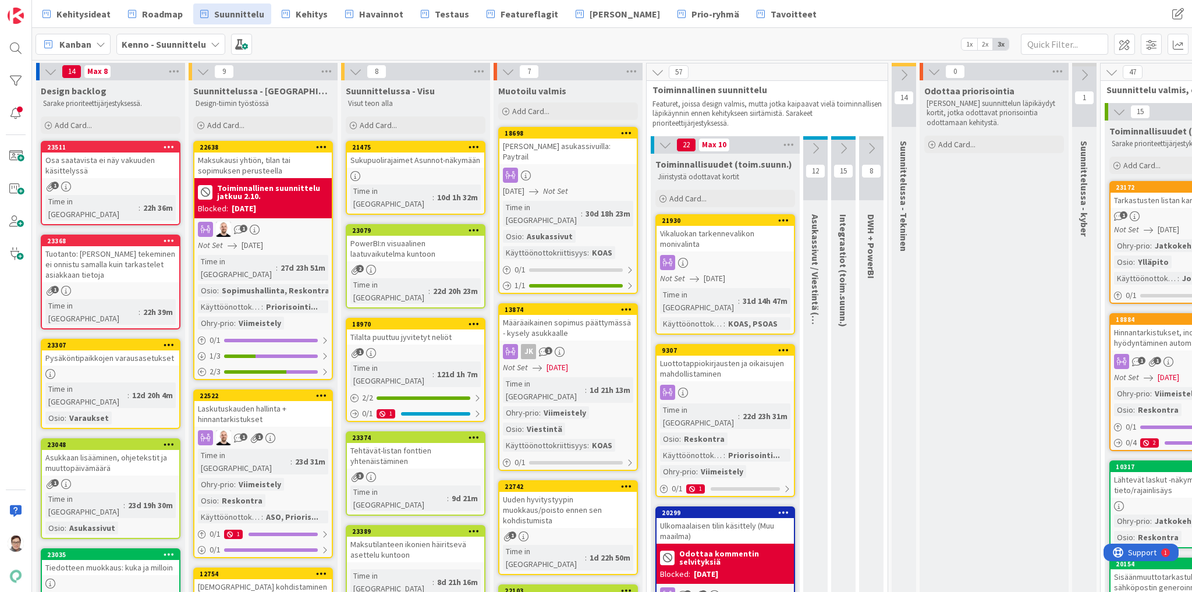
click at [716, 248] on div "Vikaluokan tarkennevalikon monivalinta" at bounding box center [724, 239] width 137 height 26
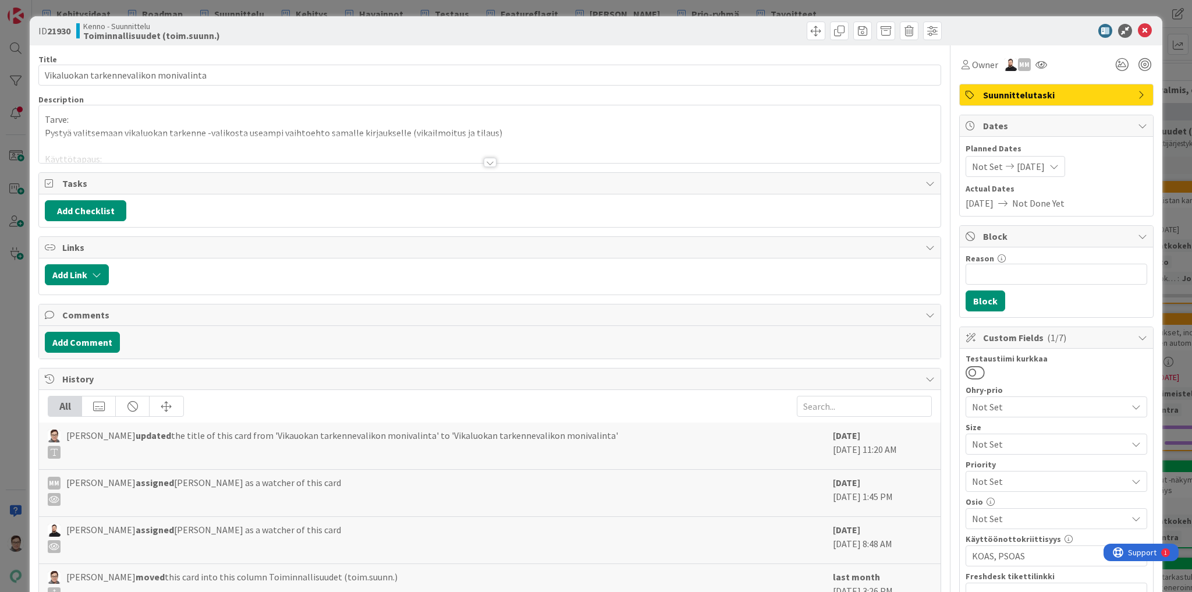
click at [486, 161] on div at bounding box center [490, 162] width 13 height 9
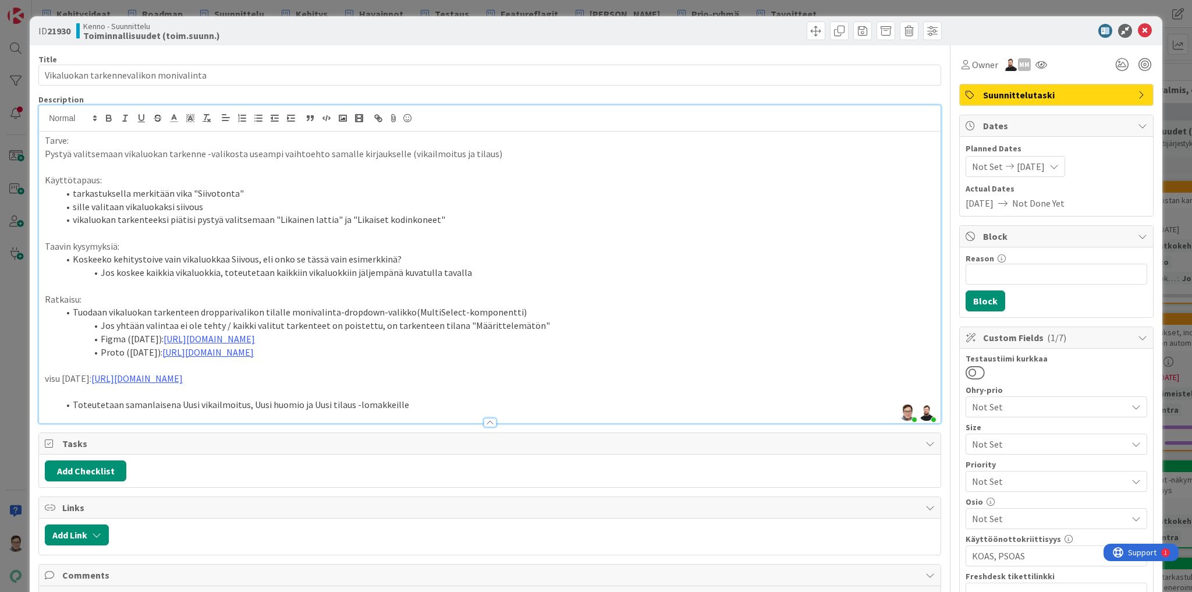
click at [179, 218] on li "vikaluokan tarkenteeksi piätisi pystyä valitsemaan "Likainen lattia" ja "Likais…" at bounding box center [497, 219] width 876 height 13
click at [300, 214] on li "vikaluokan tarkenteeksi pitäisi pystyä valitsemaan "Likainen lattia" ja "Likais…" at bounding box center [497, 219] width 876 height 13
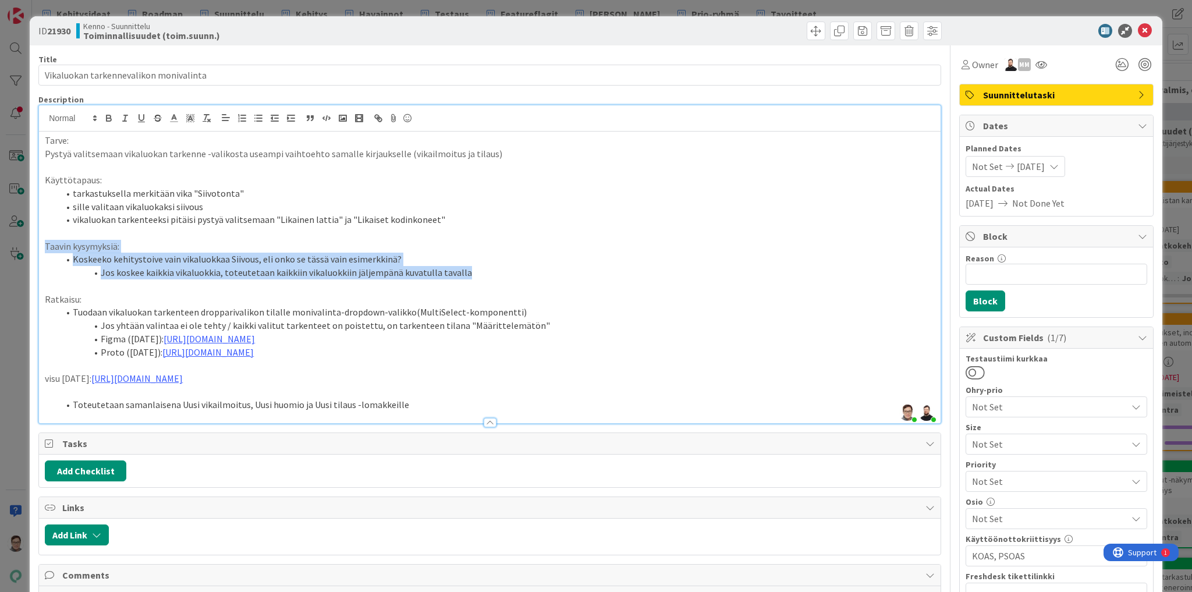
drag, startPoint x: 470, startPoint y: 273, endPoint x: 33, endPoint y: 243, distance: 437.5
click at [33, 243] on div "ID 21930 Kenno - Suunnittelu Toiminnallisuudet (toim.suunn.) Title 38 / 128 Vik…" at bounding box center [596, 558] width 1132 height 1084
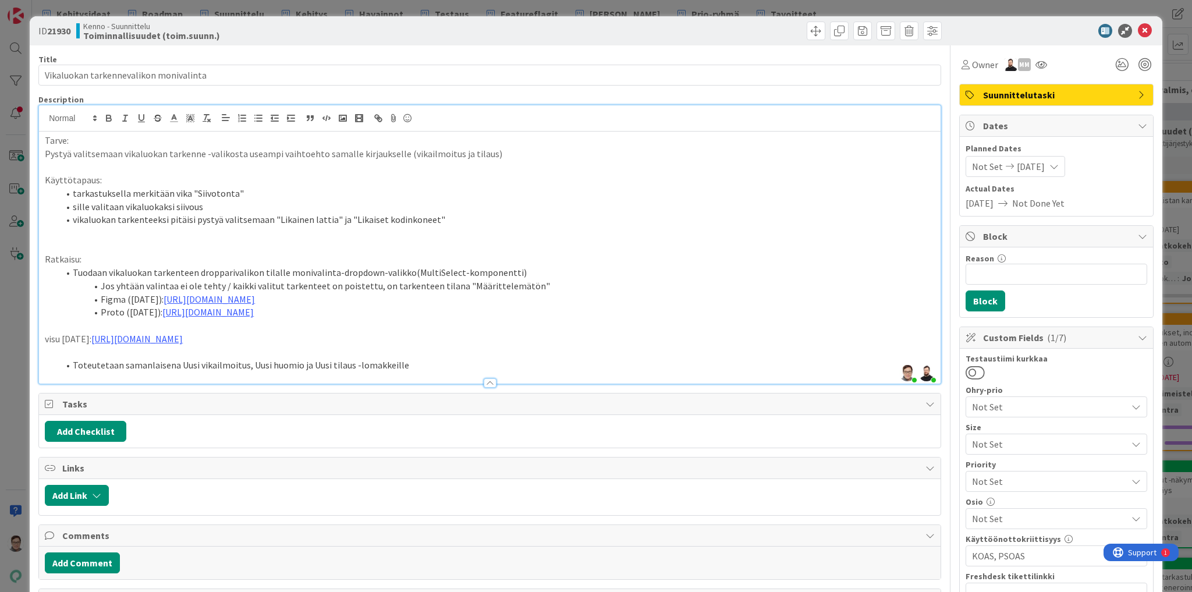
click at [72, 190] on li "tarkastuksella merkitään vika "Siivotonta"" at bounding box center [497, 193] width 876 height 13
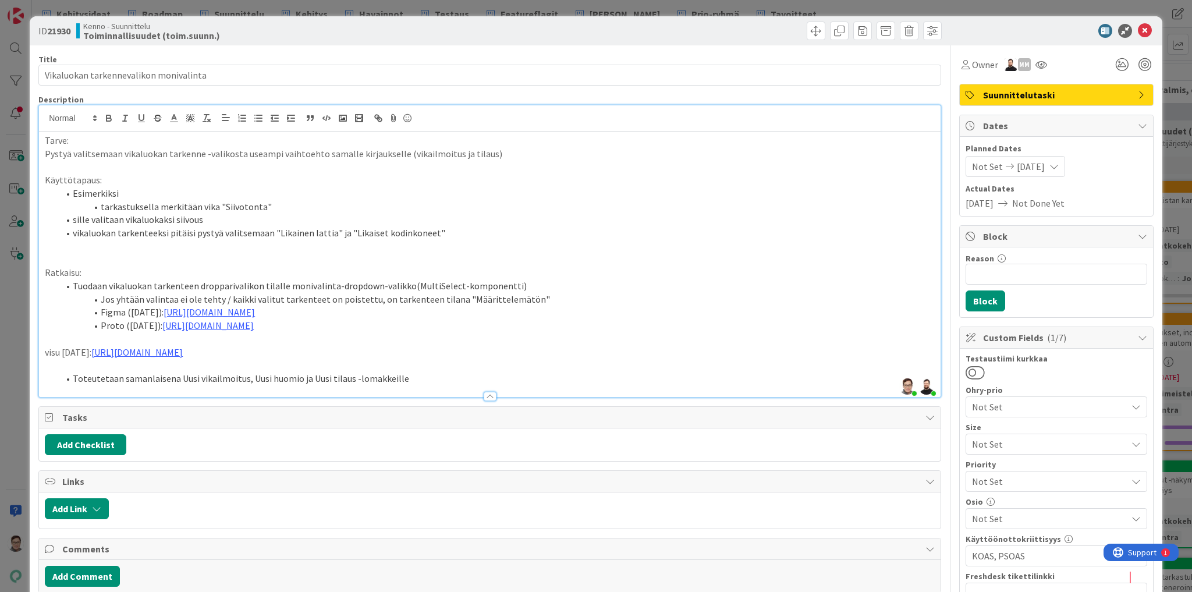
click at [72, 217] on li "sille valitaan vikaluokaksi siivous" at bounding box center [497, 219] width 876 height 13
click at [72, 233] on li "vikaluokan tarkenteeksi pitäisi pystyä valitsemaan "Likainen lattia" ja "Likais…" at bounding box center [497, 232] width 876 height 13
click at [67, 248] on p at bounding box center [490, 246] width 890 height 13
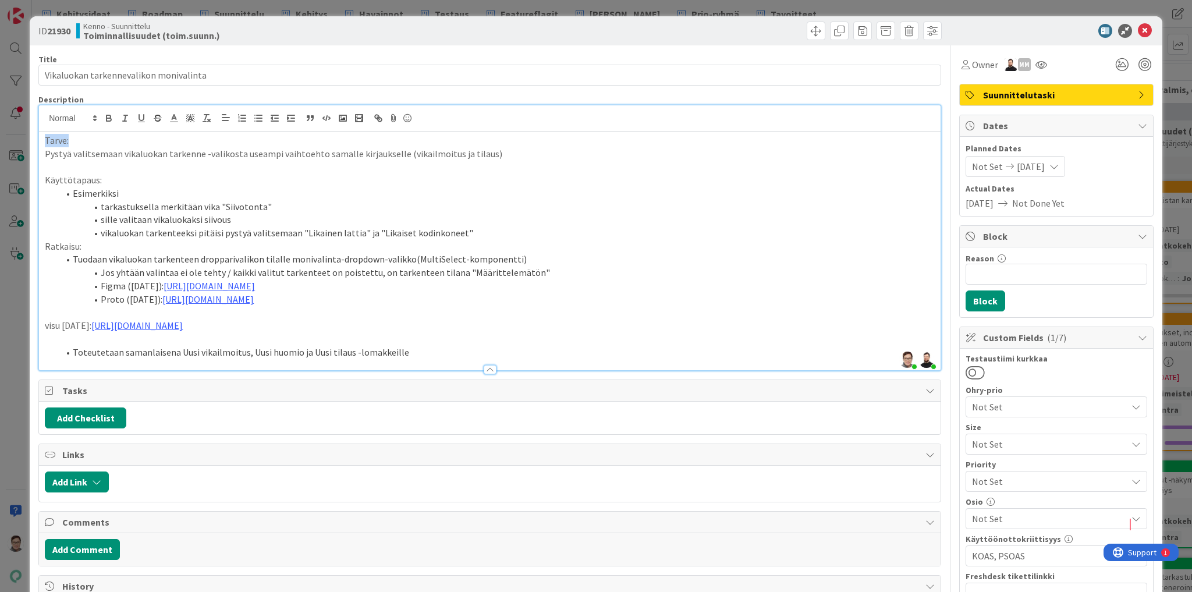
click at [19, 133] on div "ID 21930 Kenno - Suunnittelu Toiminnallisuudet (toim.suunn.) Title 38 / 128 Vik…" at bounding box center [596, 296] width 1192 height 592
click at [22, 246] on div "ID 21930 Kenno - Suunnittelu Toiminnallisuudet (toim.suunn.) Title 38 / 128 Vik…" at bounding box center [596, 296] width 1192 height 592
click at [43, 351] on div "Tarve: Pystyä valitsemaan vikaluokan tarkenne -valikosta useampi vaihtoehto sam…" at bounding box center [489, 251] width 901 height 239
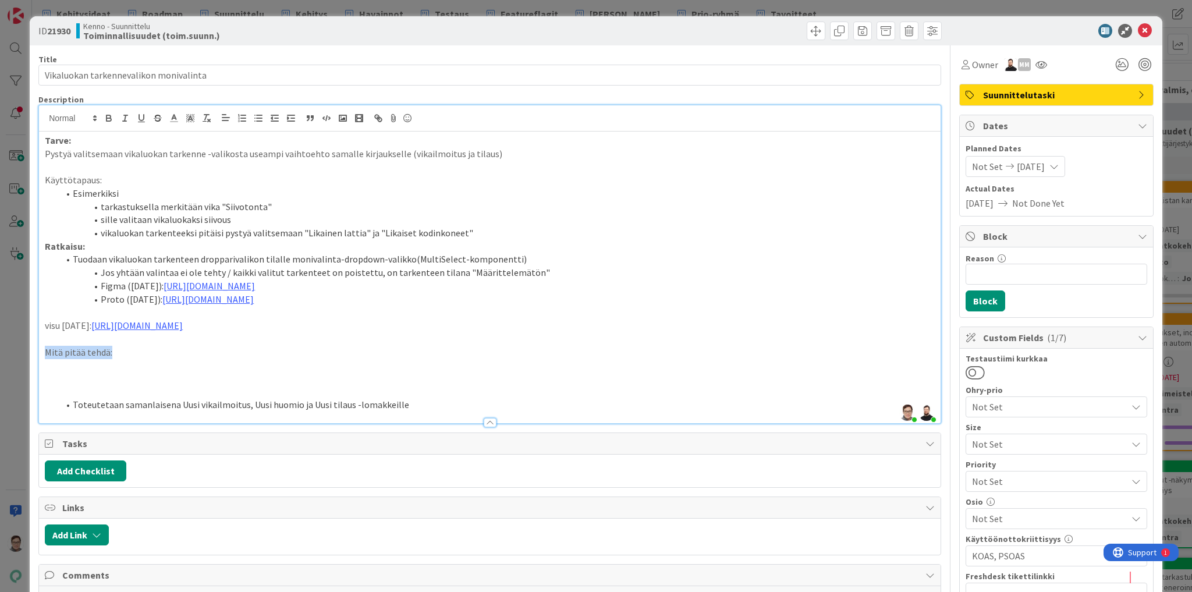
drag, startPoint x: 109, startPoint y: 364, endPoint x: 24, endPoint y: 361, distance: 85.0
click at [24, 361] on div "ID 21930 Kenno - Suunnittelu Toiminnallisuudet (toim.suunn.) Title 38 / 128 Vik…" at bounding box center [596, 296] width 1192 height 592
click at [65, 372] on p at bounding box center [490, 364] width 890 height 13
click at [1138, 30] on icon at bounding box center [1145, 31] width 14 height 14
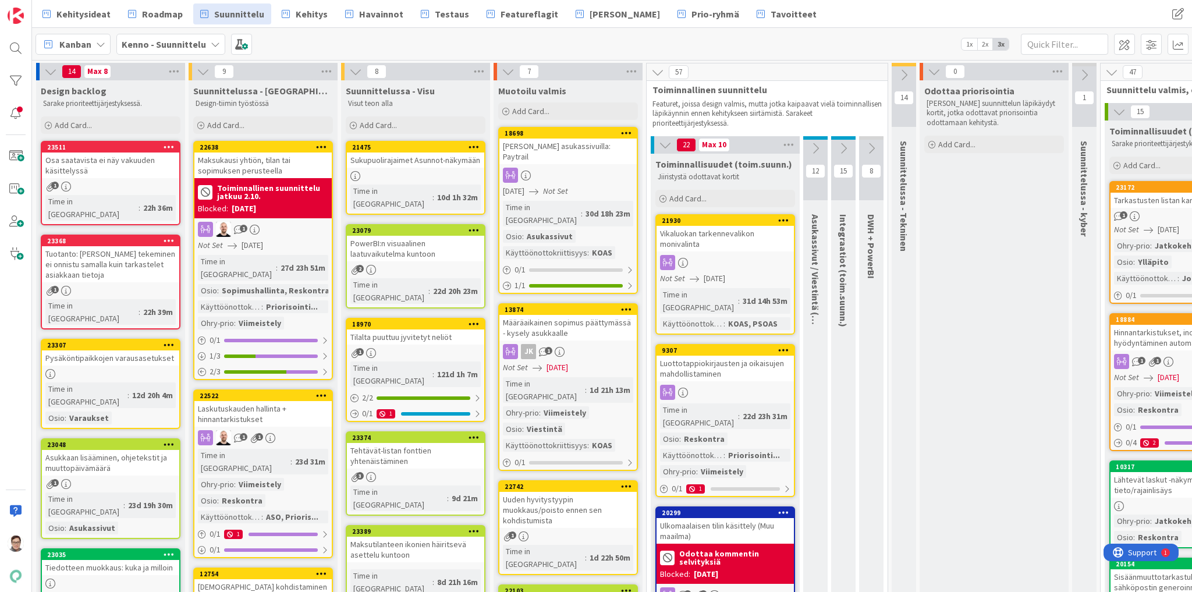
click at [727, 244] on div "Vikaluokan tarkennevalikon monivalinta" at bounding box center [724, 239] width 137 height 26
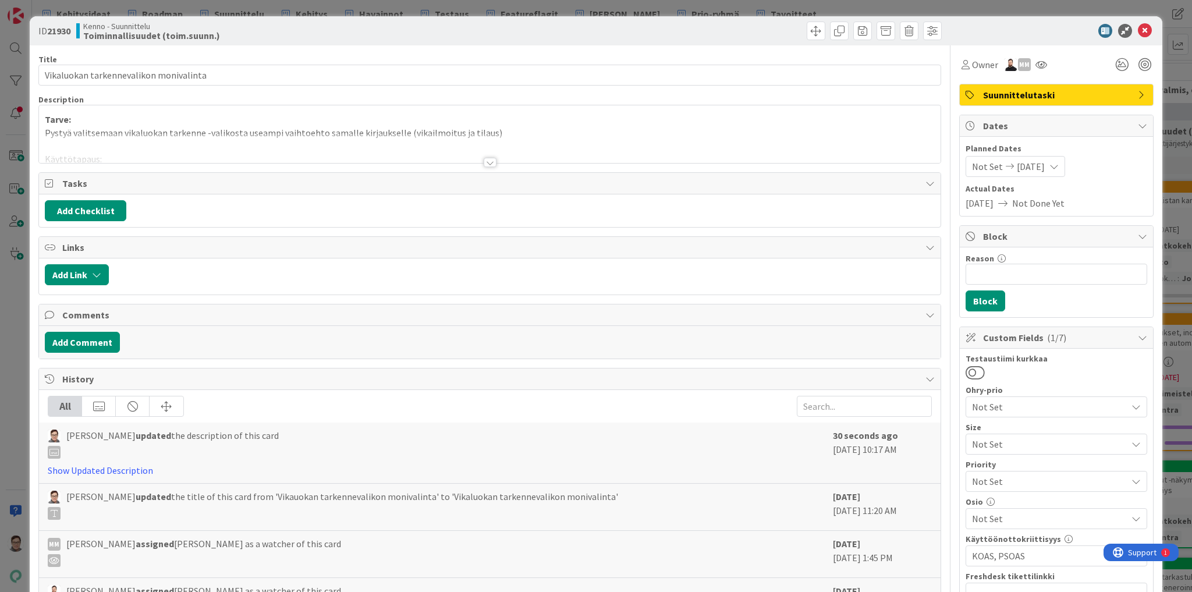
click at [485, 164] on div at bounding box center [490, 162] width 13 height 9
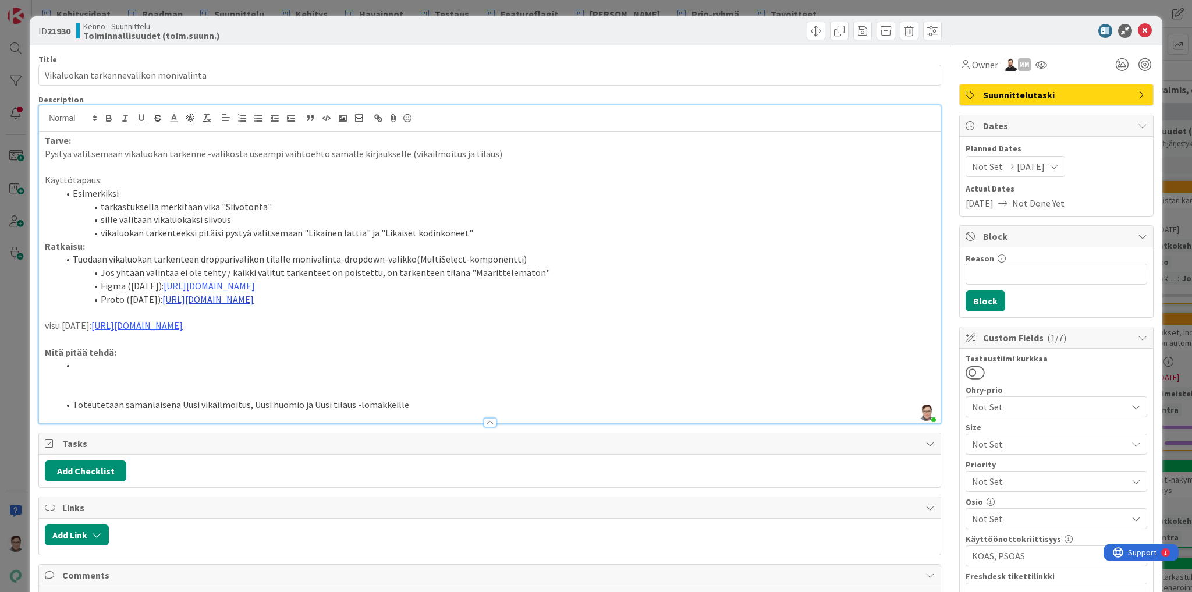
click at [254, 300] on link "https://www.figma.com/proto/tVrM7F0dWYQn47os8szCQo/Teht%C3%A4v%C3%A4t-ja-kiinte…" at bounding box center [207, 299] width 91 height 12
click at [452, 334] on link "https://www.figma.com/proto/tVrM7F0dWYQn47os8szCQo/Teht%C3%A4v%C3%A4t-ja-kiinte…" at bounding box center [424, 334] width 80 height 15
click at [45, 332] on p "visu 7.8.25: https://www.figma.com/design/tVrM7F0dWYQn47os8szCQo/Teht%C3%A4v%C3…" at bounding box center [490, 325] width 890 height 13
click at [76, 319] on p at bounding box center [490, 312] width 890 height 13
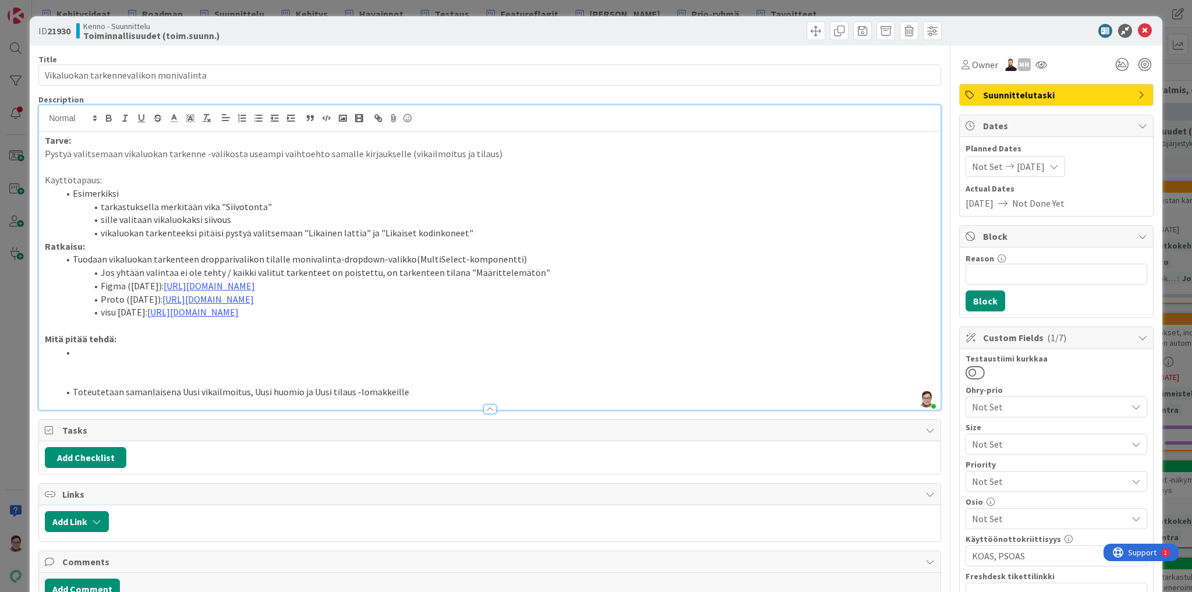
click at [97, 359] on li at bounding box center [497, 352] width 876 height 13
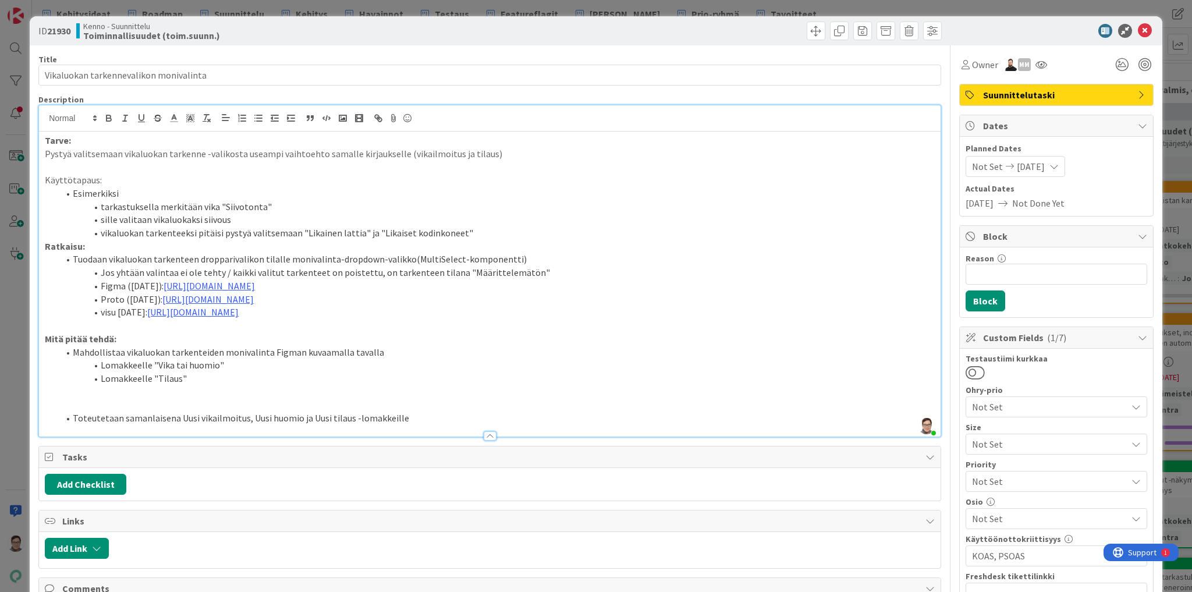
click at [104, 372] on li "Lomakkeelle "Vika tai huomio"" at bounding box center [497, 364] width 876 height 13
click at [105, 385] on li "Lomakkeelle "Tilaus"" at bounding box center [497, 378] width 876 height 13
click at [230, 385] on li "Kennon lomakkeelle "Tilaus"" at bounding box center [497, 378] width 876 height 13
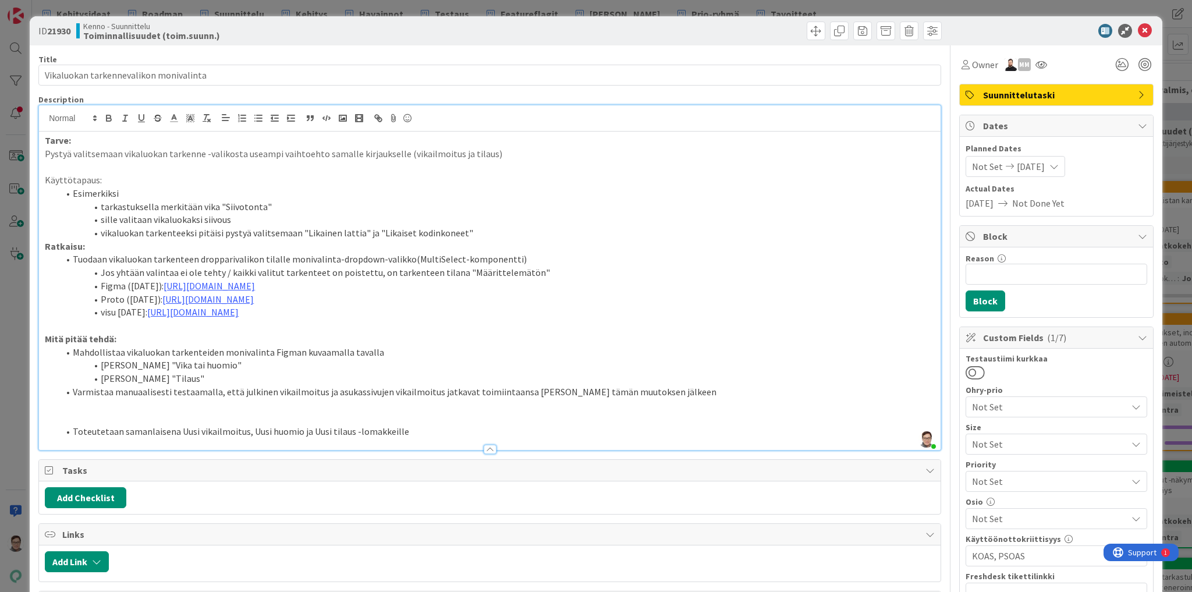
click at [230, 385] on li "Kennon lomakkeelle "Tilaus"" at bounding box center [497, 378] width 876 height 13
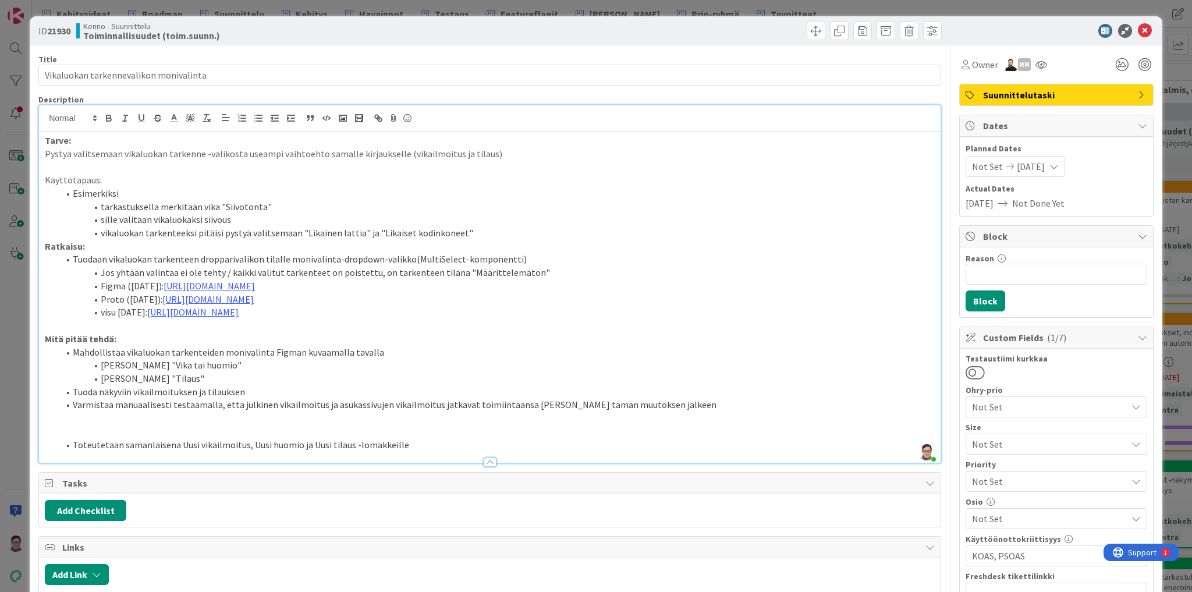
click at [328, 411] on li "Varmistaa manuaalisesti testaamalla, että julkinen vikailmoitus ja asukassivuje…" at bounding box center [497, 404] width 876 height 13
click at [425, 411] on li "Varmistaa manuaalisesti testaamalla, että julkinen vikailmoitus, asukassivujen …" at bounding box center [497, 404] width 876 height 13
click at [759, 411] on li "Varmistaa manuaalisesti testaamalla, että julkinen vikailmoitus, asukassivujen …" at bounding box center [497, 404] width 876 height 13
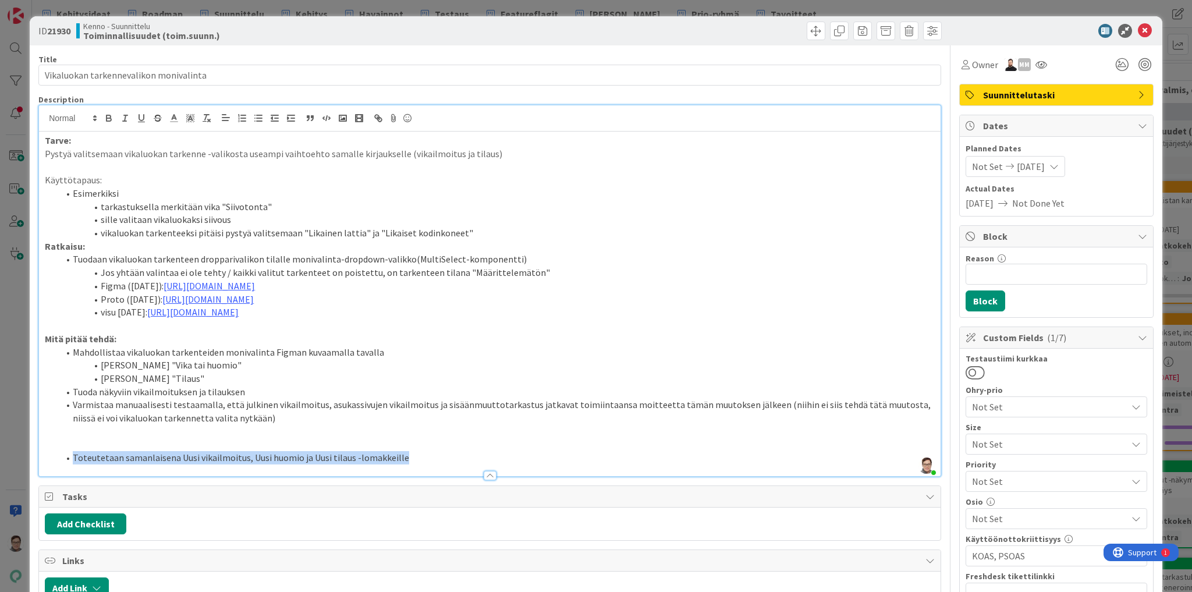
drag, startPoint x: 405, startPoint y: 469, endPoint x: 49, endPoint y: 469, distance: 356.2
click at [49, 464] on ol "Toteutetaan samanlaisena Uusi vikailmoitus, Uusi huomio ja Uusi tilaus -lomakke…" at bounding box center [490, 457] width 890 height 13
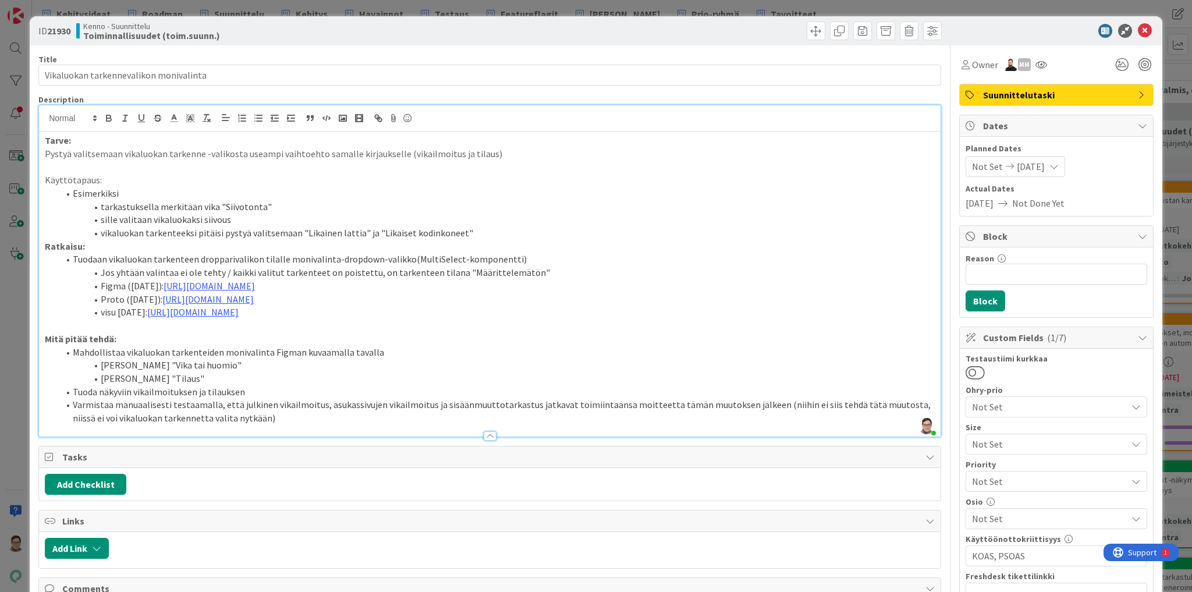
click at [250, 399] on li "Tuoda näkyviin vikailmoituksen ja tilauksen" at bounding box center [497, 391] width 876 height 13
click at [233, 385] on li "Kennon lomakkeelle "Tilaus"" at bounding box center [497, 378] width 876 height 13
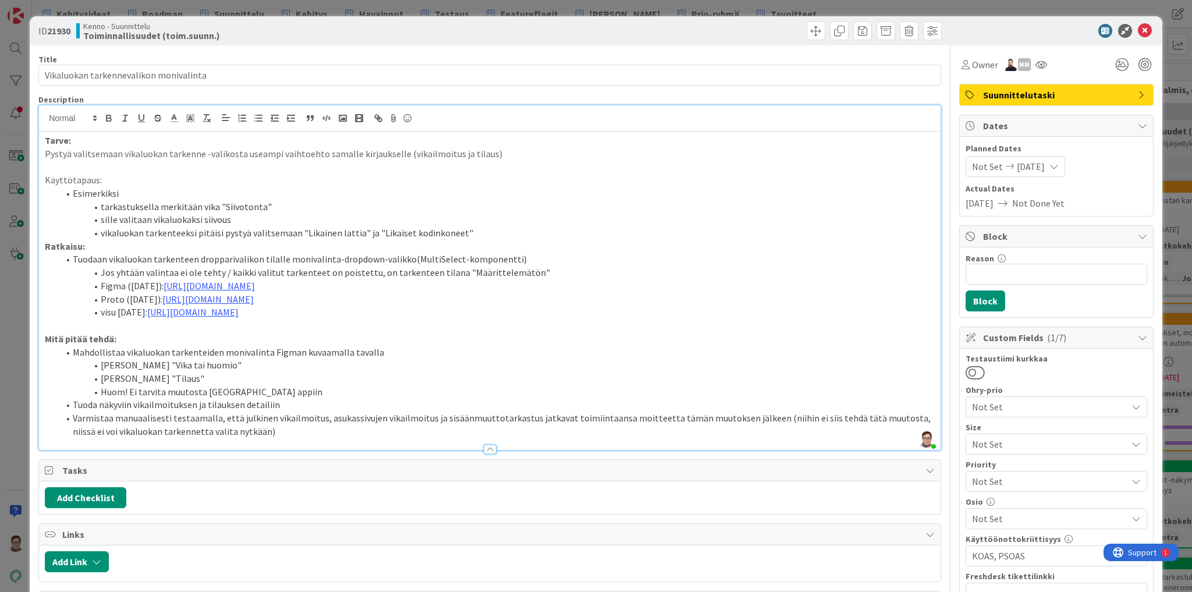
click at [435, 431] on li "Varmistaa manuaalisesti testaamalla, että julkinen vikailmoitus, asukassivujen …" at bounding box center [497, 424] width 876 height 26
click at [518, 429] on li "Varmistaa manuaalisesti testaamalla, että julkinen vikailmoitus, asukassivujen …" at bounding box center [497, 424] width 876 height 26
click at [284, 411] on li "Tuoda näkyviin vikailmoituksen ja tilauksen detailiin" at bounding box center [497, 404] width 876 height 13
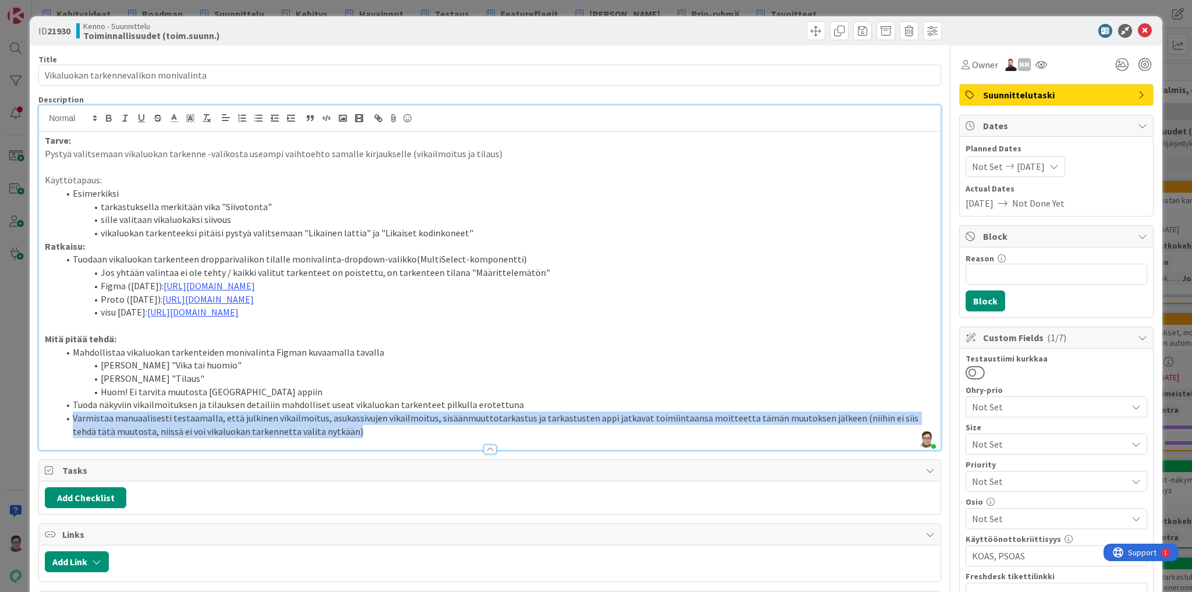
drag, startPoint x: 72, startPoint y: 431, endPoint x: 328, endPoint y: 447, distance: 256.5
click at [328, 438] on li "Varmistaa manuaalisesti testaamalla, että julkinen vikailmoitus, asukassivujen …" at bounding box center [497, 424] width 876 height 26
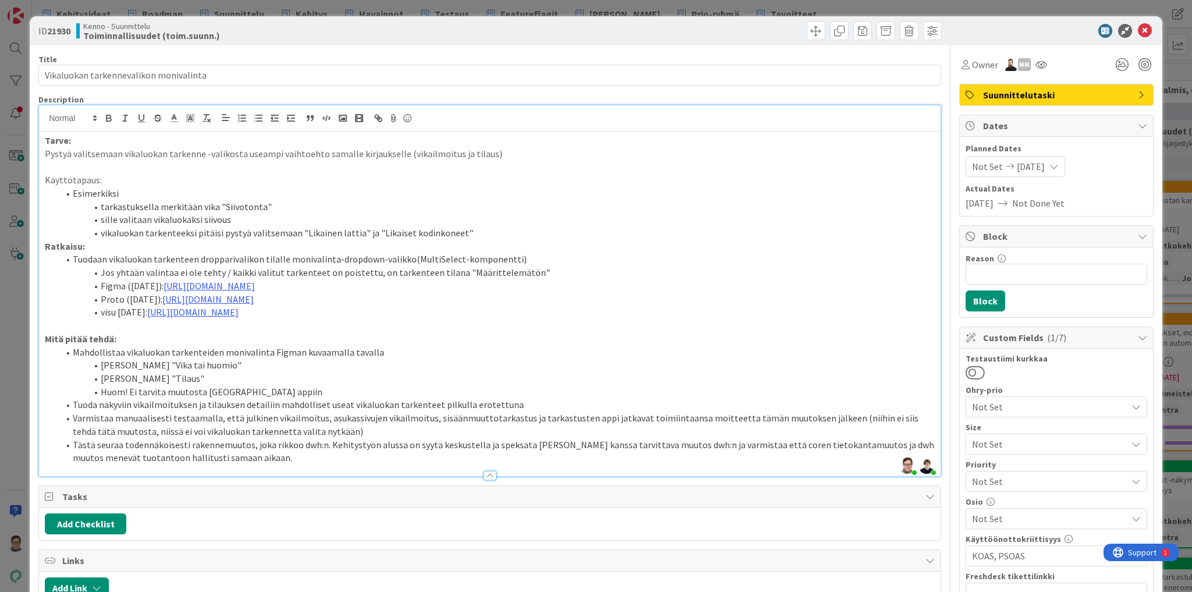
click at [377, 359] on li "Mahdollistaa vikaluokan tarkenteiden monivalinta Figman kuvaamalla tavalla" at bounding box center [497, 352] width 876 height 13
click at [1020, 97] on span "Suunnittelutaski" at bounding box center [1057, 95] width 149 height 14
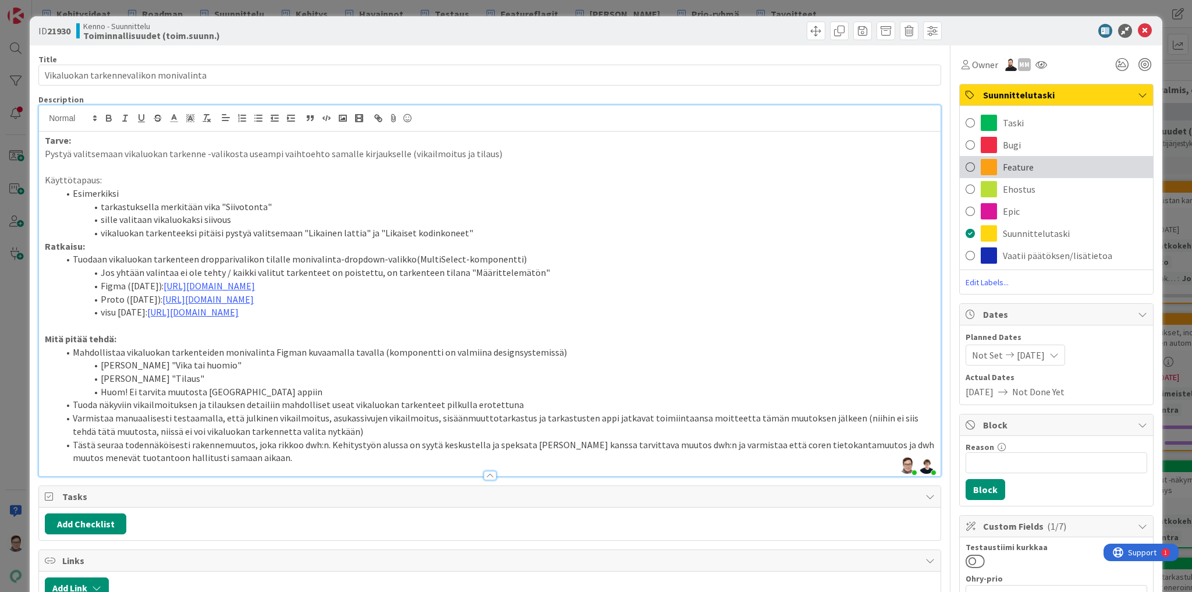
click at [1008, 168] on span "Feature" at bounding box center [1018, 167] width 31 height 14
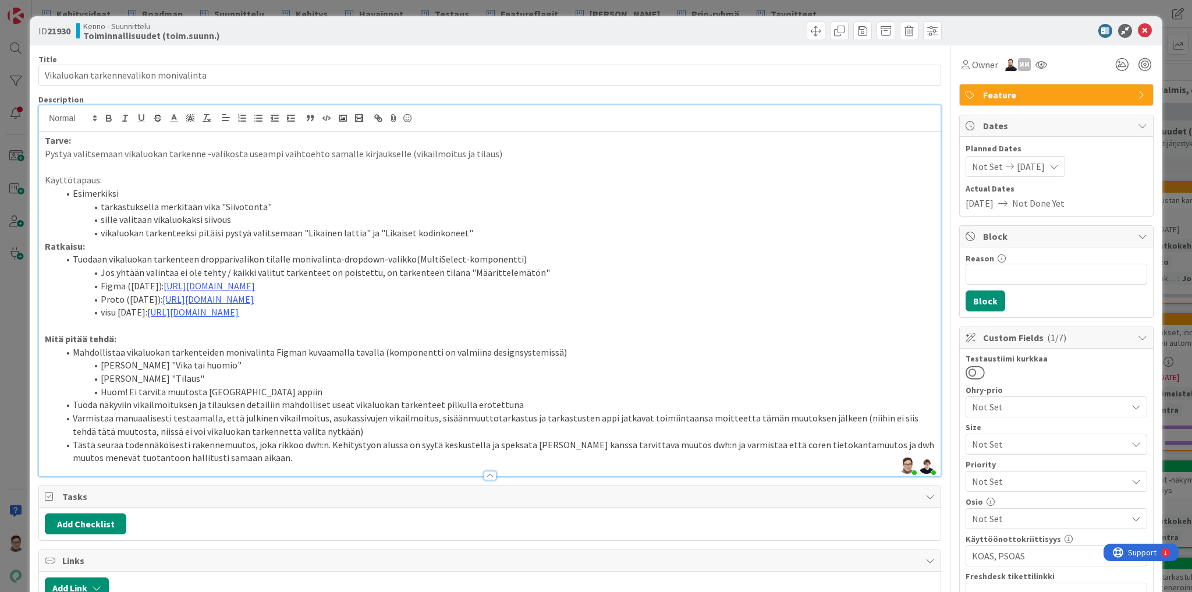
click at [487, 480] on div at bounding box center [490, 475] width 13 height 9
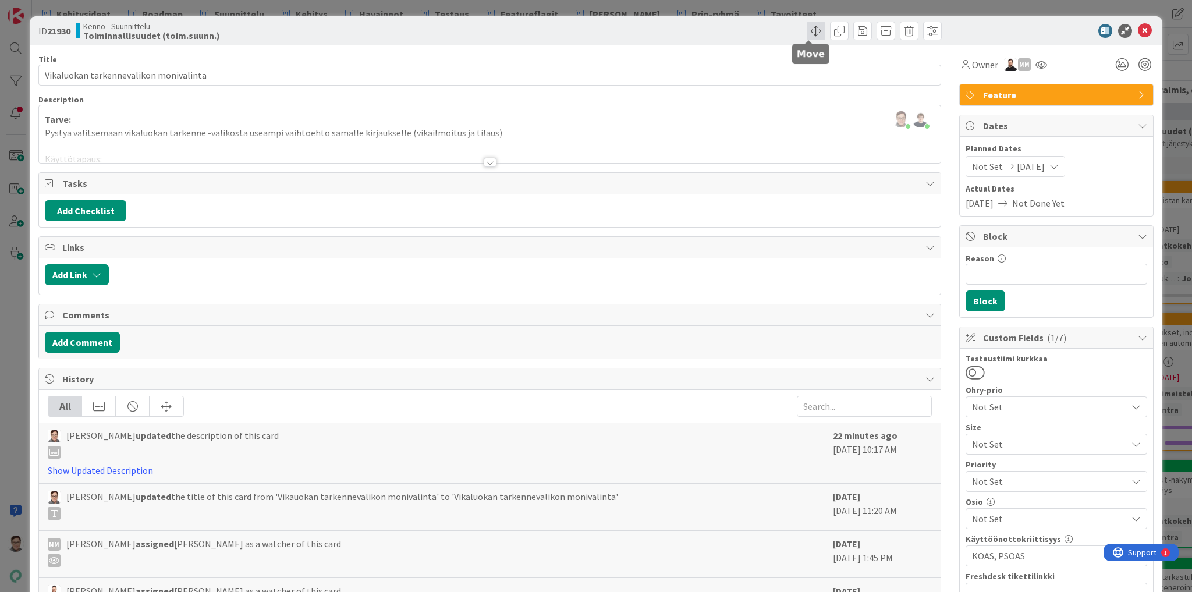
click at [810, 31] on span at bounding box center [816, 31] width 19 height 19
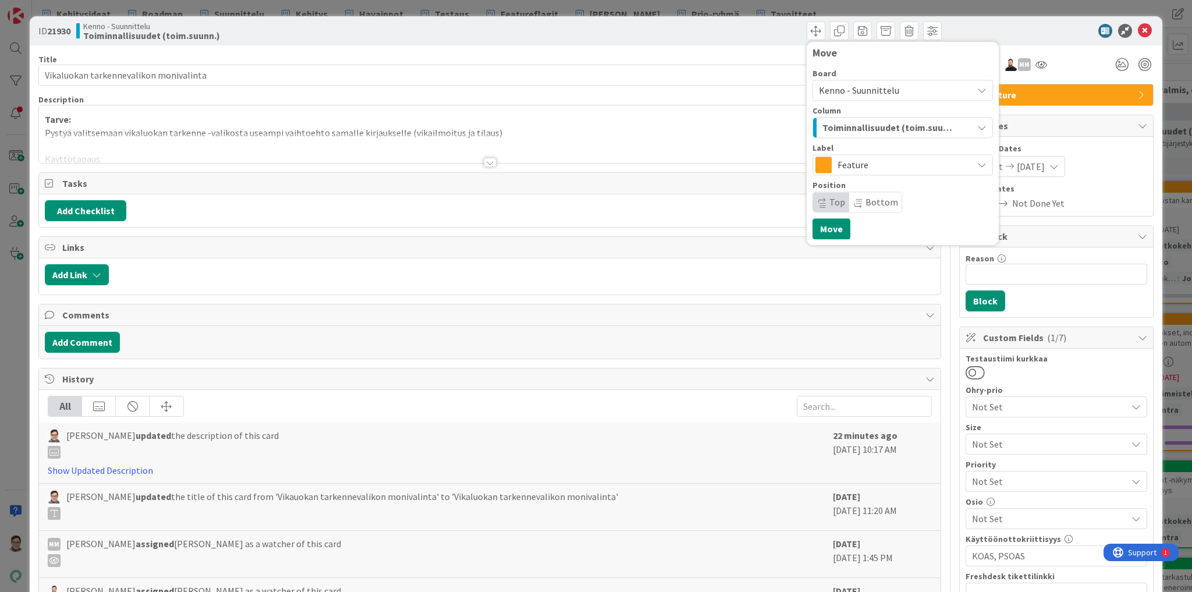
click at [878, 90] on span "Kenno - Suunnittelu" at bounding box center [859, 90] width 80 height 12
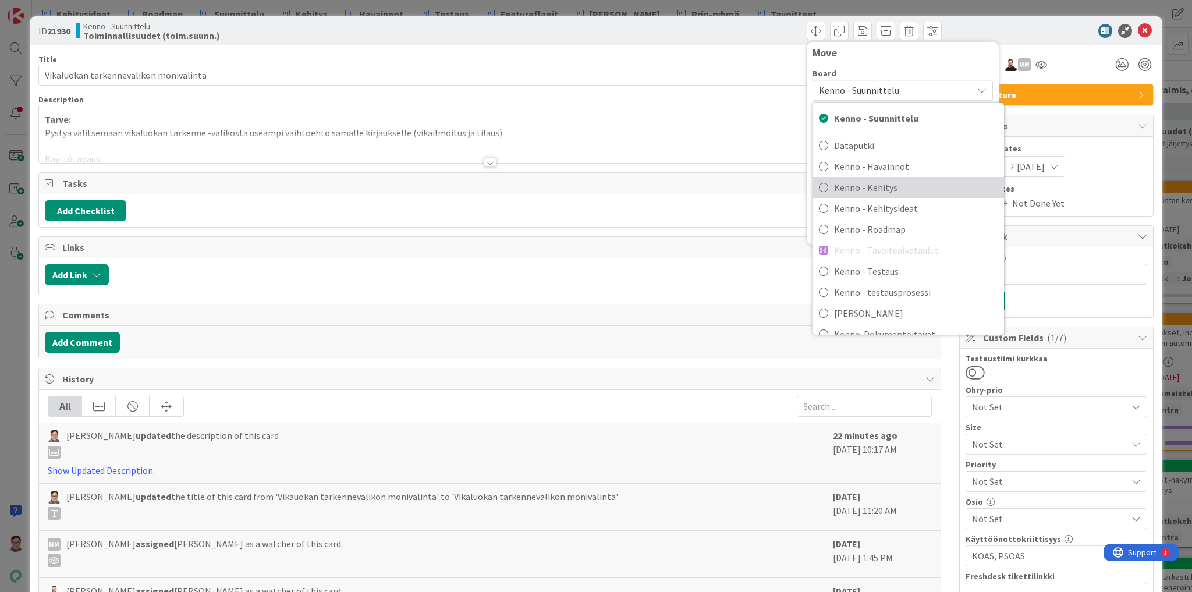
click at [875, 186] on span "Kenno - Kehitys" at bounding box center [916, 187] width 164 height 17
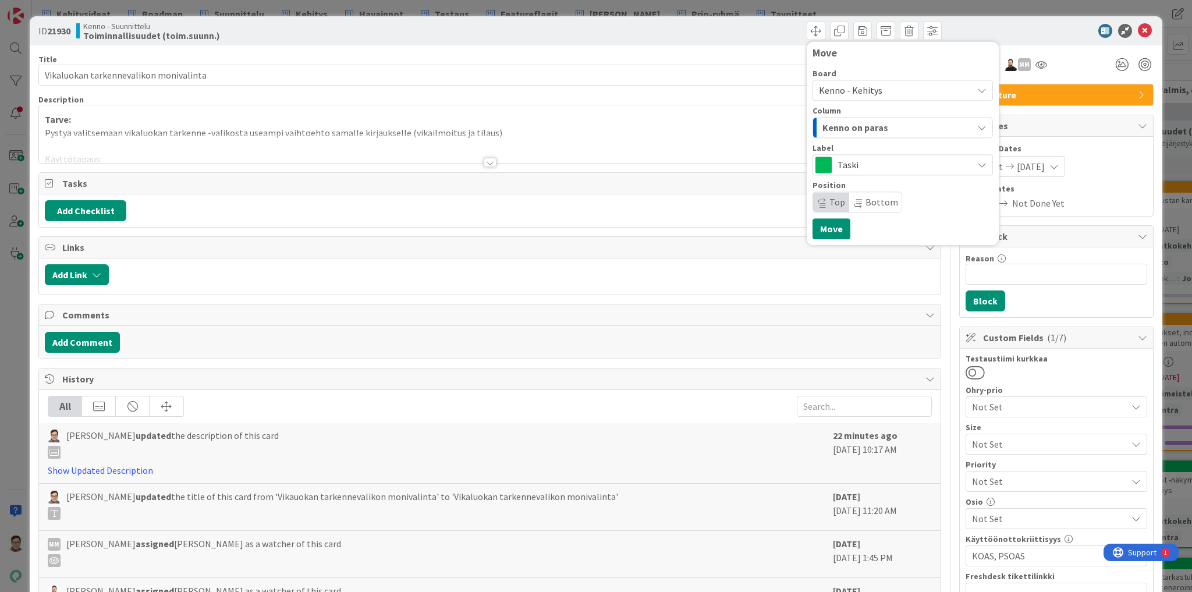
click at [855, 125] on span "Kenno on paras" at bounding box center [855, 127] width 66 height 15
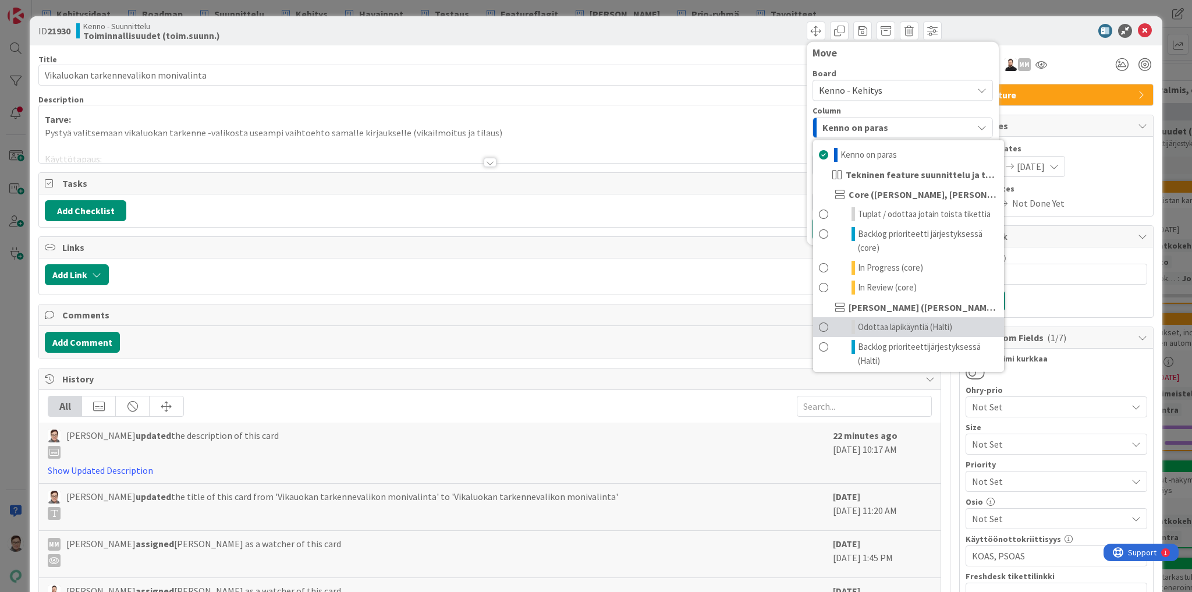
click at [880, 327] on span "Odottaa läpikäyntiä (Halti)" at bounding box center [905, 327] width 94 height 14
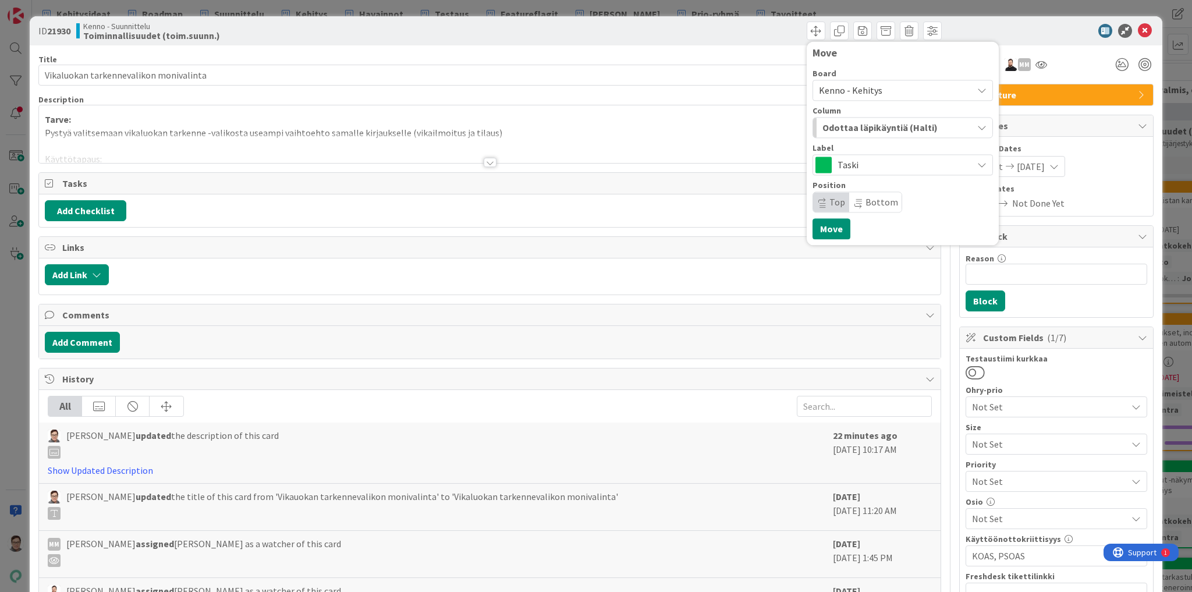
click at [842, 158] on span "Taski" at bounding box center [901, 165] width 129 height 16
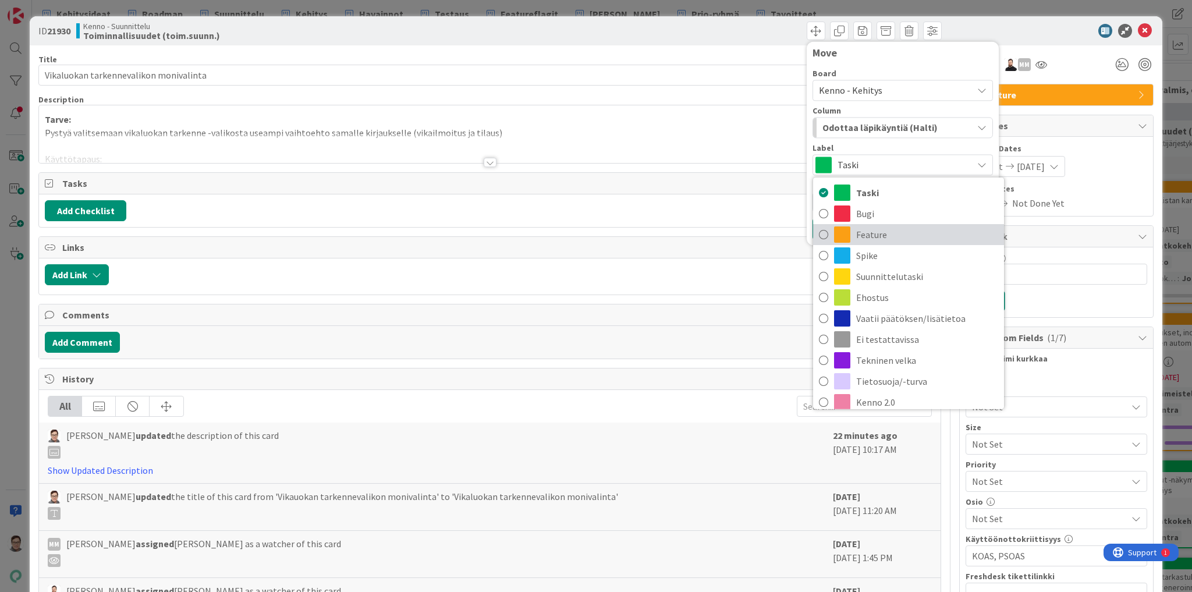
click at [867, 237] on span "Feature" at bounding box center [927, 234] width 142 height 17
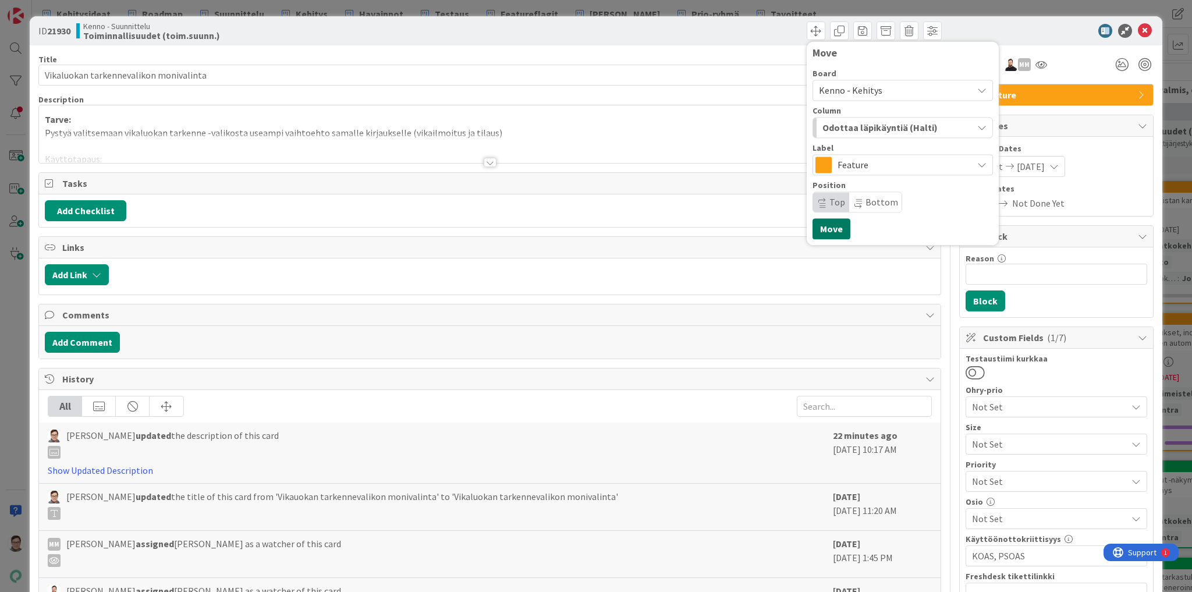
click at [833, 233] on button "Move" at bounding box center [831, 228] width 38 height 21
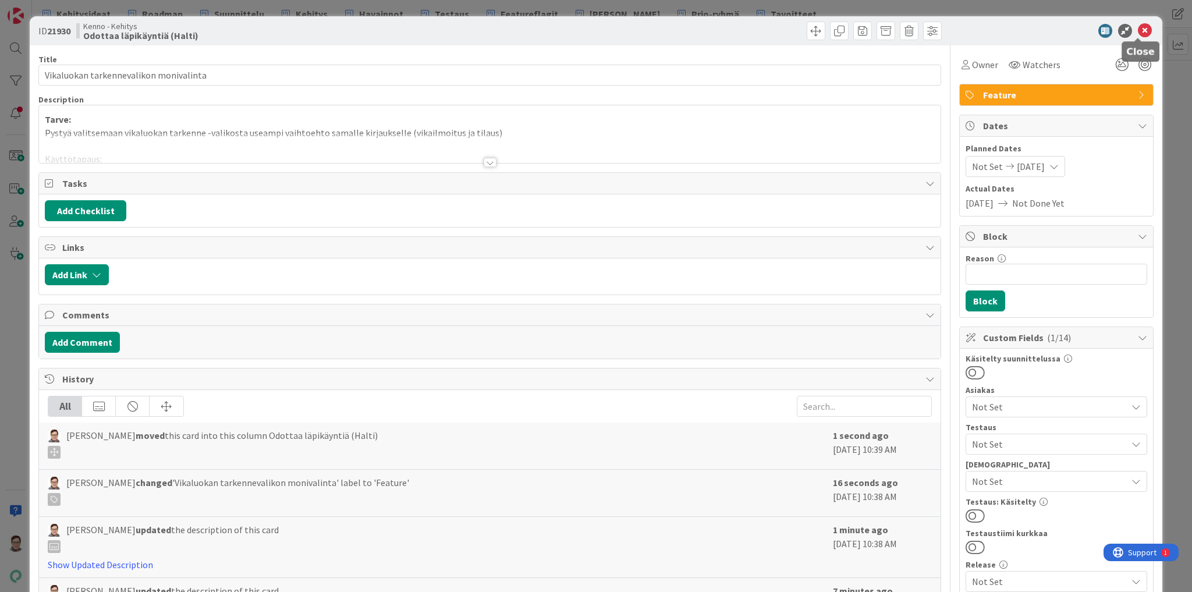
click at [1138, 28] on icon at bounding box center [1145, 31] width 14 height 14
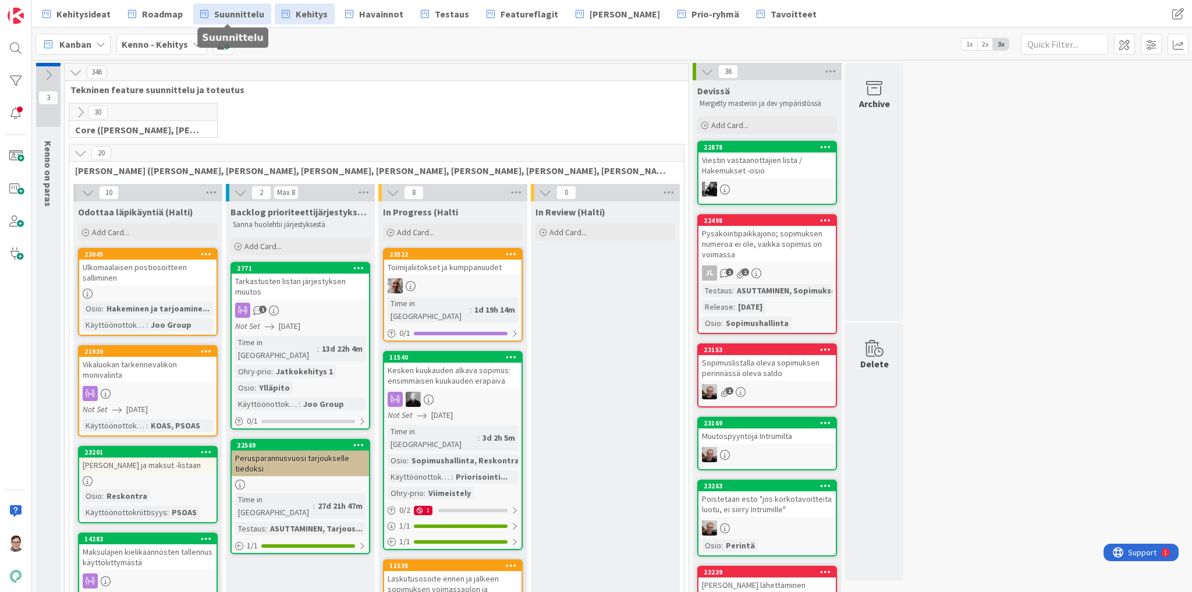
click at [242, 10] on span "Suunnittelu" at bounding box center [239, 14] width 50 height 14
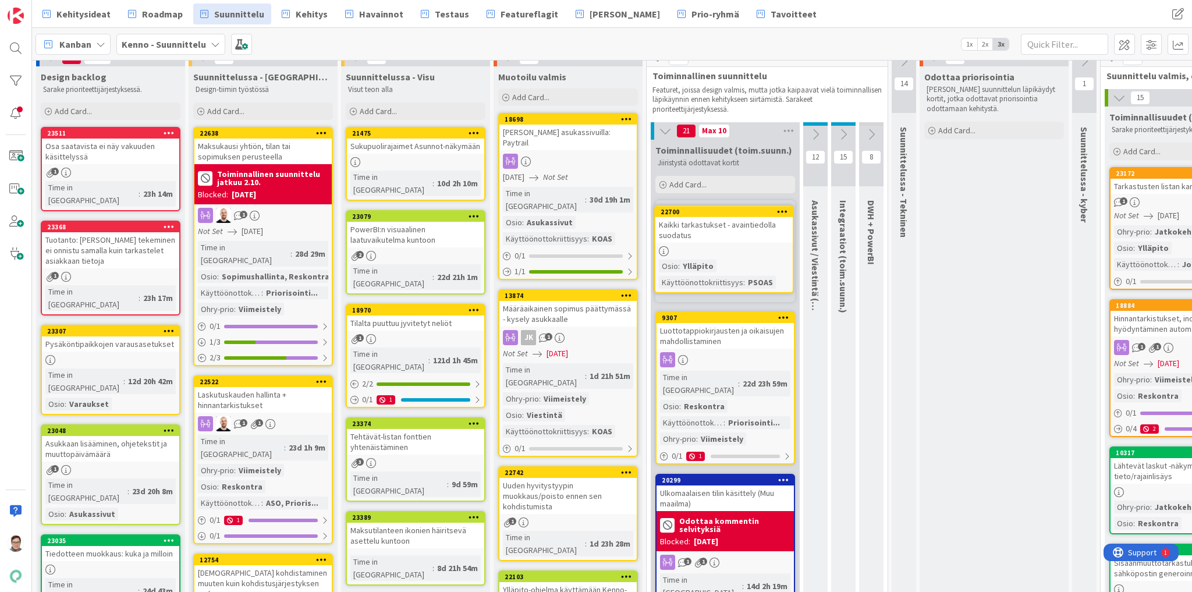
scroll to position [12, 0]
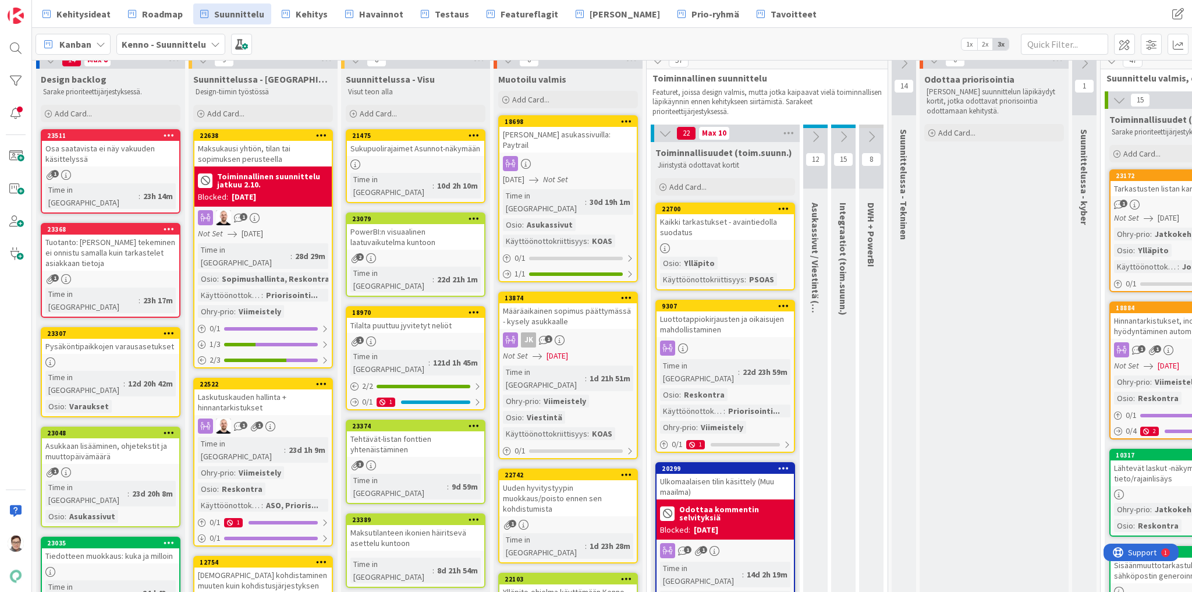
click at [741, 230] on div "Kaikki tarkastukset - avaintiedolla suodatus" at bounding box center [724, 227] width 137 height 26
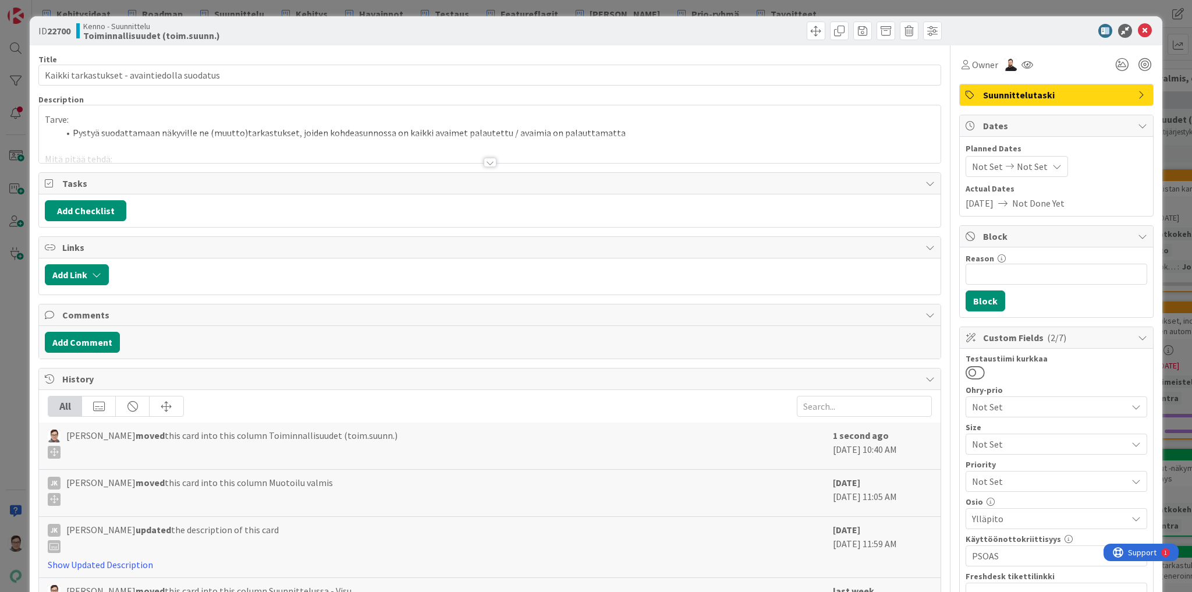
click at [485, 159] on div at bounding box center [490, 162] width 13 height 9
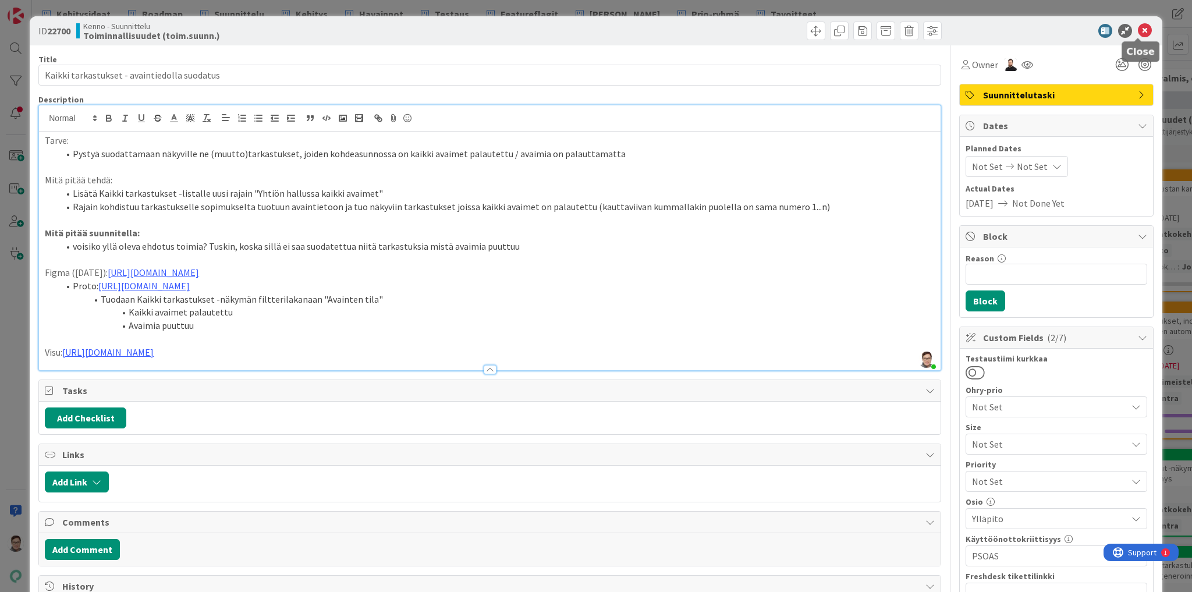
click at [1141, 33] on icon at bounding box center [1145, 31] width 14 height 14
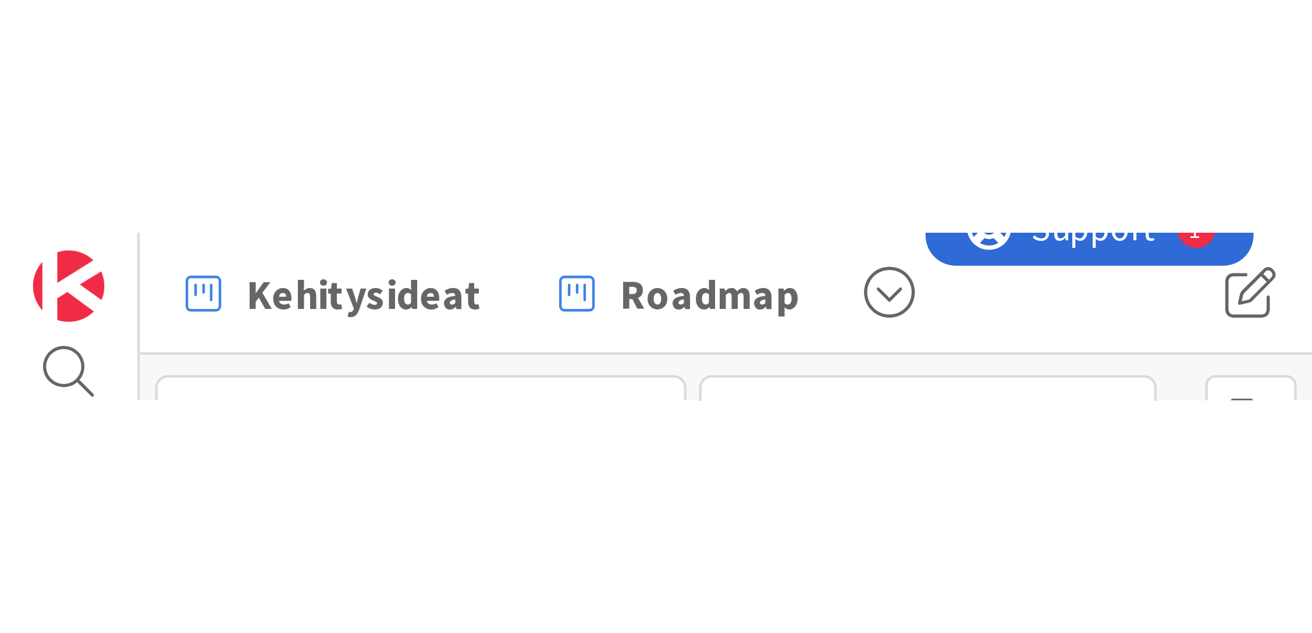
scroll to position [12, 0]
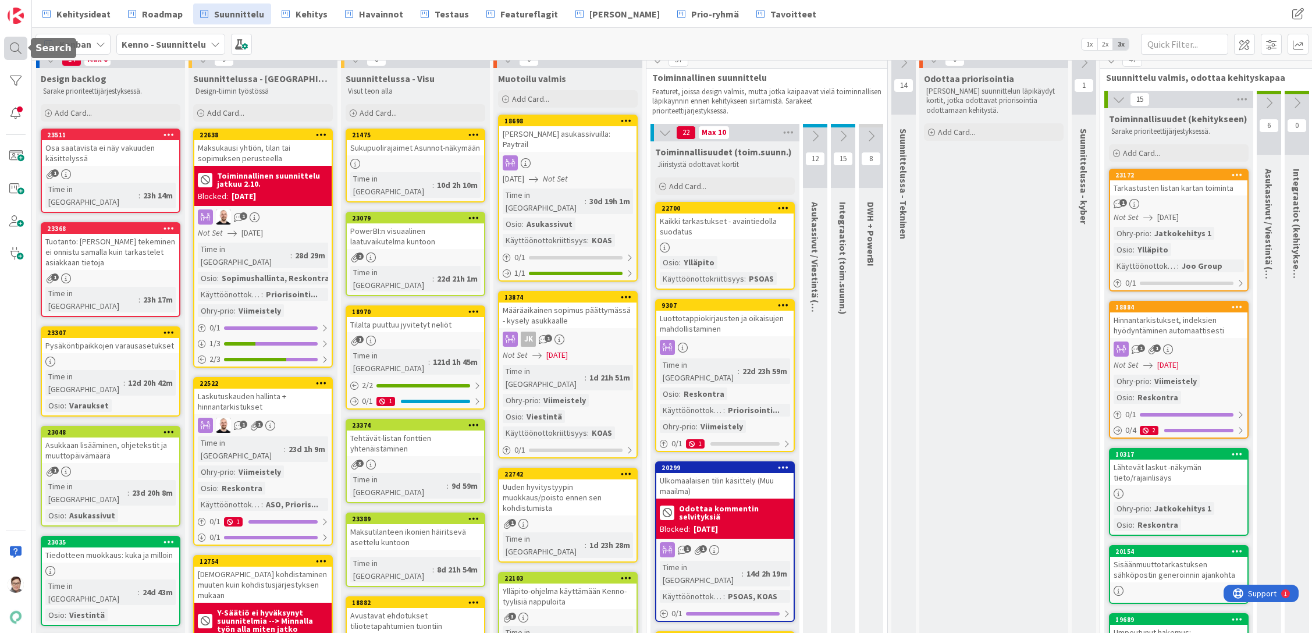
click at [24, 55] on div at bounding box center [15, 48] width 23 height 23
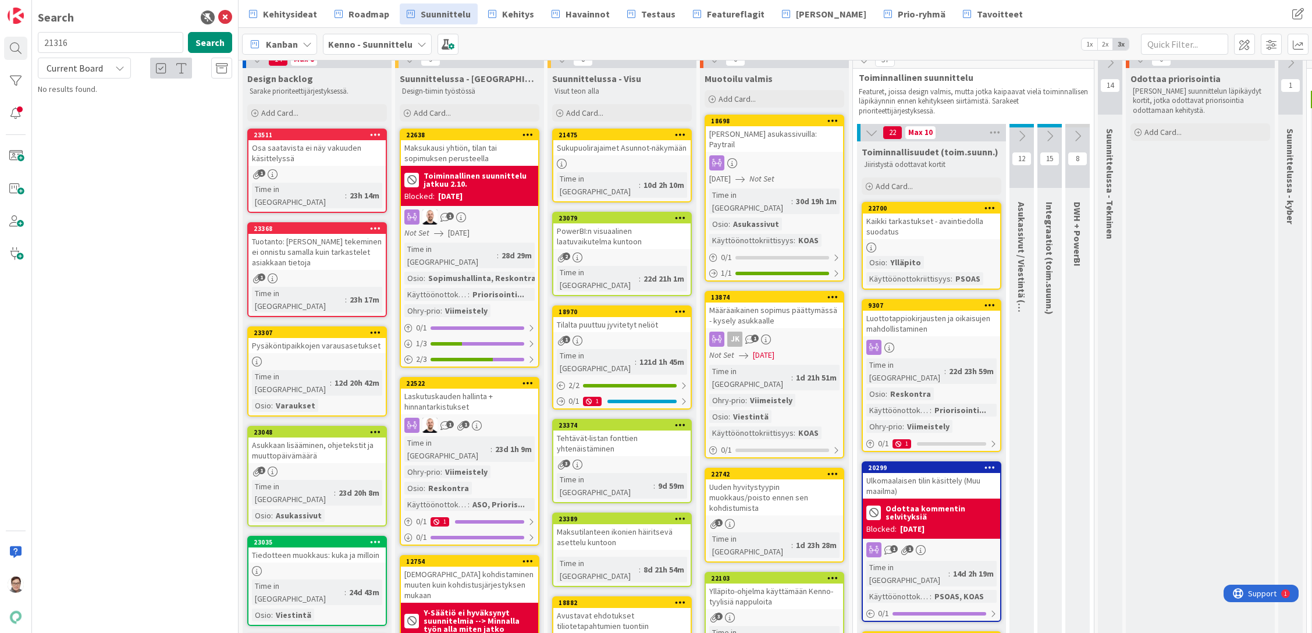
type input "21316"
click at [87, 65] on span "Current Board" at bounding box center [75, 68] width 56 height 12
click at [84, 112] on span "All Boards" at bounding box center [104, 116] width 121 height 17
click at [926, 473] on div "Ulkomaalaisen tilin käsittely (Muu maailma)" at bounding box center [931, 486] width 137 height 26
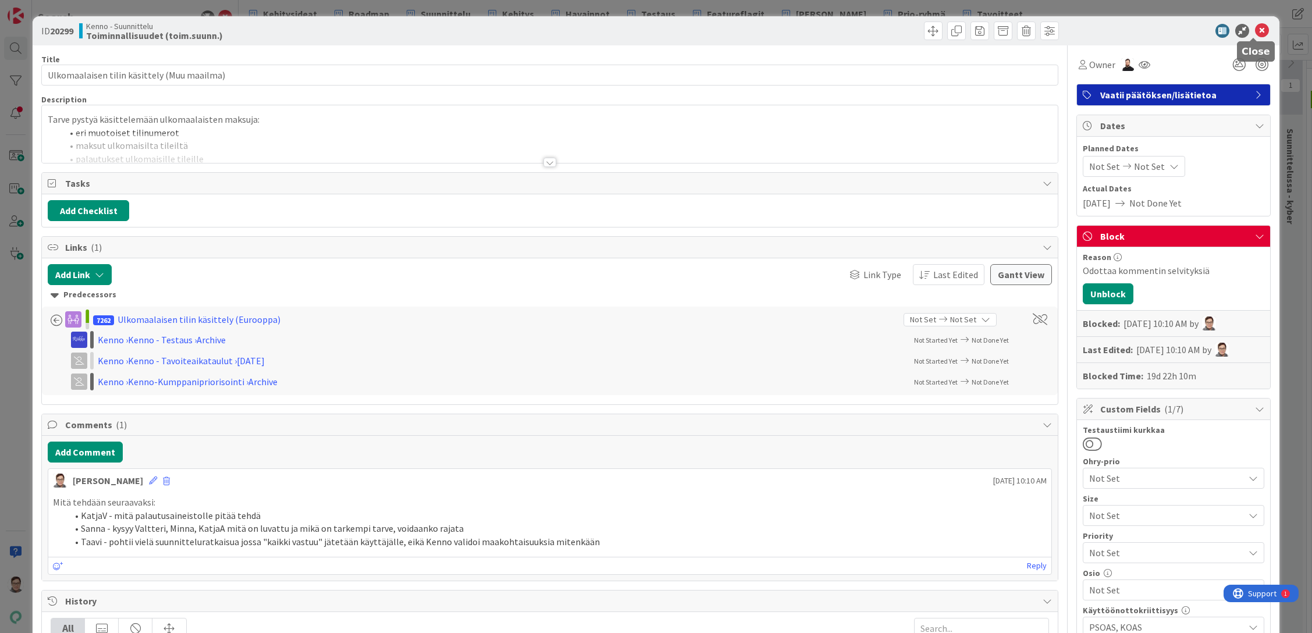
click at [1256, 34] on icon at bounding box center [1262, 31] width 14 height 14
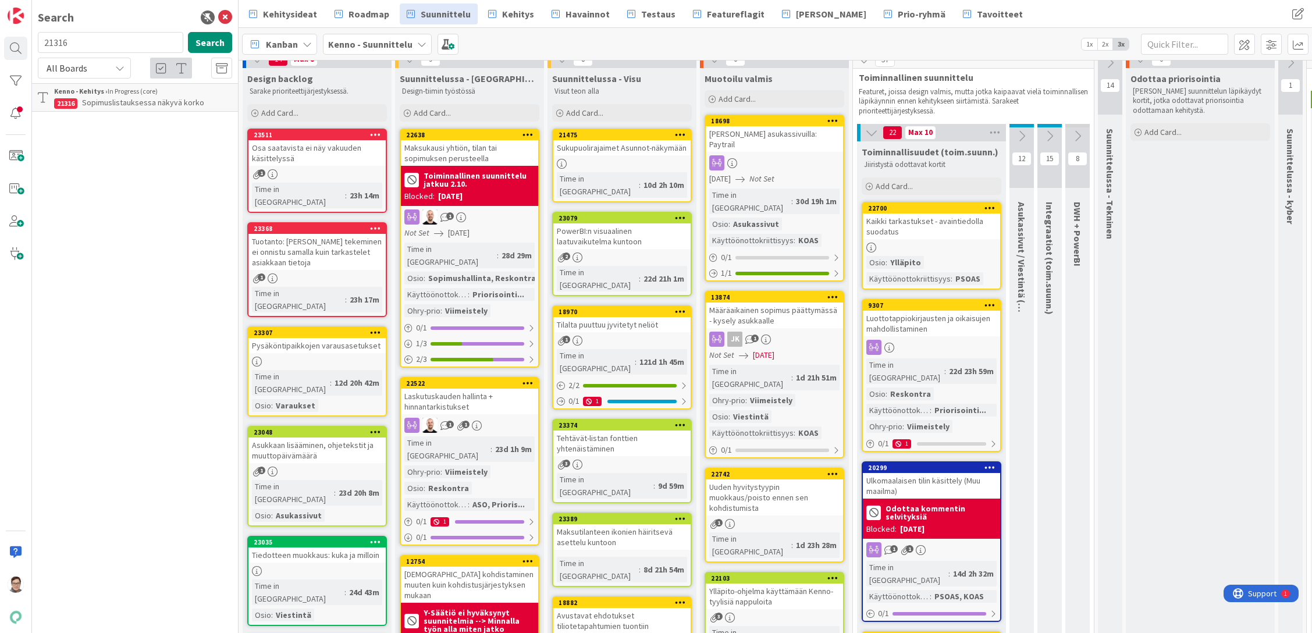
click at [913, 478] on div "Ulkomaalaisen tilin käsittely (Muu maailma)" at bounding box center [931, 486] width 137 height 26
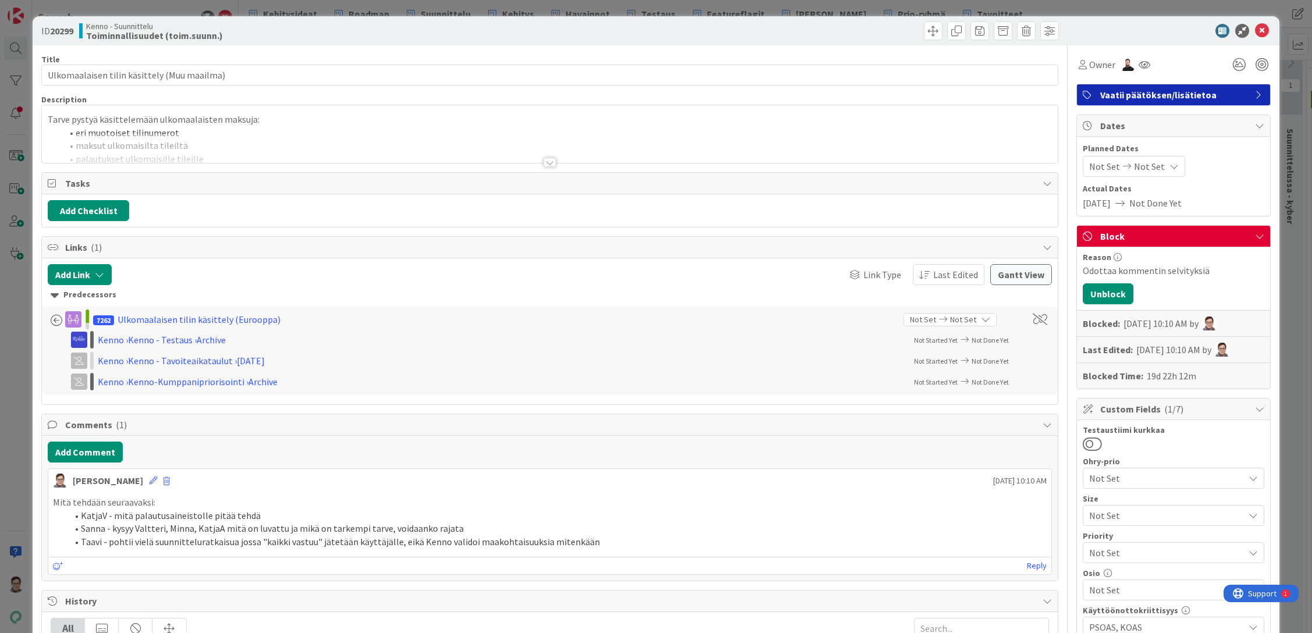
click at [547, 166] on div at bounding box center [550, 162] width 13 height 9
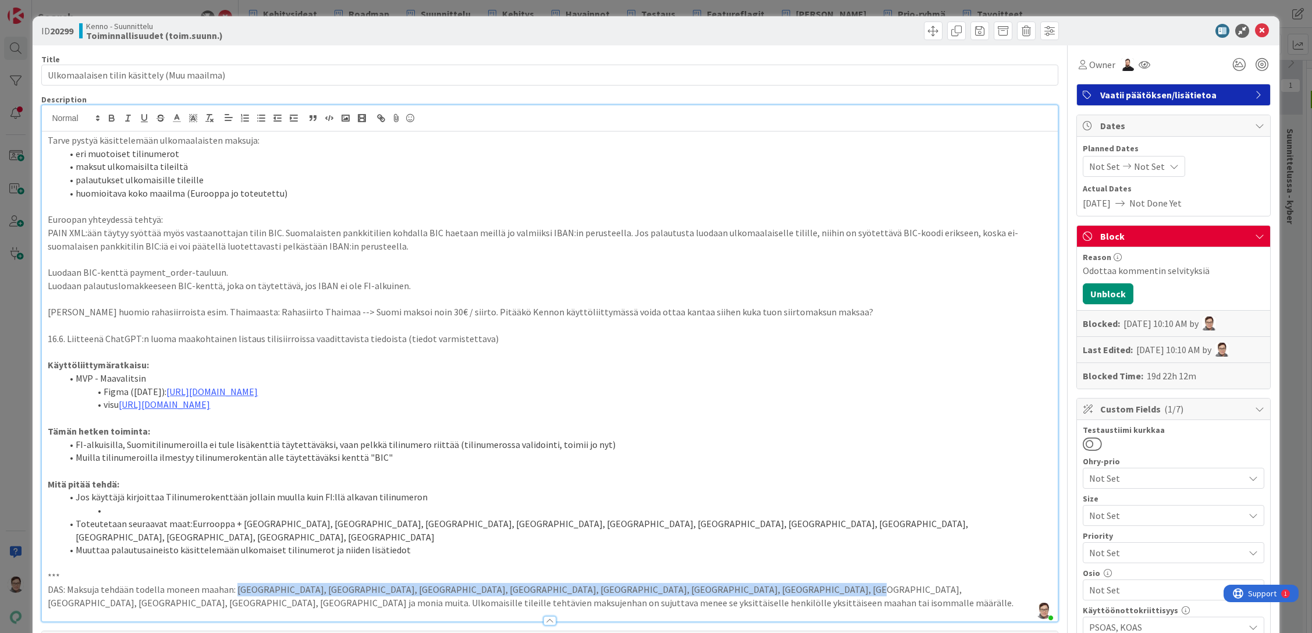
drag, startPoint x: 754, startPoint y: 577, endPoint x: 235, endPoint y: 573, distance: 518.5
click at [235, 583] on p "DAS: Maksuja tehdään todella moneen maahan: Kiina, japani, Pohjois-Amerikka, SE…" at bounding box center [550, 596] width 1004 height 26
copy p "Kiina, japani, Pohjois-Amerikka, SEPA-maat, Iso-Britannia, Turkki, Israel, Taiw…"
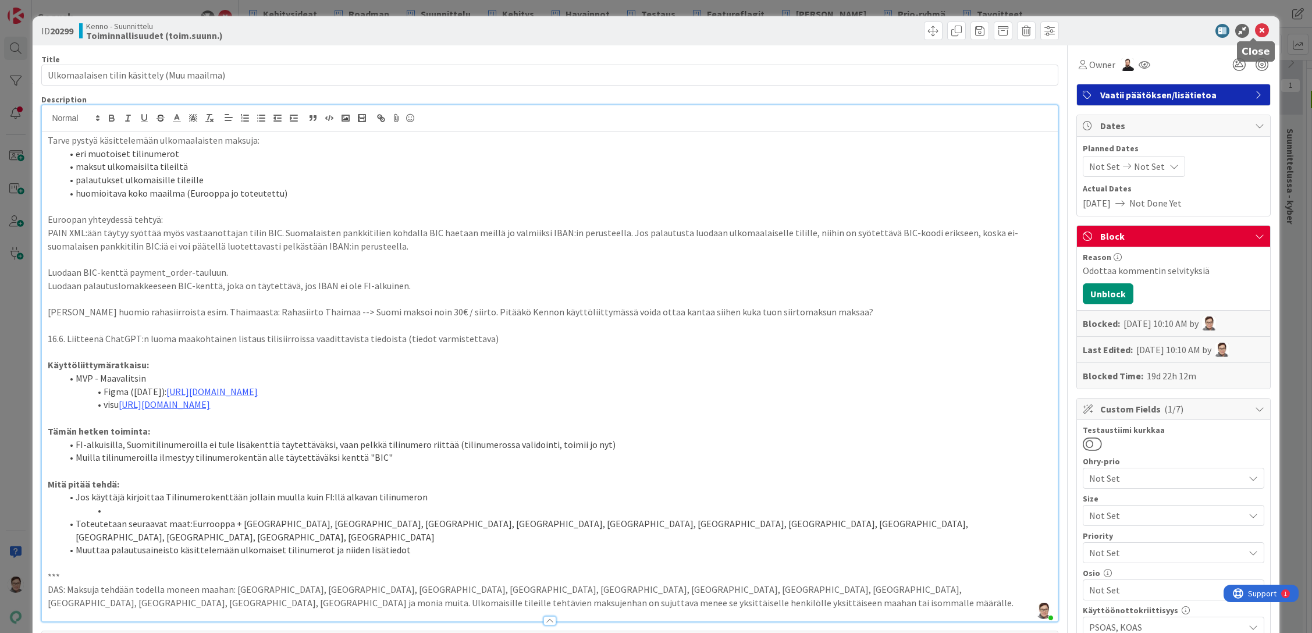
click at [1255, 30] on icon at bounding box center [1262, 31] width 14 height 14
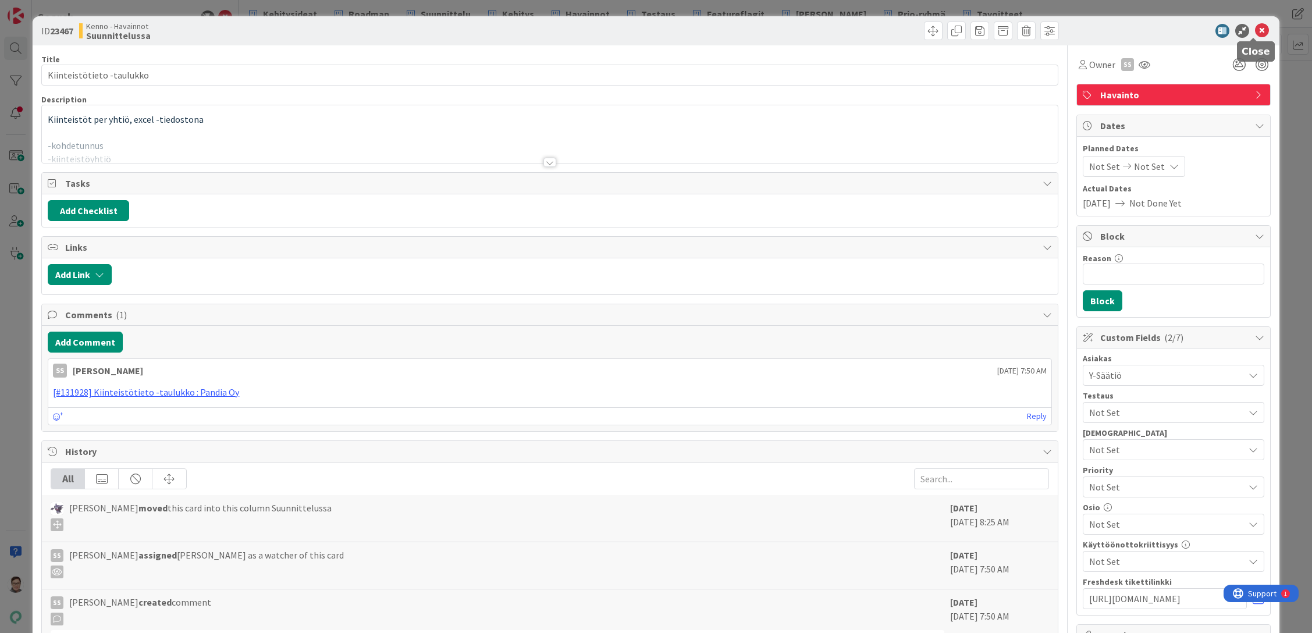
click at [1255, 30] on icon at bounding box center [1262, 31] width 14 height 14
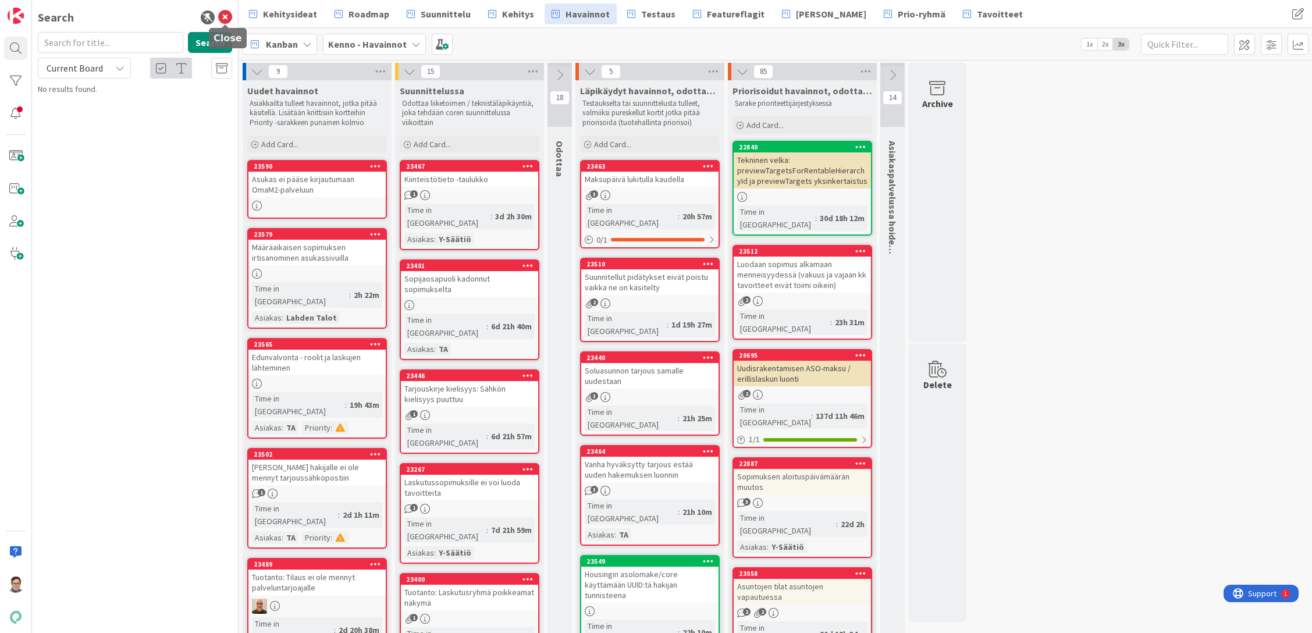
click at [225, 19] on icon at bounding box center [225, 17] width 14 height 14
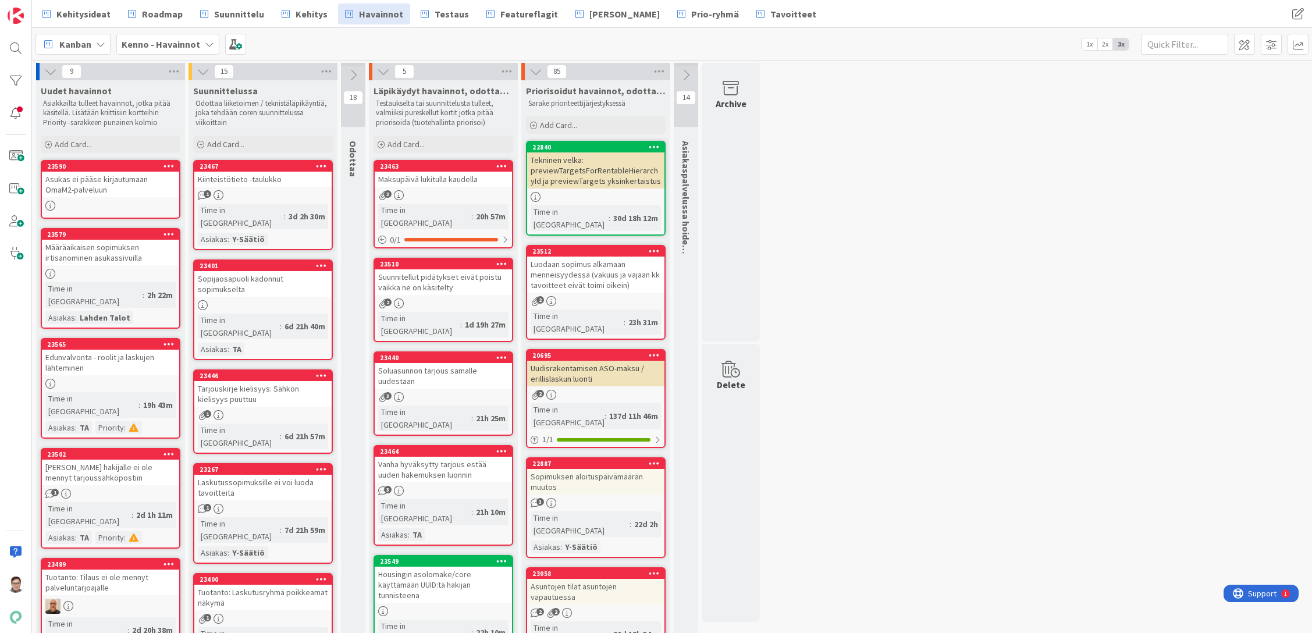
click at [286, 186] on div "Kiinteistötieto -taulukko" at bounding box center [262, 179] width 137 height 15
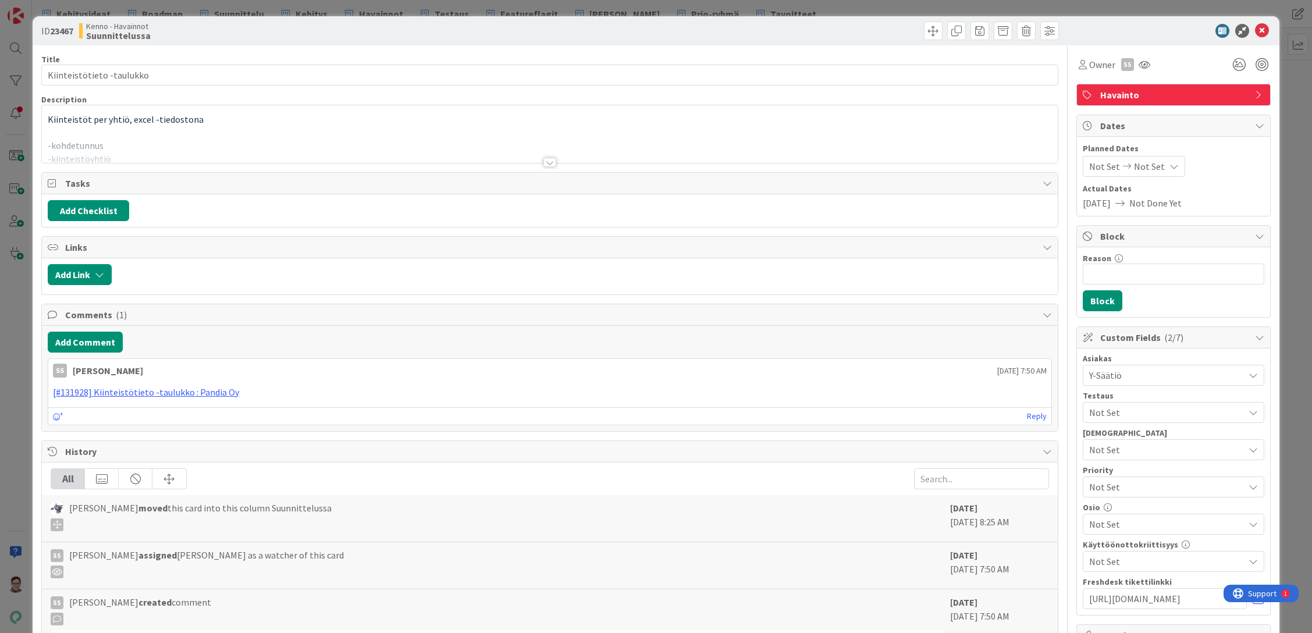
click at [544, 158] on div at bounding box center [550, 162] width 13 height 9
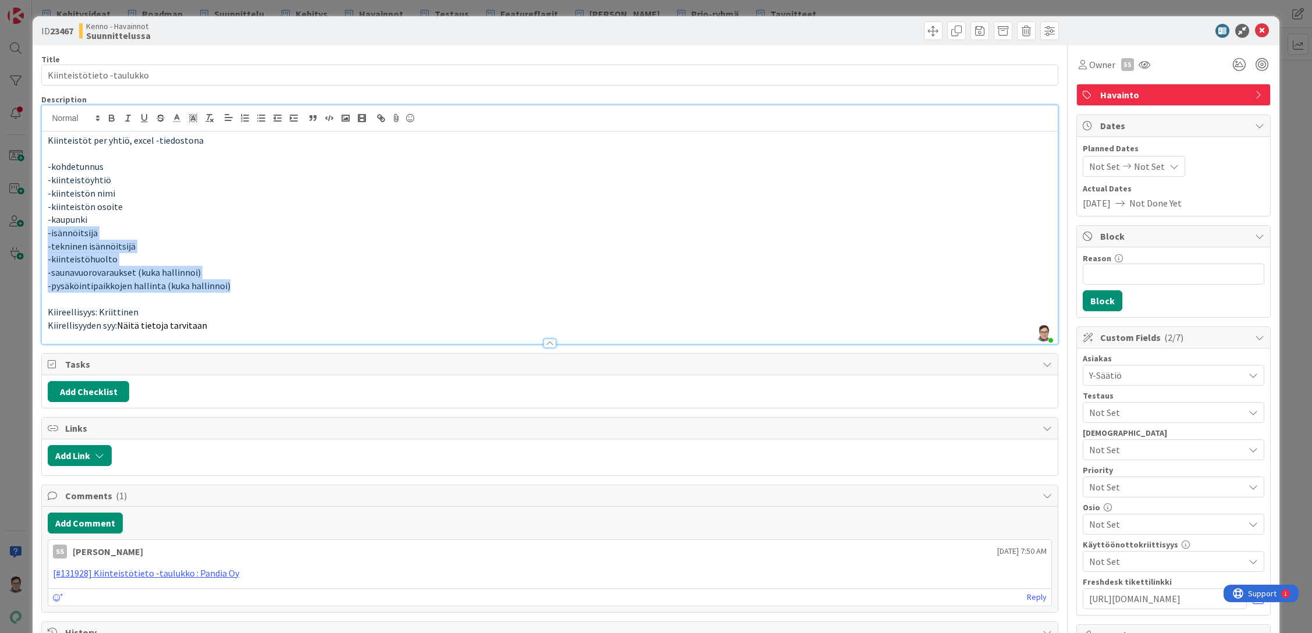
drag, startPoint x: 233, startPoint y: 287, endPoint x: 40, endPoint y: 229, distance: 201.2
click at [40, 229] on div "ID 23467 Kenno - Havainnot Suunnittelussa Title 25 / 128 Kiinteistötieto -taulu…" at bounding box center [656, 530] width 1247 height 1029
copy div "-isännöitsijä -tekninen isännöitsijä -kiinteistöhuolto -saunavuorovaraukset (ku…"
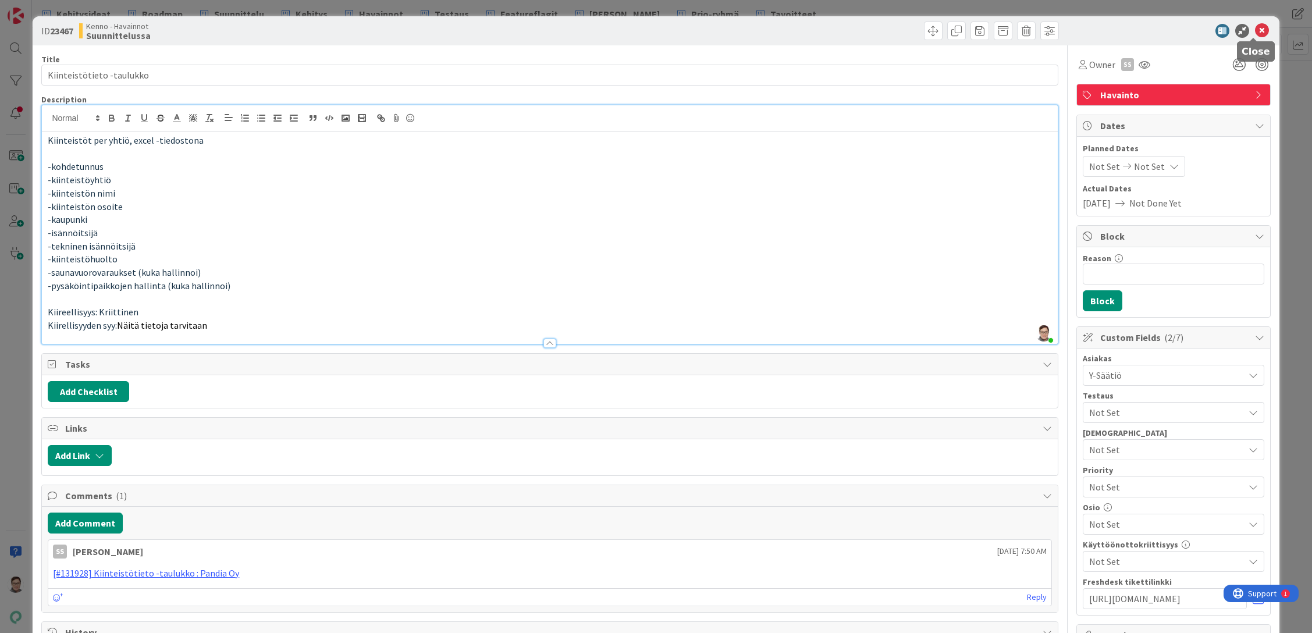
click at [1255, 33] on icon at bounding box center [1262, 31] width 14 height 14
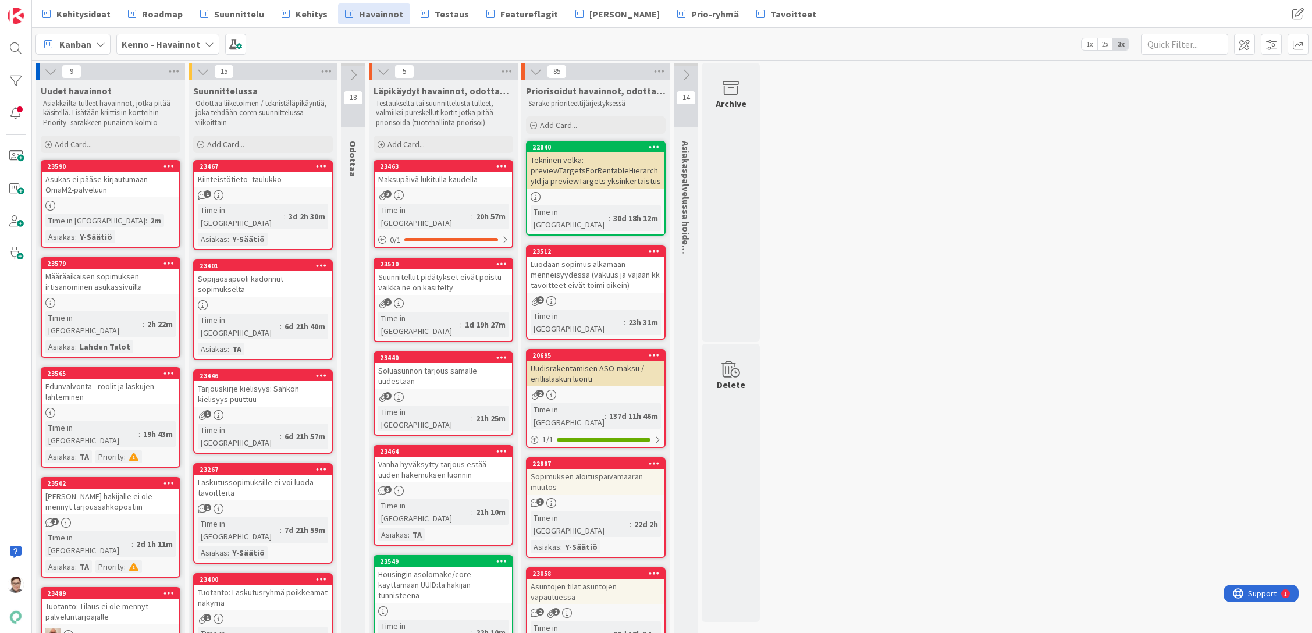
drag, startPoint x: 1000, startPoint y: 617, endPoint x: 1004, endPoint y: 624, distance: 8.6
click at [260, 175] on div "Kiinteistötieto -taulukko" at bounding box center [262, 179] width 137 height 15
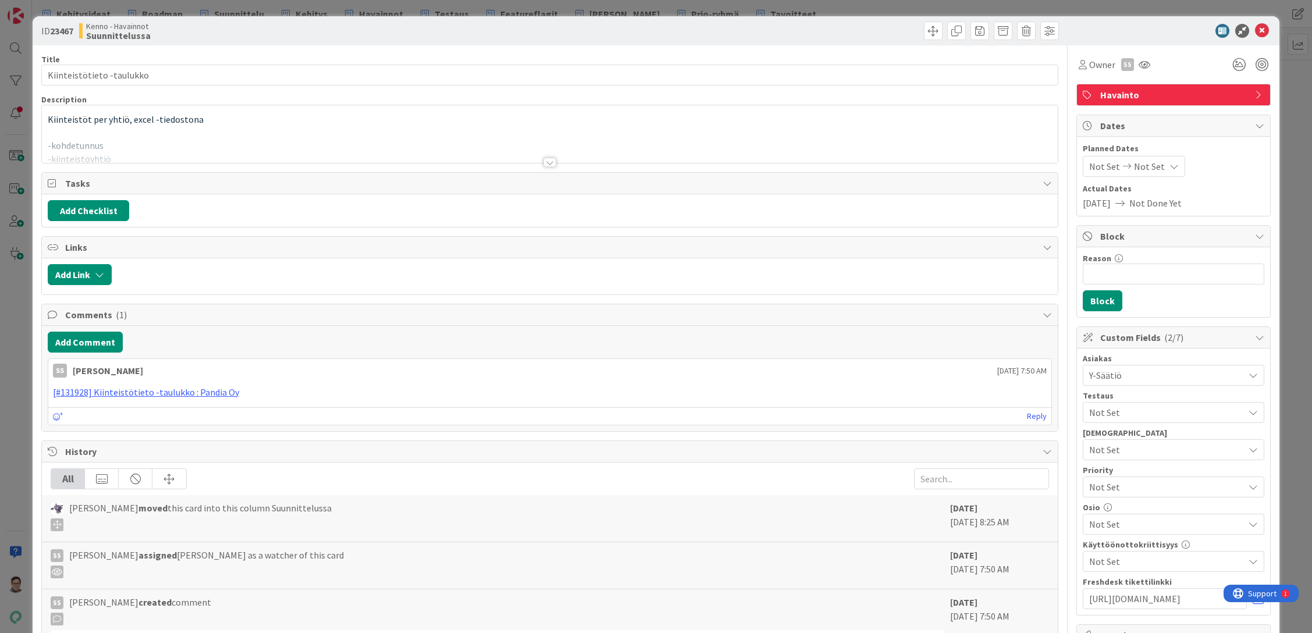
click at [544, 162] on div at bounding box center [550, 162] width 13 height 9
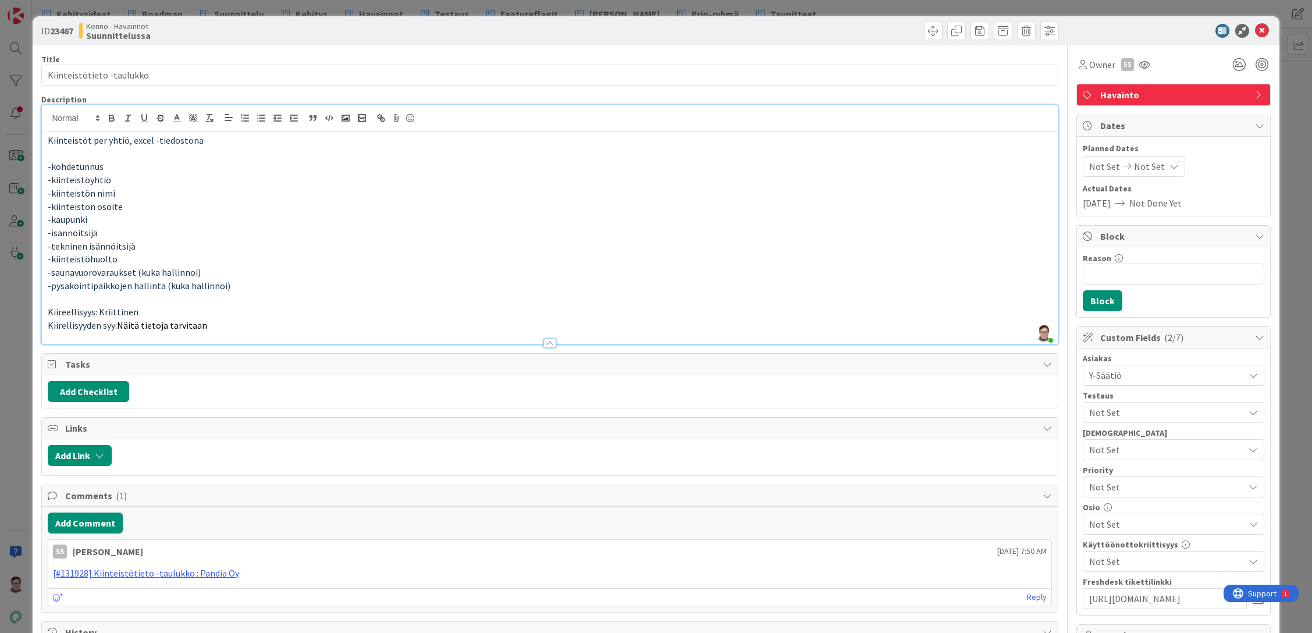
click at [439, 604] on div "Reply" at bounding box center [549, 596] width 1003 height 17
click at [544, 345] on div at bounding box center [550, 343] width 13 height 9
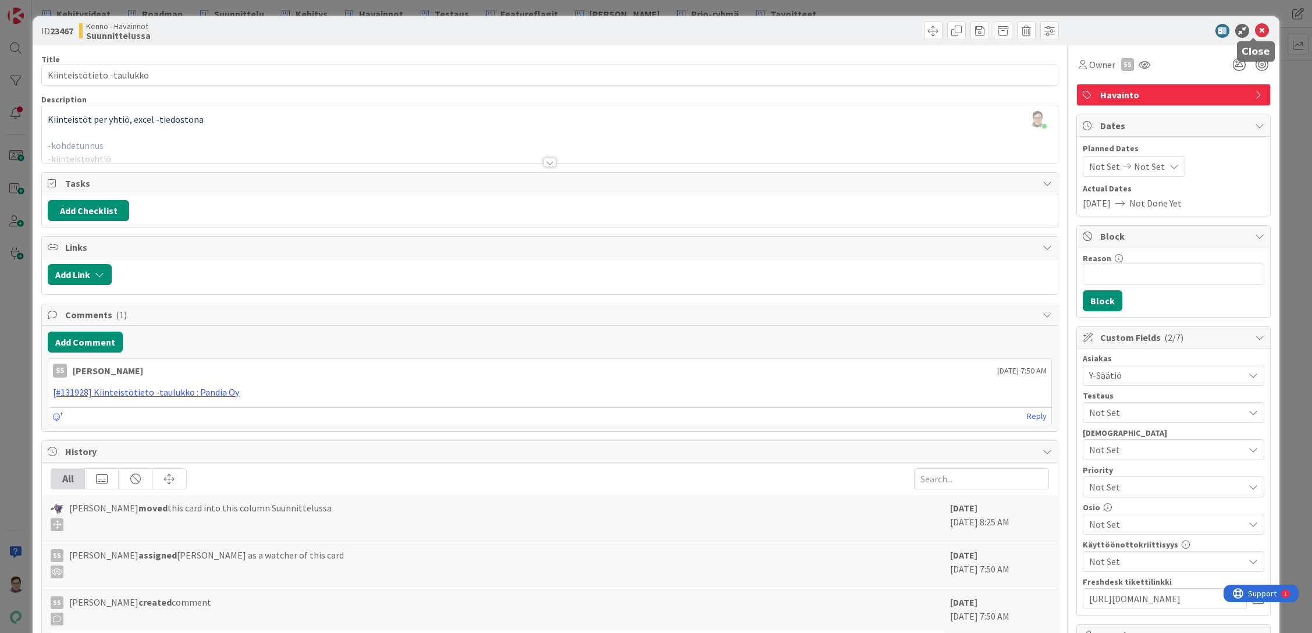
click at [1255, 30] on icon at bounding box center [1262, 31] width 14 height 14
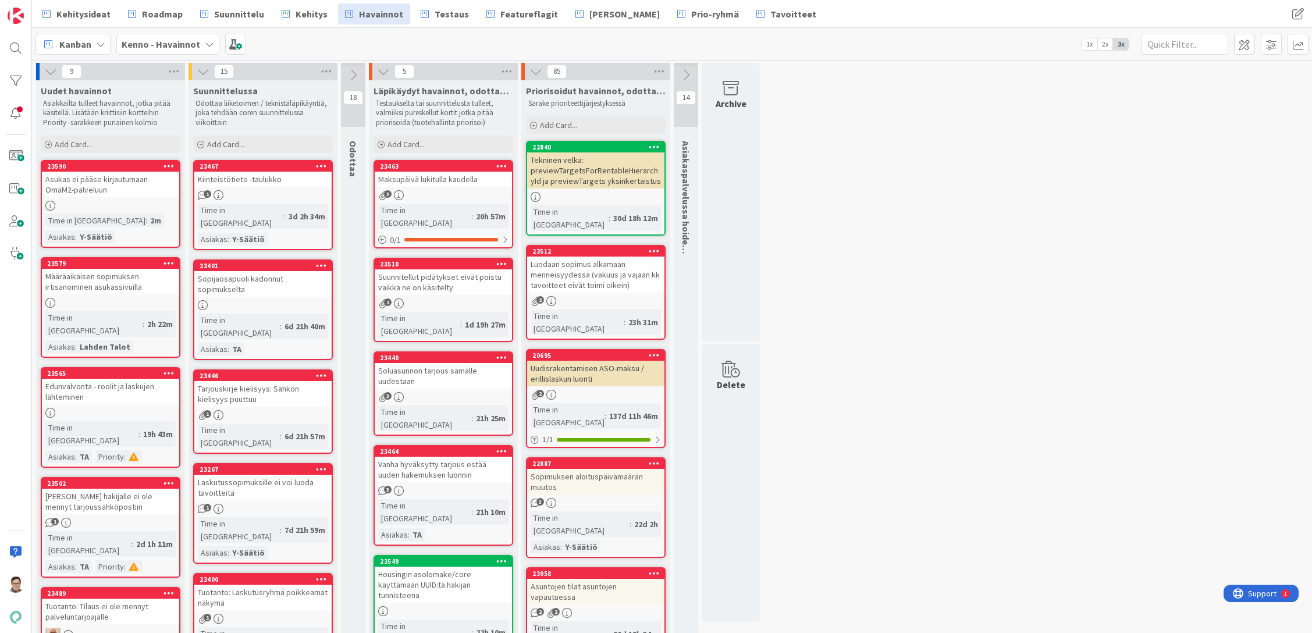
click at [238, 186] on div "Kiinteistötieto -taulukko" at bounding box center [262, 179] width 137 height 15
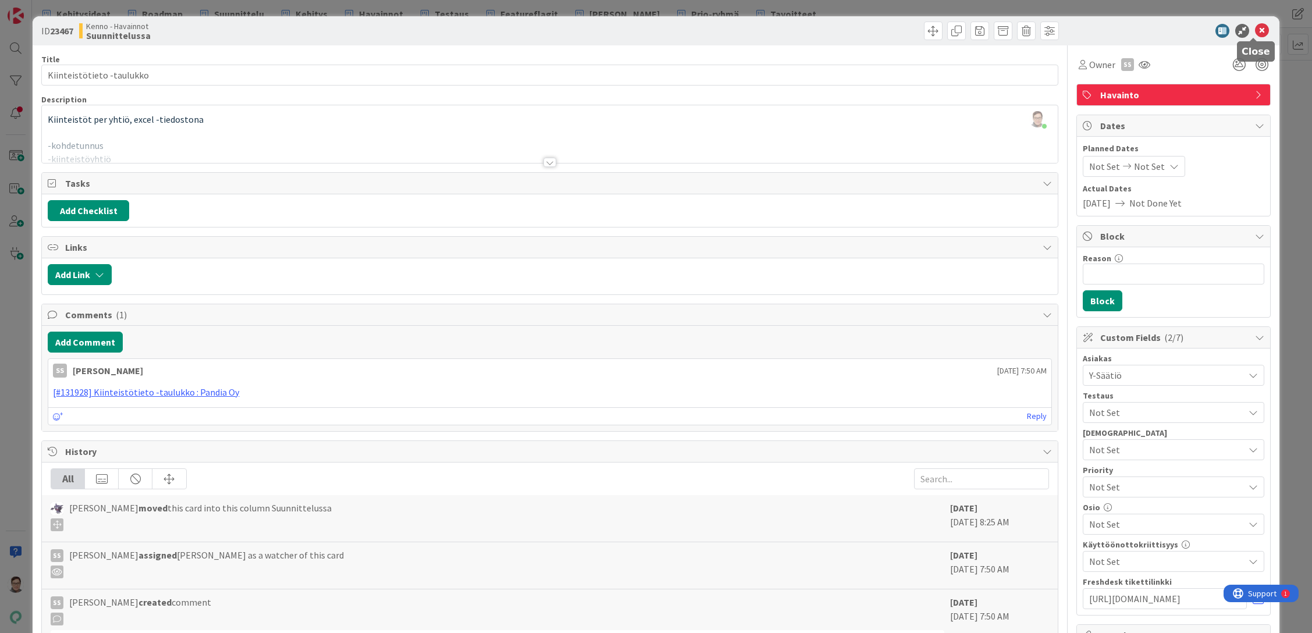
click at [1255, 31] on icon at bounding box center [1262, 31] width 14 height 14
